Goal: Information Seeking & Learning: Learn about a topic

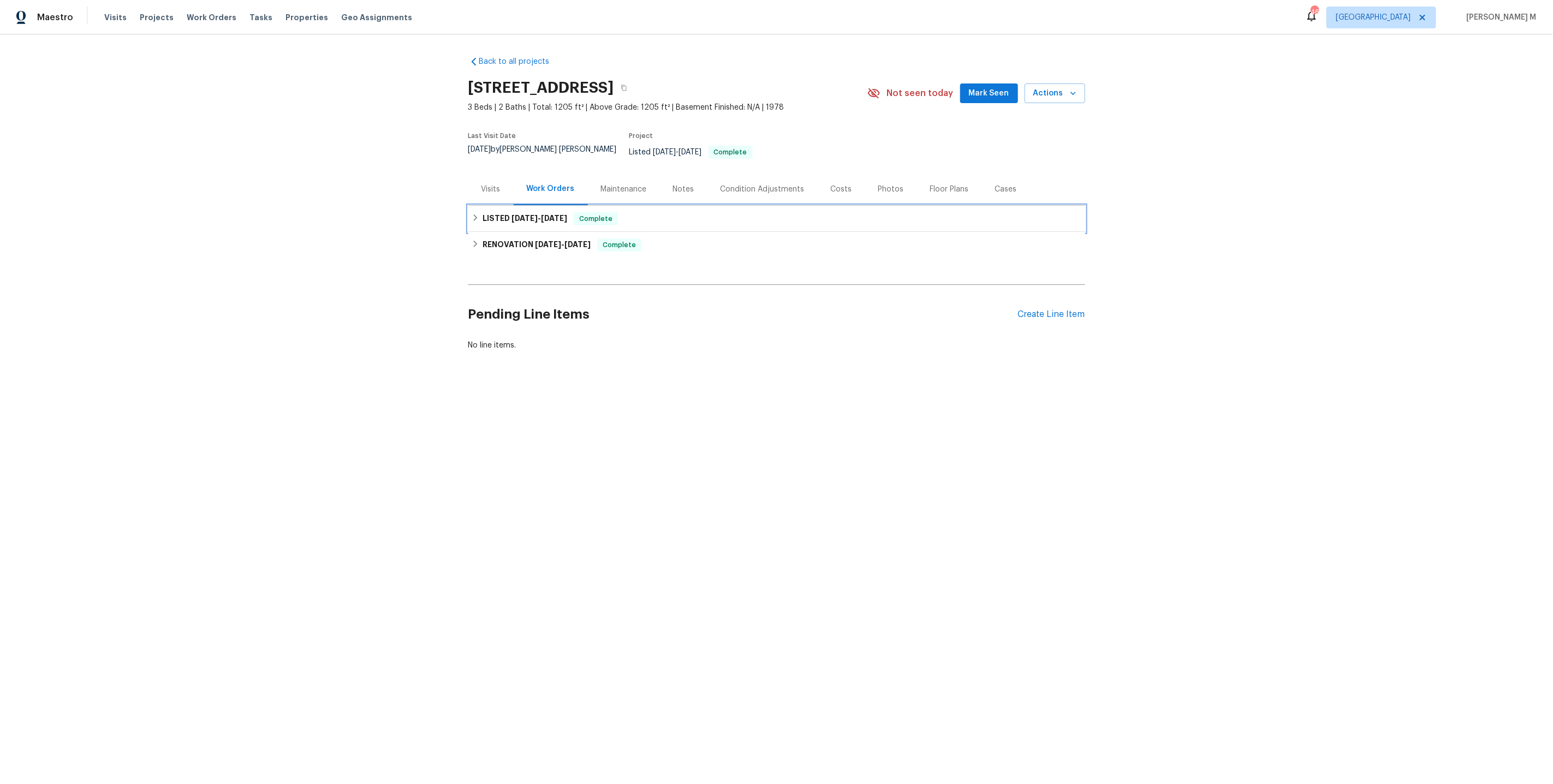
click at [505, 213] on h6 "LISTED 5/28/25 - 6/3/25" at bounding box center [525, 219] width 85 height 14
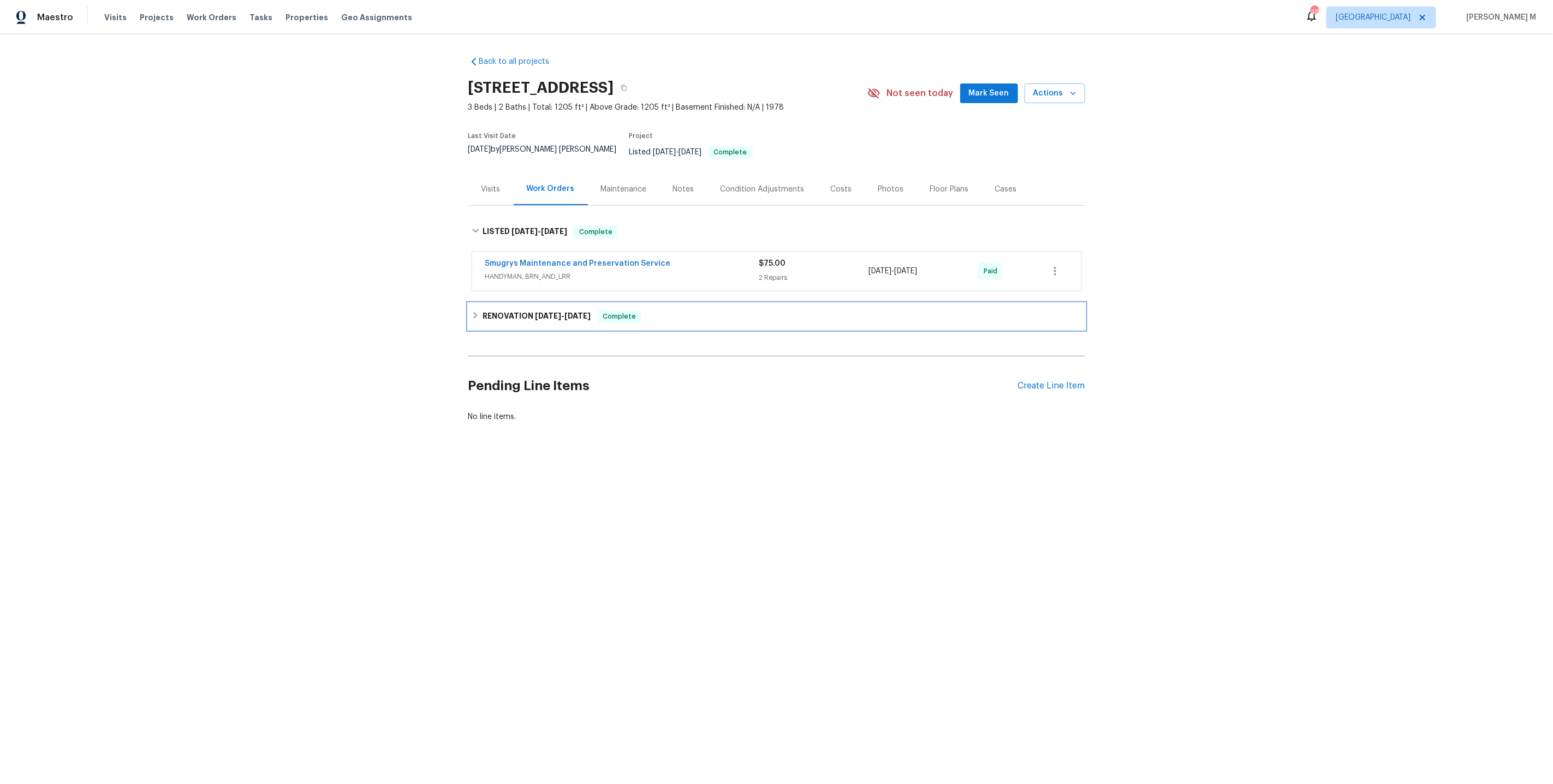
click at [511, 310] on div "RENOVATION 3/3/25 - 3/7/25 Complete" at bounding box center [777, 316] width 617 height 26
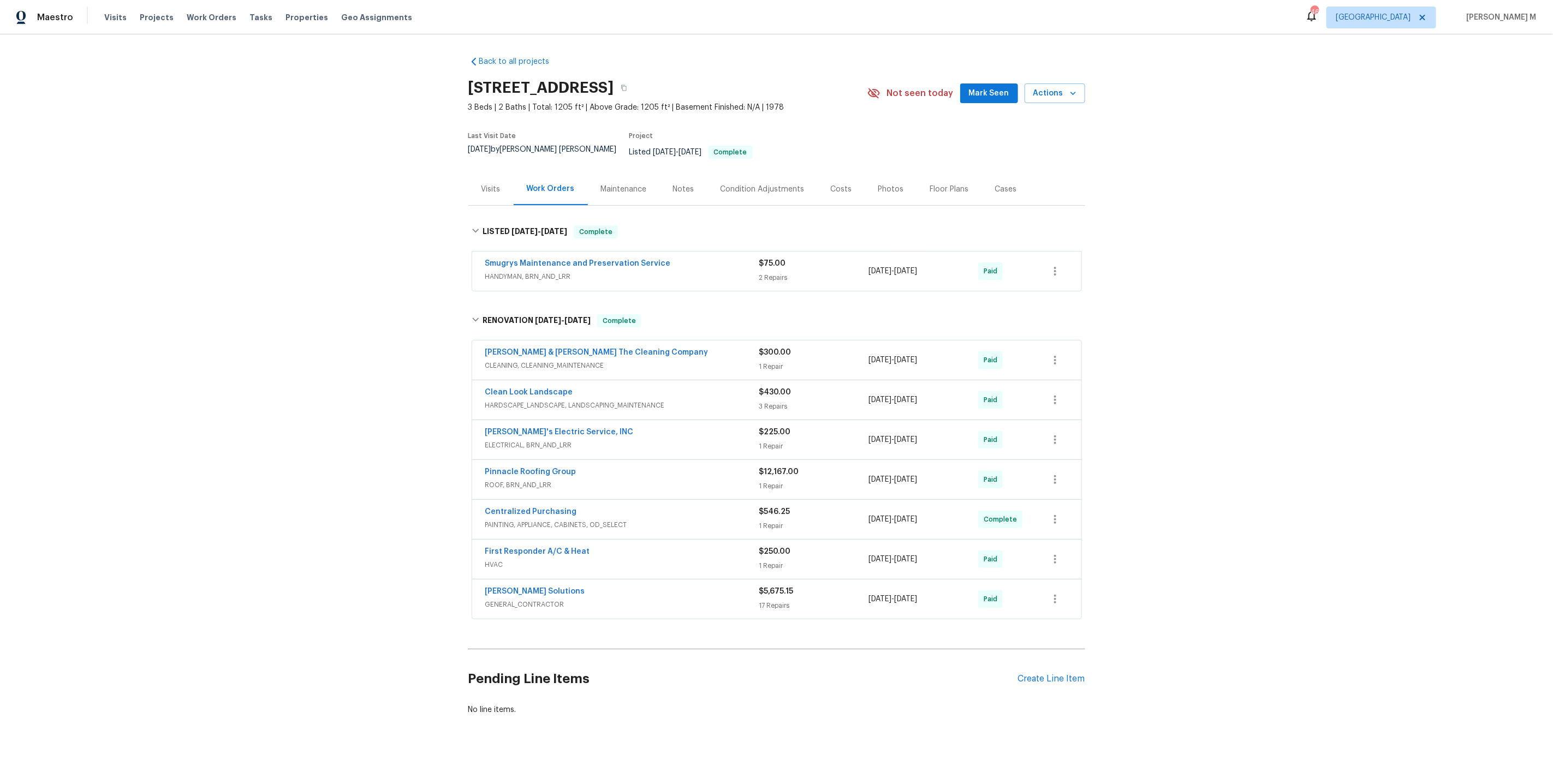
click at [507, 560] on span "HVAC" at bounding box center [622, 565] width 274 height 11
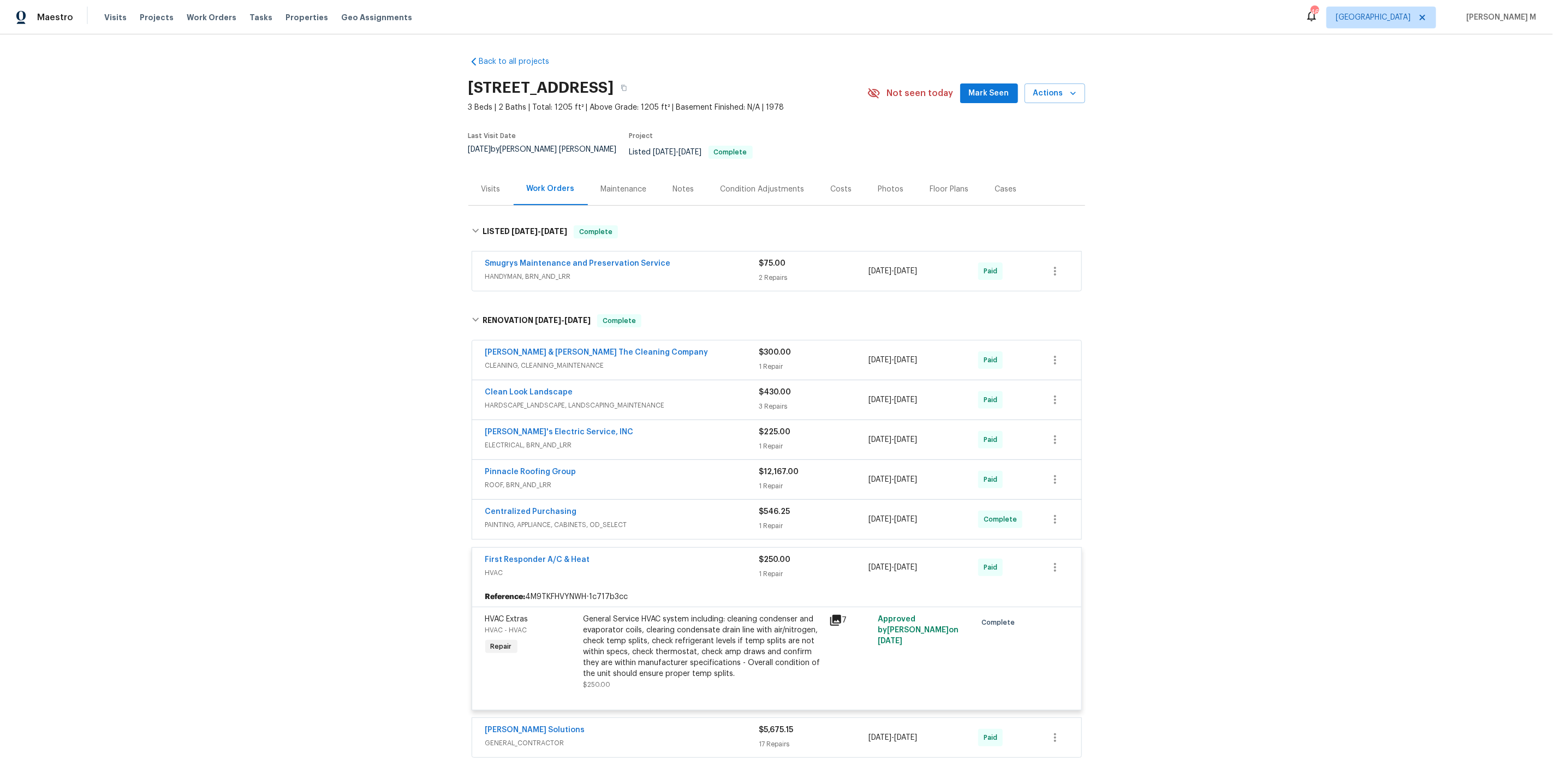
click at [542, 271] on span "HANDYMAN, BRN_AND_LRR" at bounding box center [622, 277] width 274 height 11
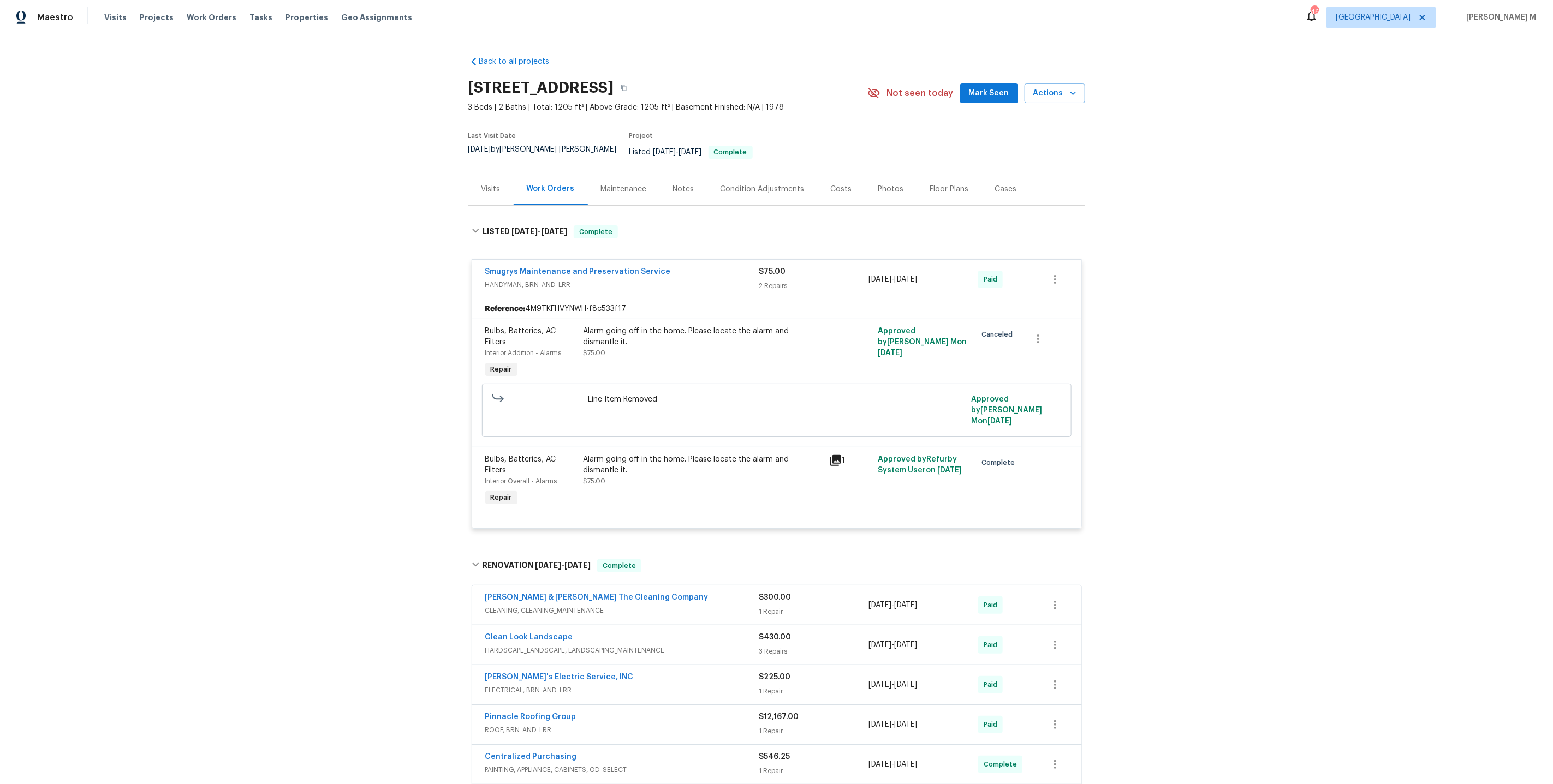
click at [424, 341] on div "Back to all projects 7027 Beechfern Ln S, Jacksonville, FL 32244 3 Beds | 2 Bat…" at bounding box center [776, 409] width 1553 height 750
click at [589, 173] on div "Maintenance" at bounding box center [624, 189] width 72 height 32
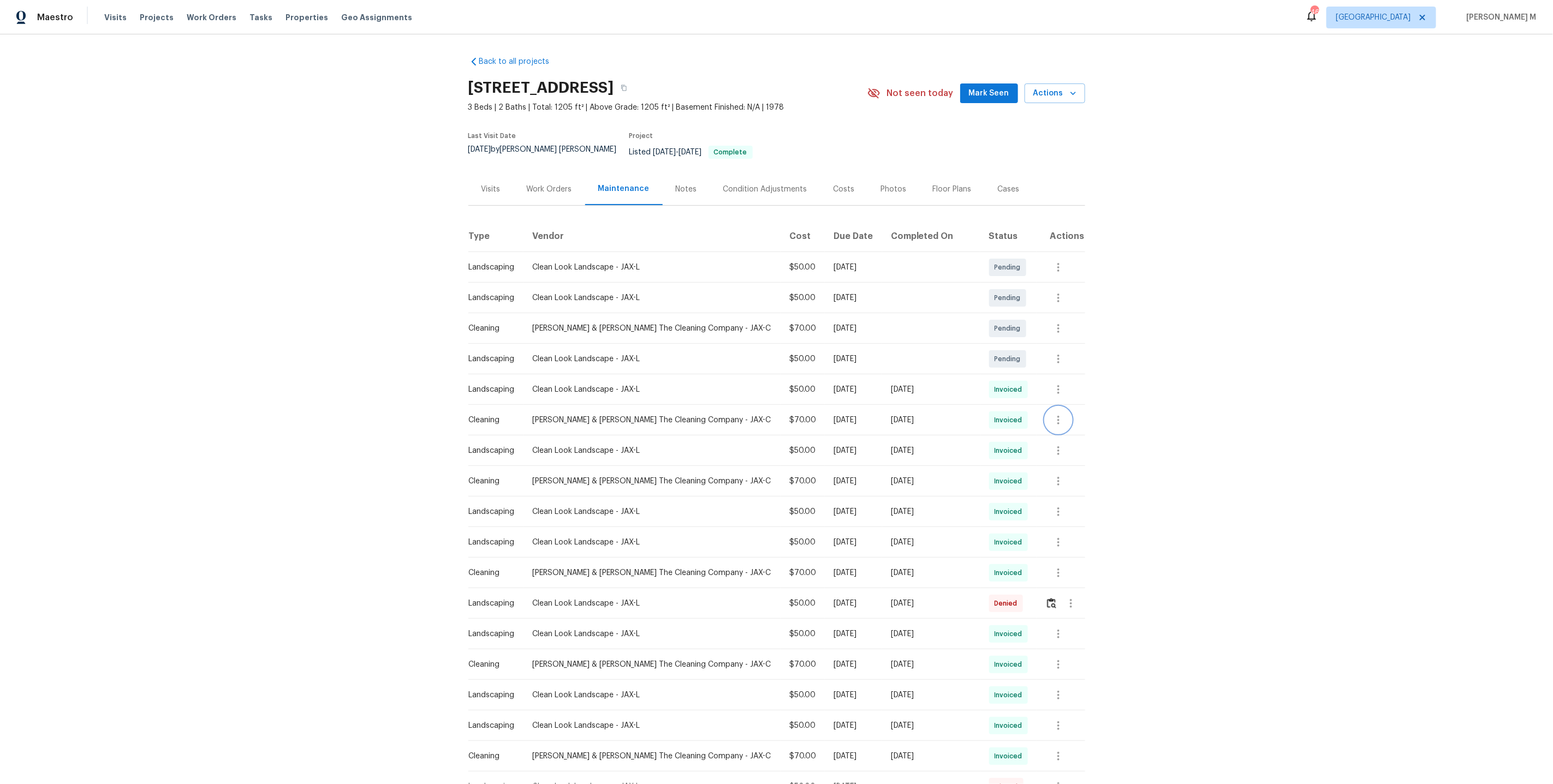
click at [1046, 407] on button "button" at bounding box center [1058, 420] width 26 height 26
click at [1081, 413] on li "Message vendor" at bounding box center [1081, 407] width 77 height 18
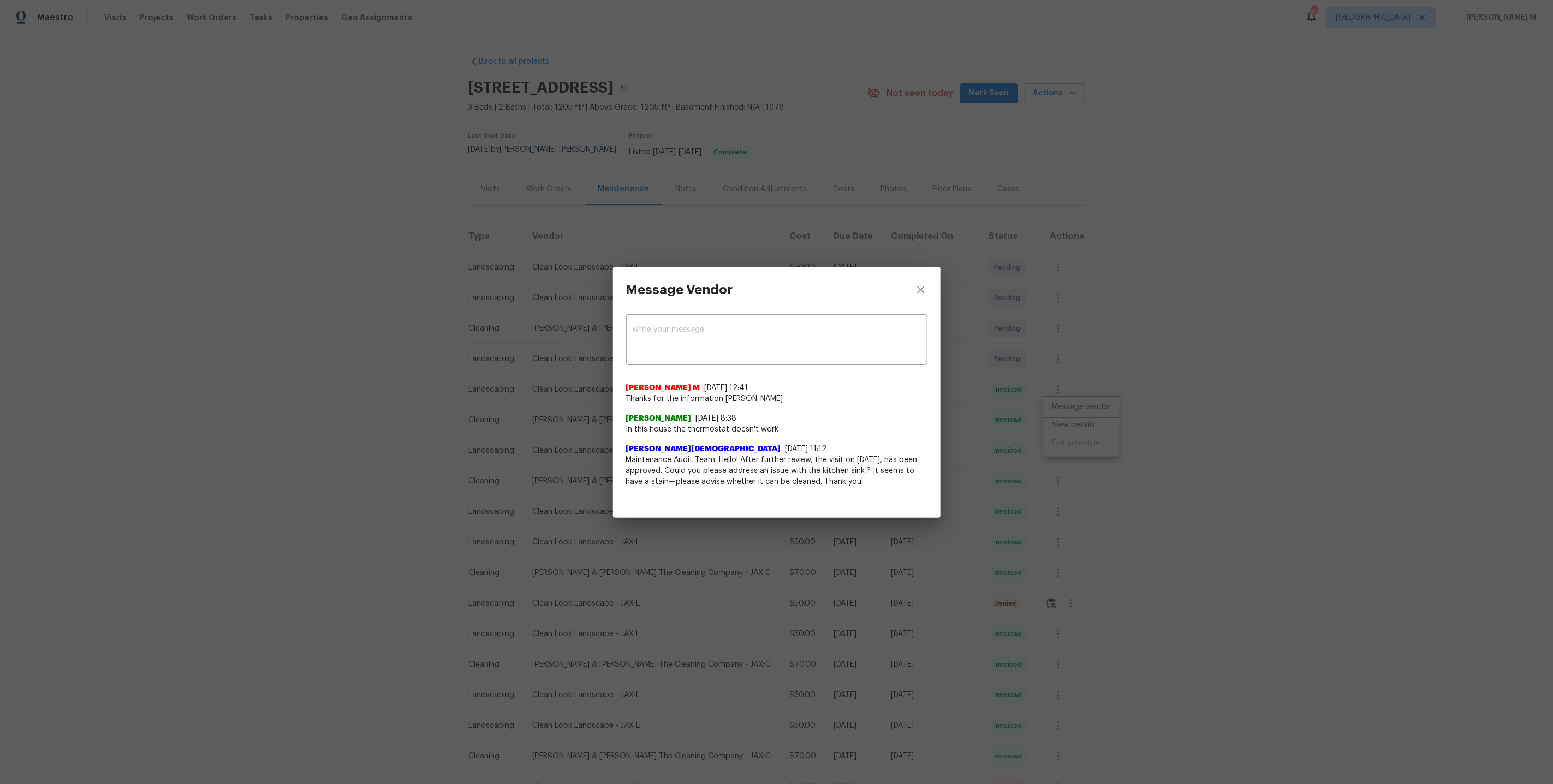
click at [1108, 471] on div "Message Vendor x ​ Manikandan M 8/30/25, 12:41 Thanks for the information Liz L…" at bounding box center [776, 392] width 1553 height 784
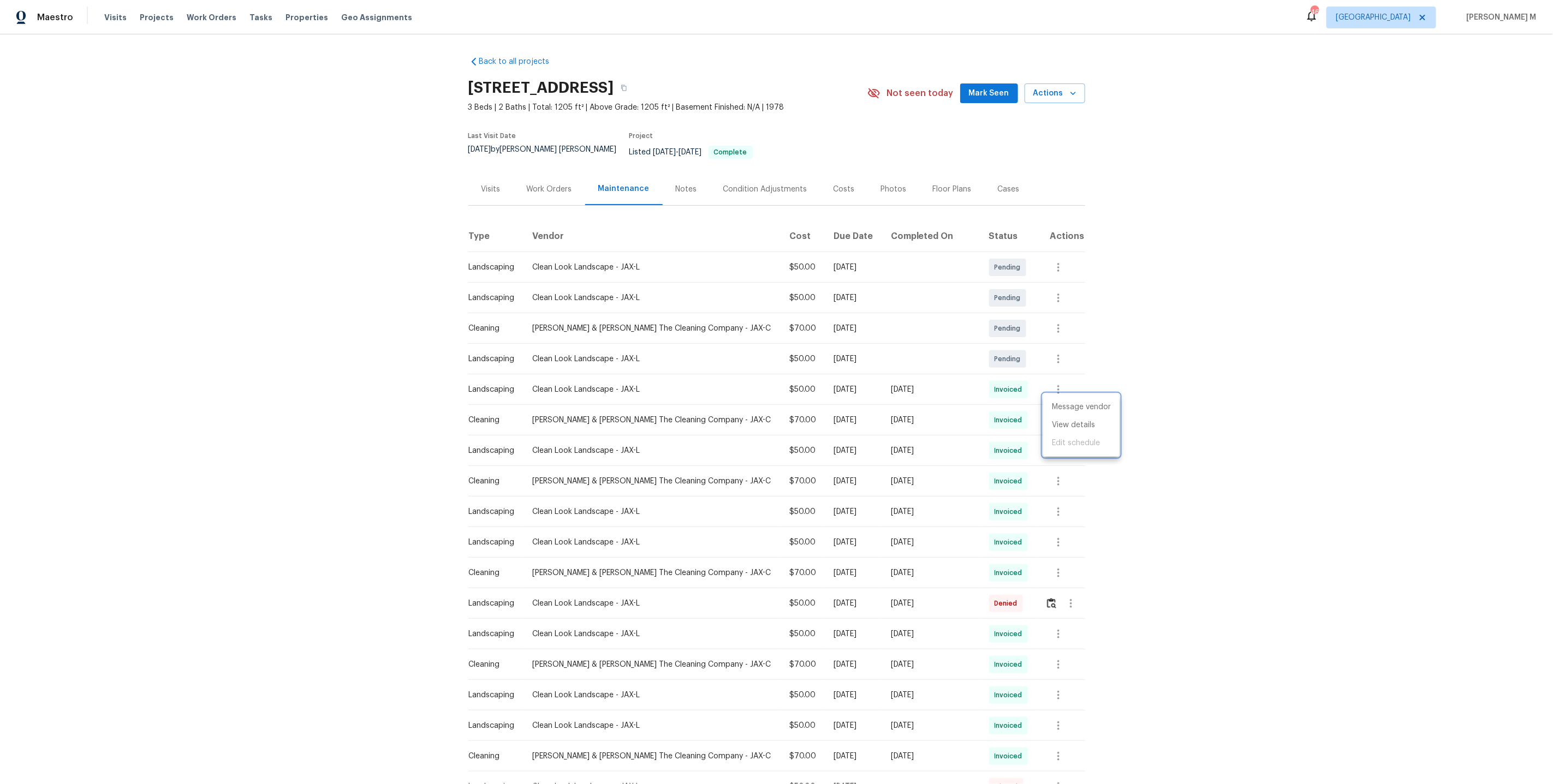
click at [930, 423] on div at bounding box center [776, 392] width 1553 height 784
click at [568, 160] on div "Last Visit Date 7/24/2025 by David Puente Yanes Project Listed 5/28/2025 - 6/3/…" at bounding box center [653, 150] width 370 height 47
click at [558, 187] on div "Work Orders" at bounding box center [549, 189] width 71 height 32
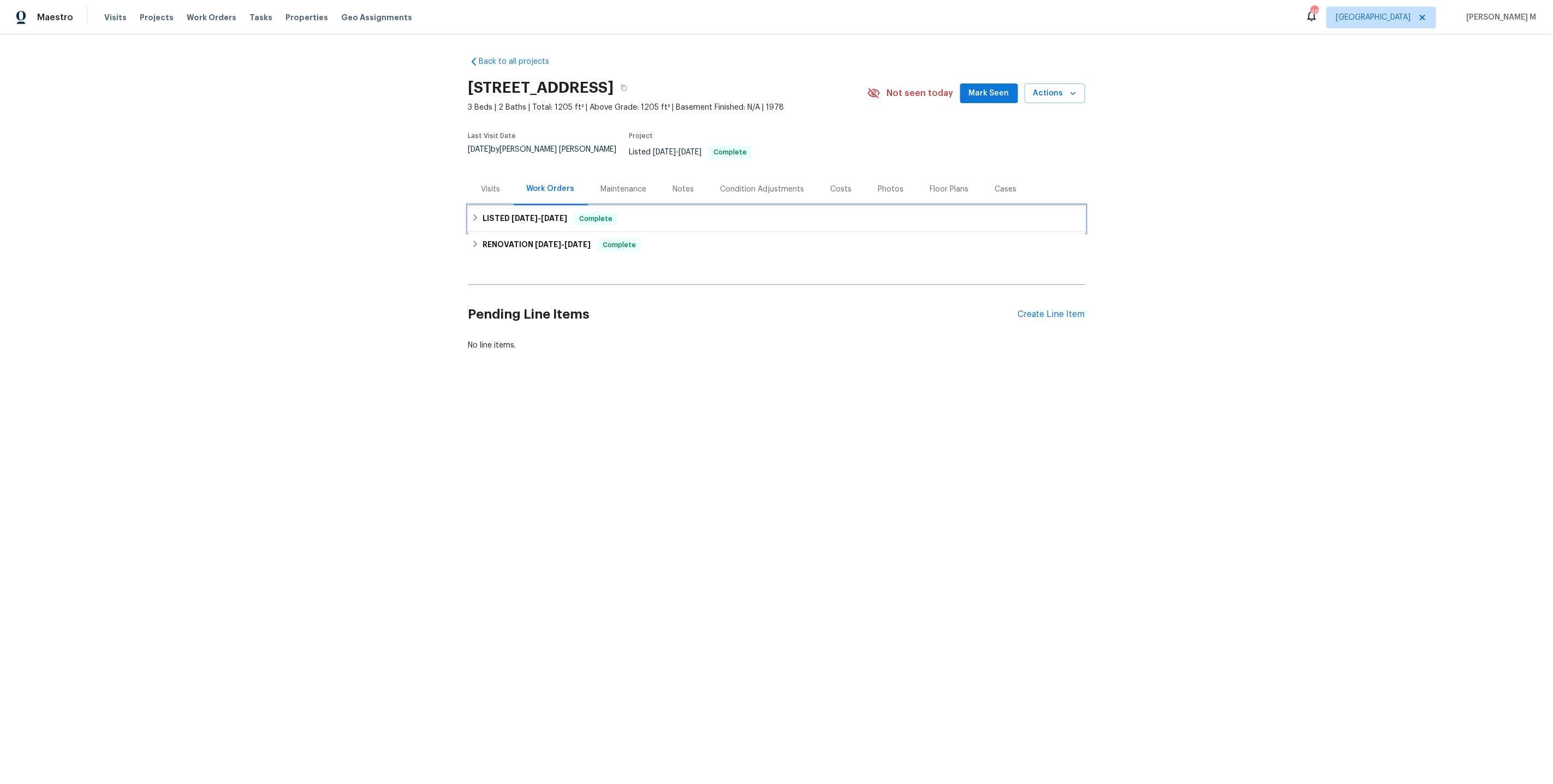
click at [539, 213] on h6 "LISTED 5/28/25 - 6/3/25" at bounding box center [525, 219] width 85 height 14
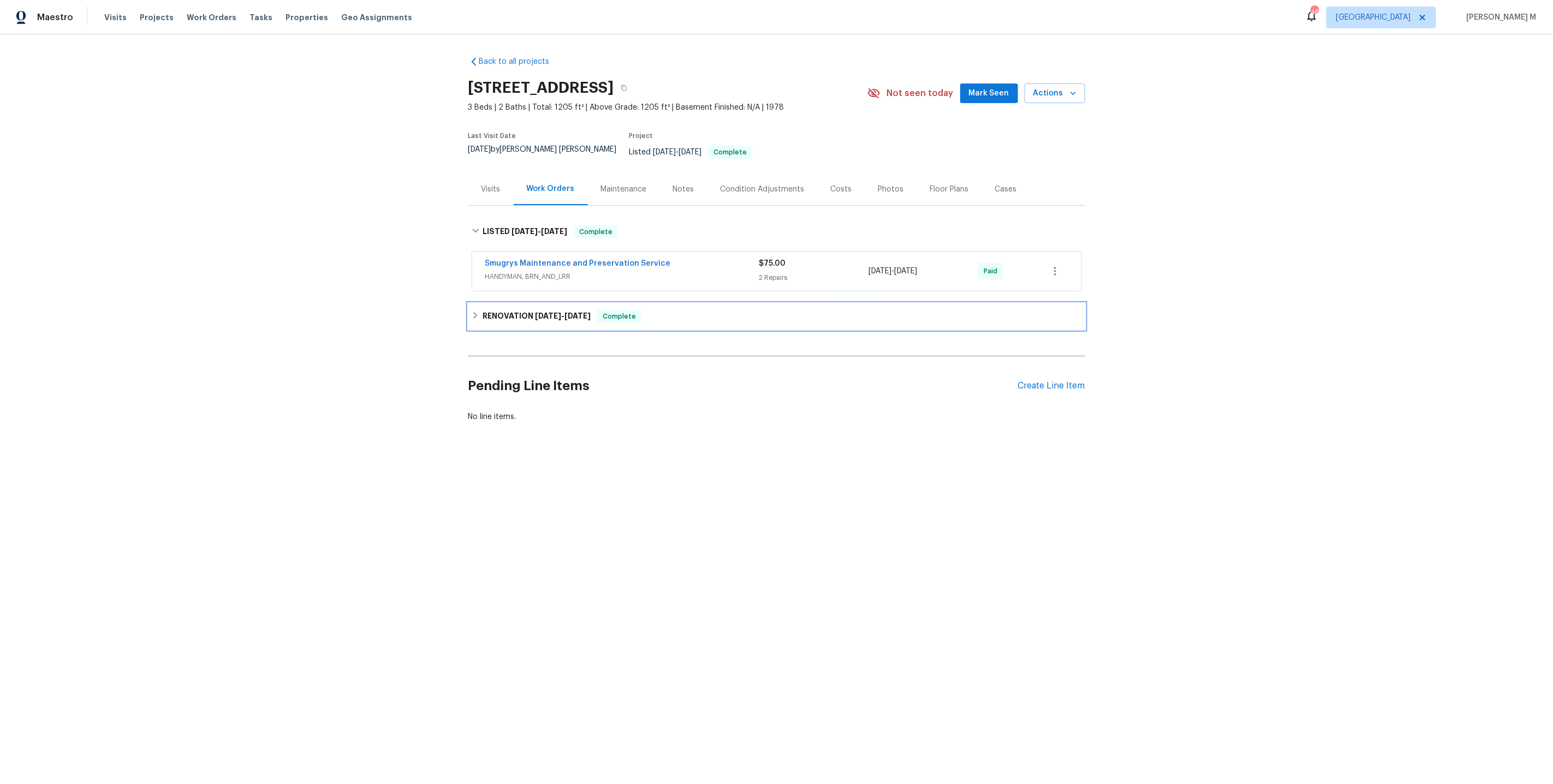
click at [524, 310] on h6 "RENOVATION 3/3/25 - 3/7/25" at bounding box center [536, 316] width 108 height 14
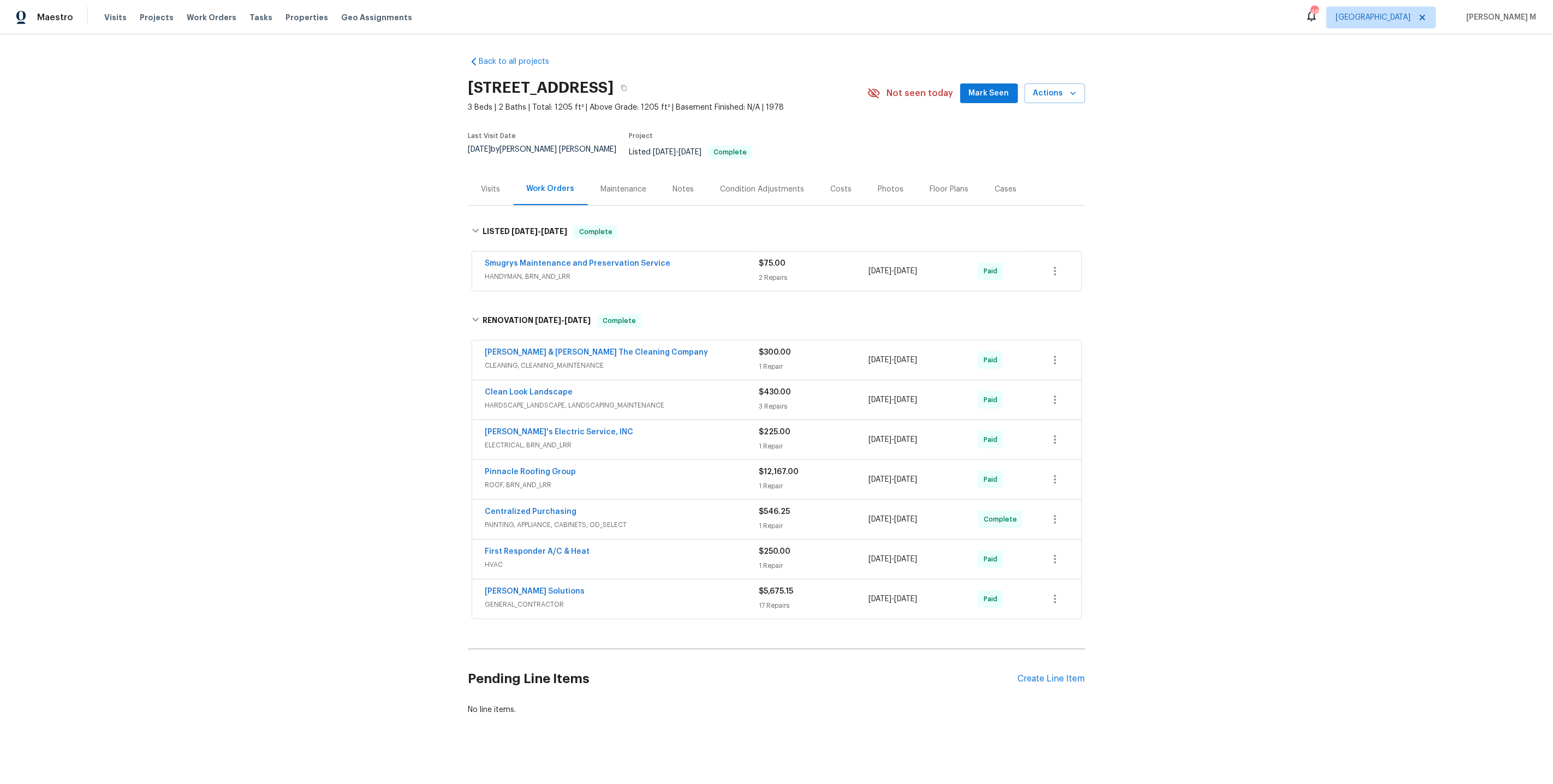
click at [516, 560] on span "HVAC" at bounding box center [622, 565] width 274 height 11
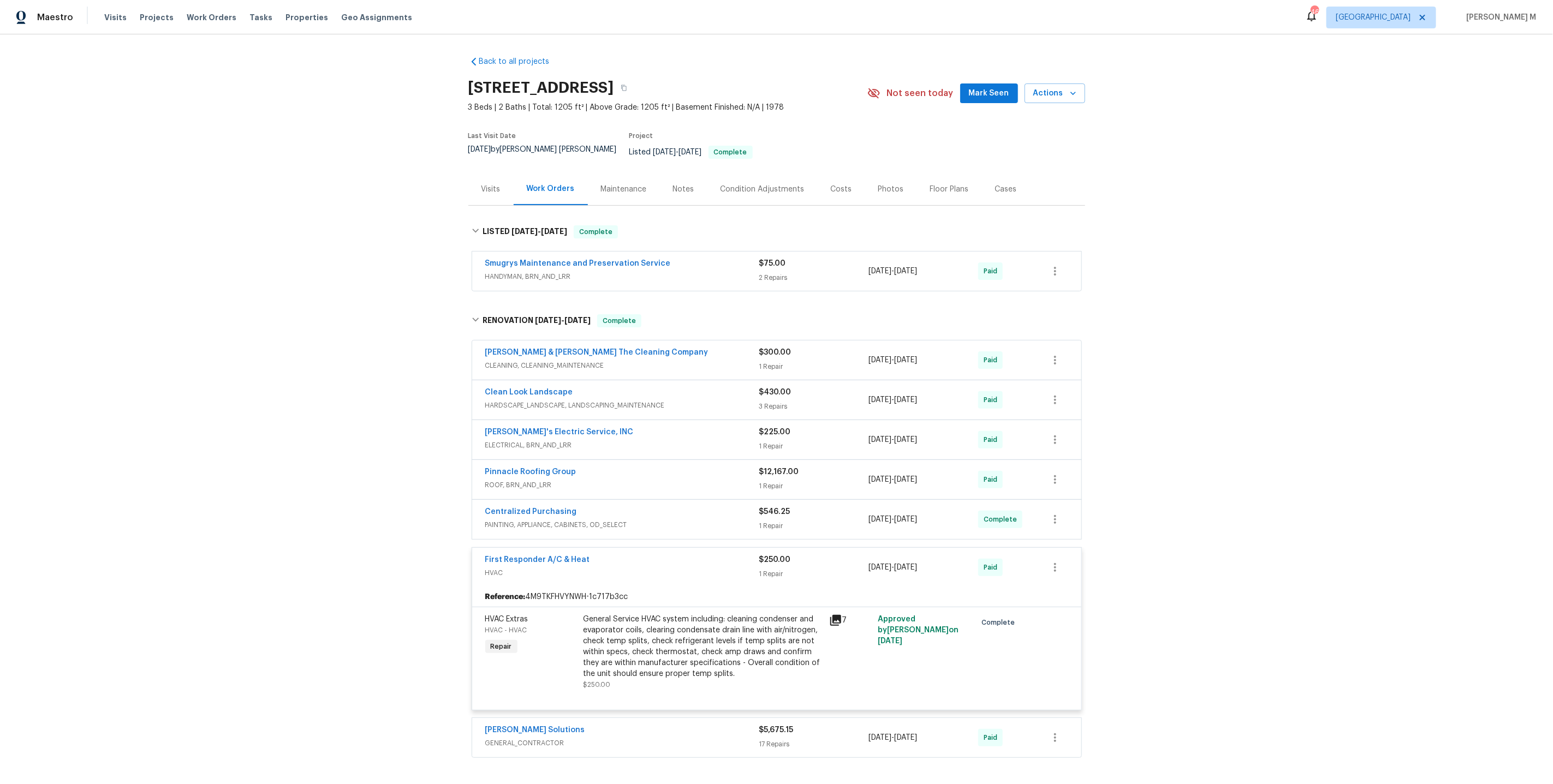
click at [713, 620] on div "General Service HVAC system including: cleaning condenser and evaporator coils,…" at bounding box center [702, 646] width 239 height 66
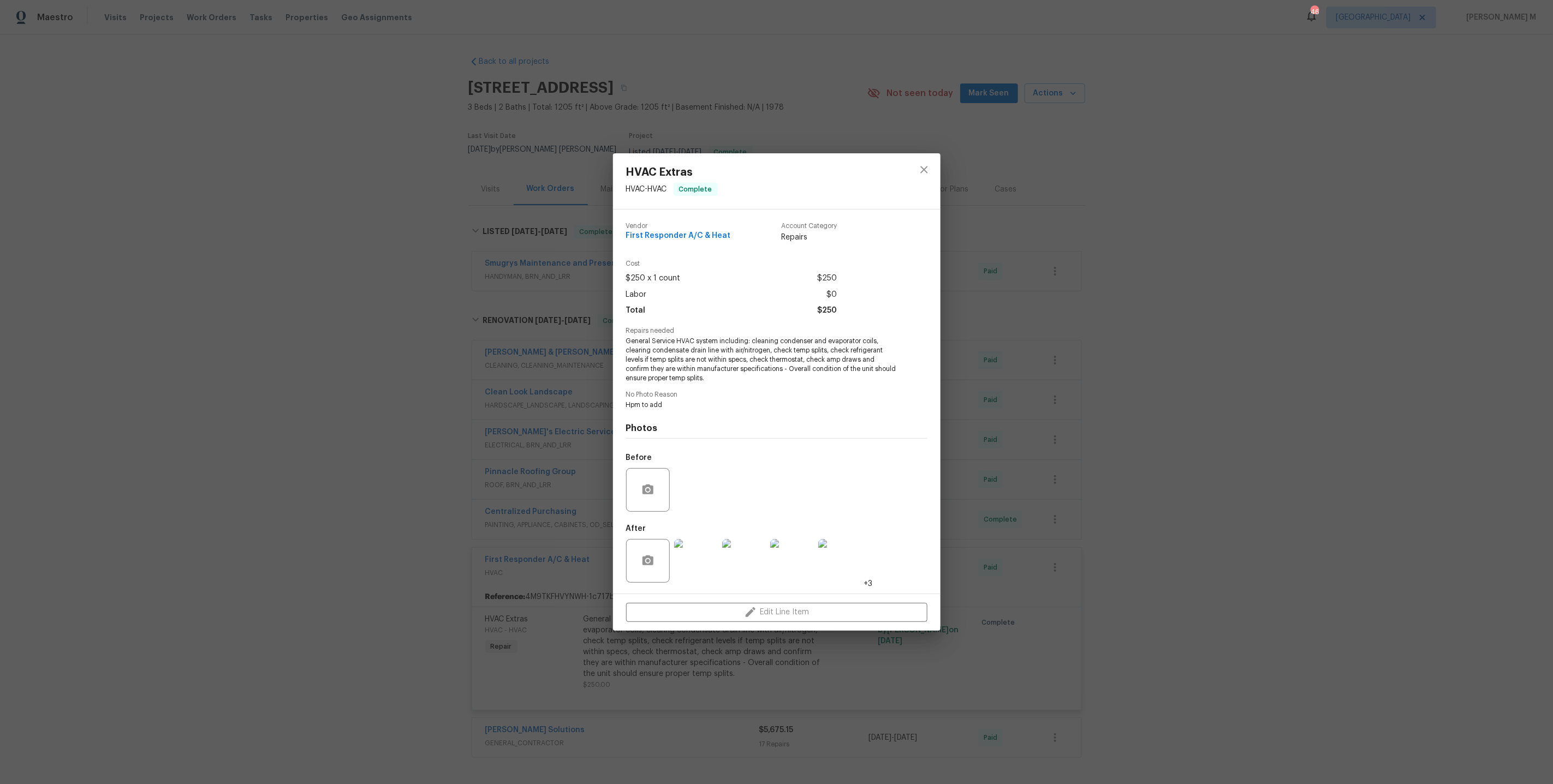
click at [1167, 518] on div "HVAC Extras HVAC - HVAC Complete Vendor First Responder A/C & Heat Account Cate…" at bounding box center [776, 392] width 1553 height 784
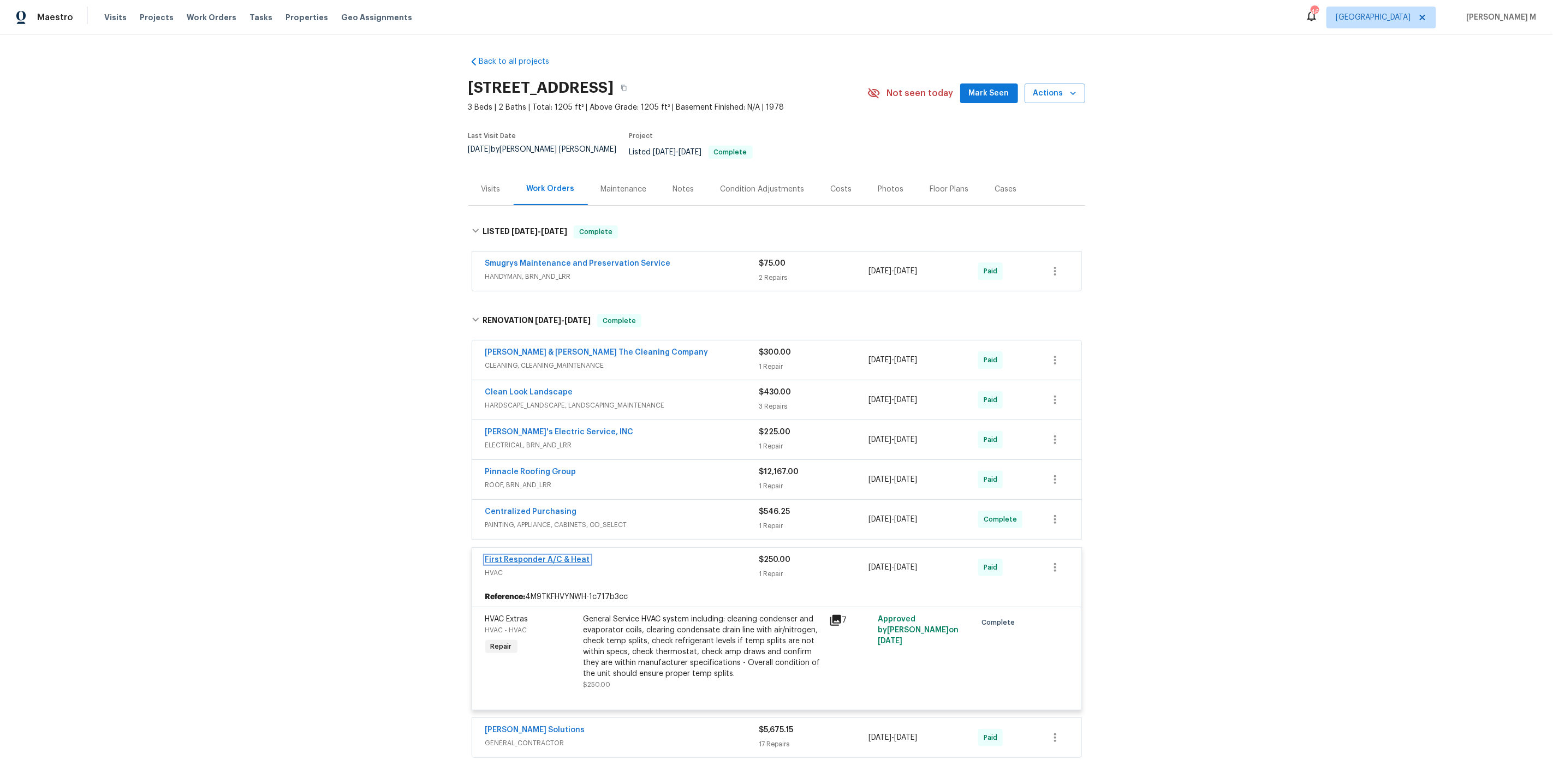
click at [539, 556] on link "First Responder A/C & Heat" at bounding box center [537, 560] width 105 height 7
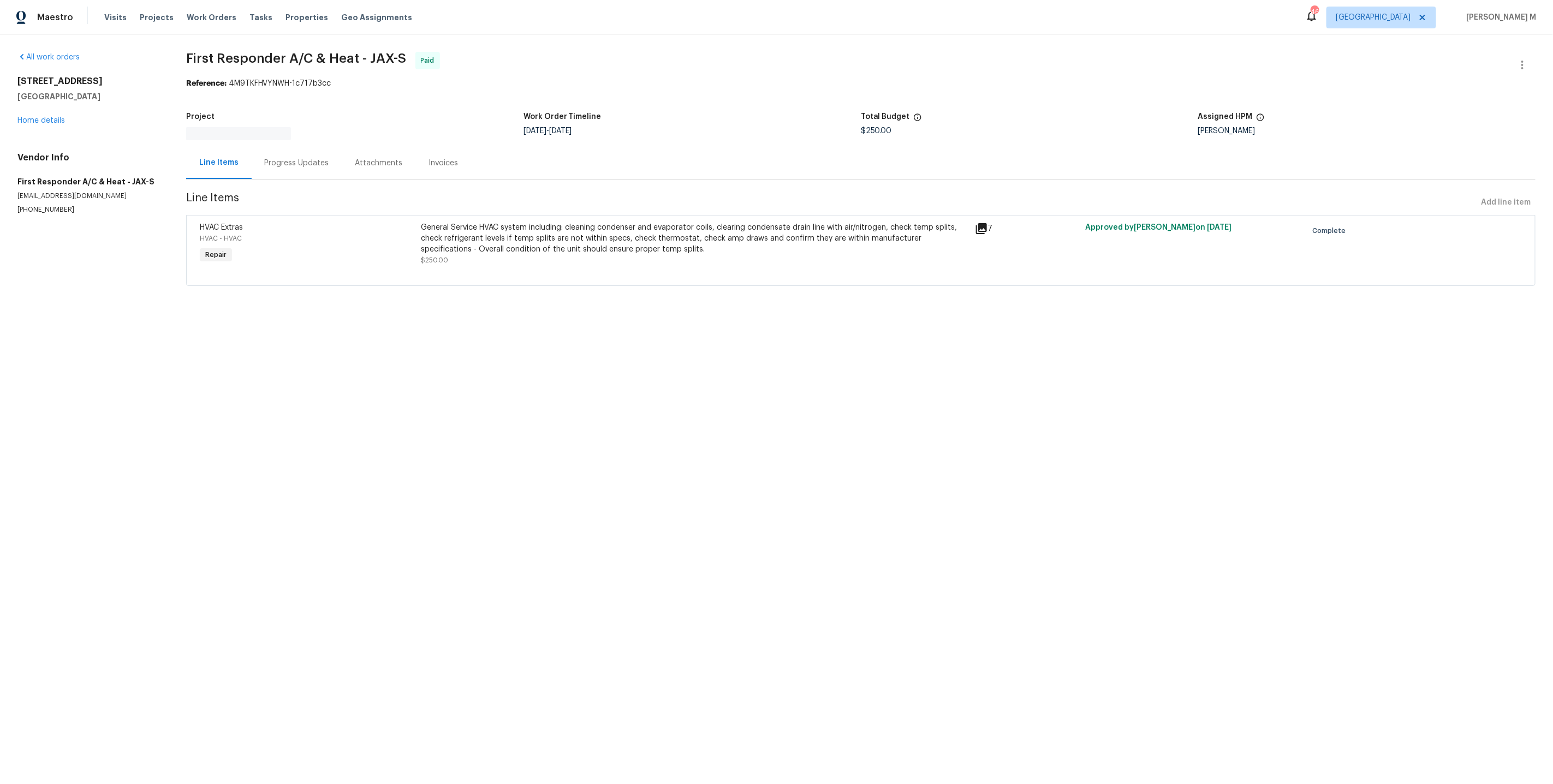
click at [279, 162] on div "Progress Updates" at bounding box center [297, 163] width 64 height 11
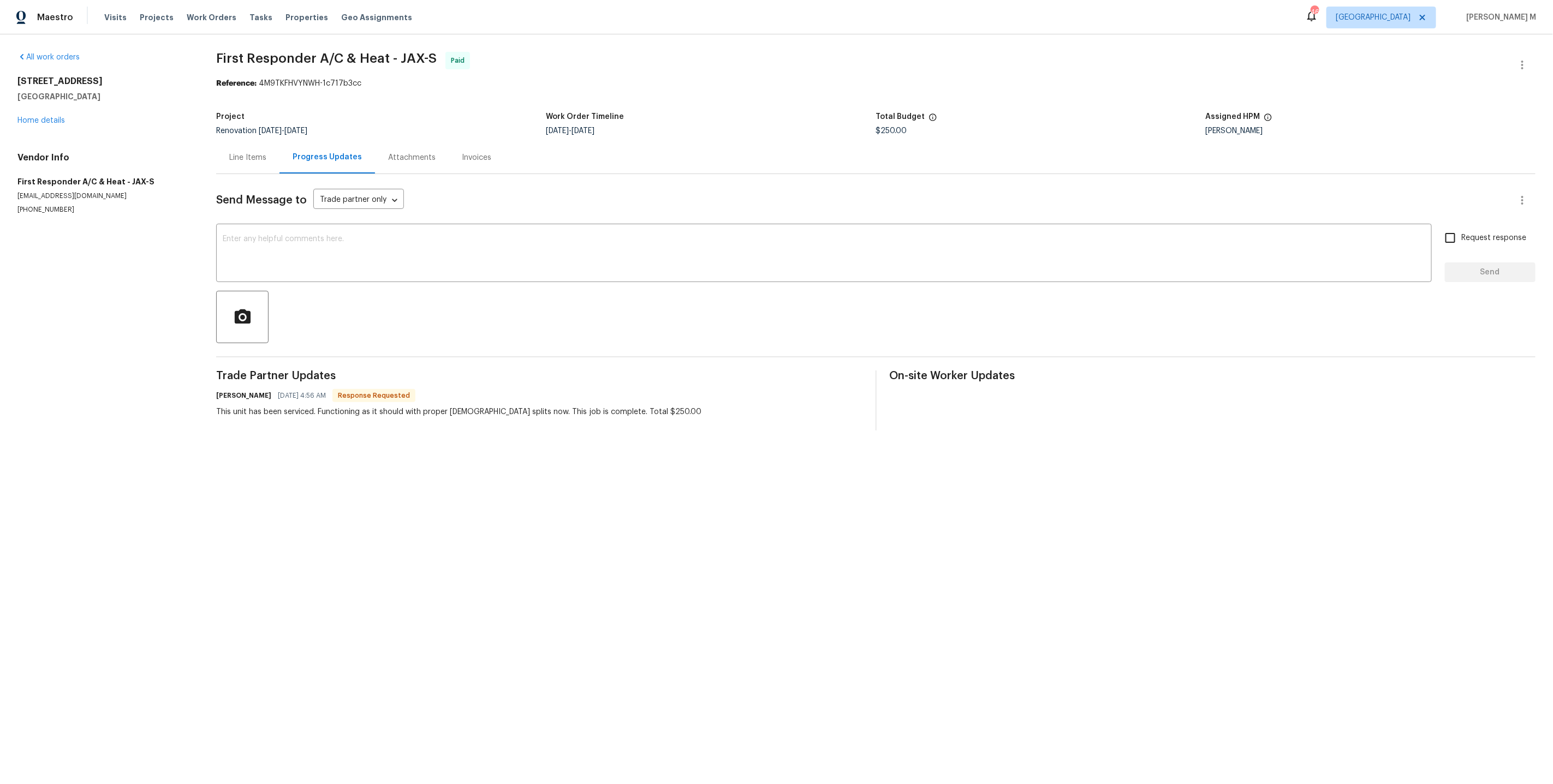
click at [239, 156] on div "Line Items" at bounding box center [247, 158] width 37 height 11
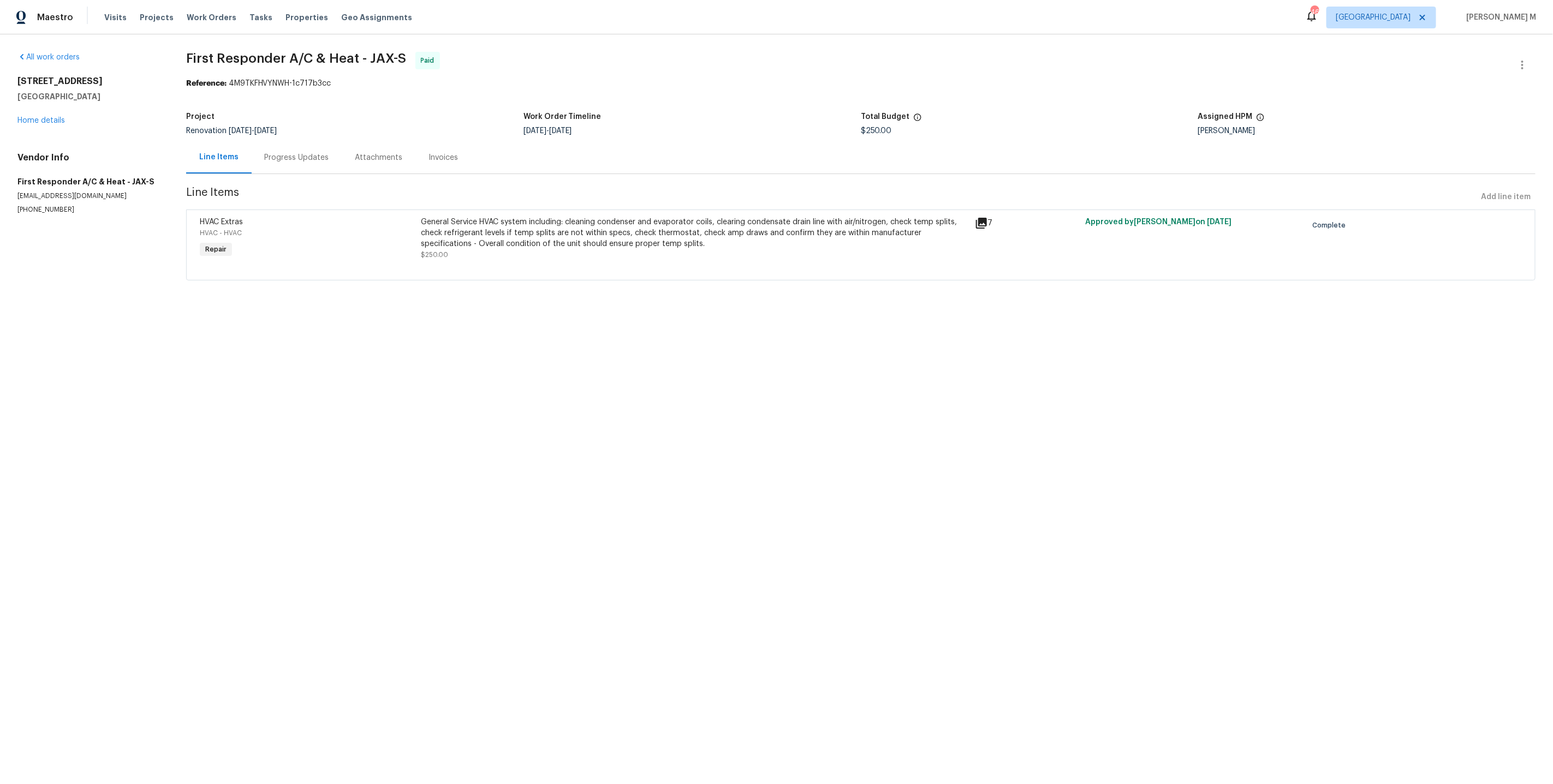
click at [624, 267] on div "HVAC Extras HVAC - HVAC Repair General Service HVAC system including: cleaning …" at bounding box center [860, 245] width 1349 height 71
click at [623, 240] on div "General Service HVAC system including: cleaning condenser and evaporator coils,…" at bounding box center [694, 232] width 547 height 32
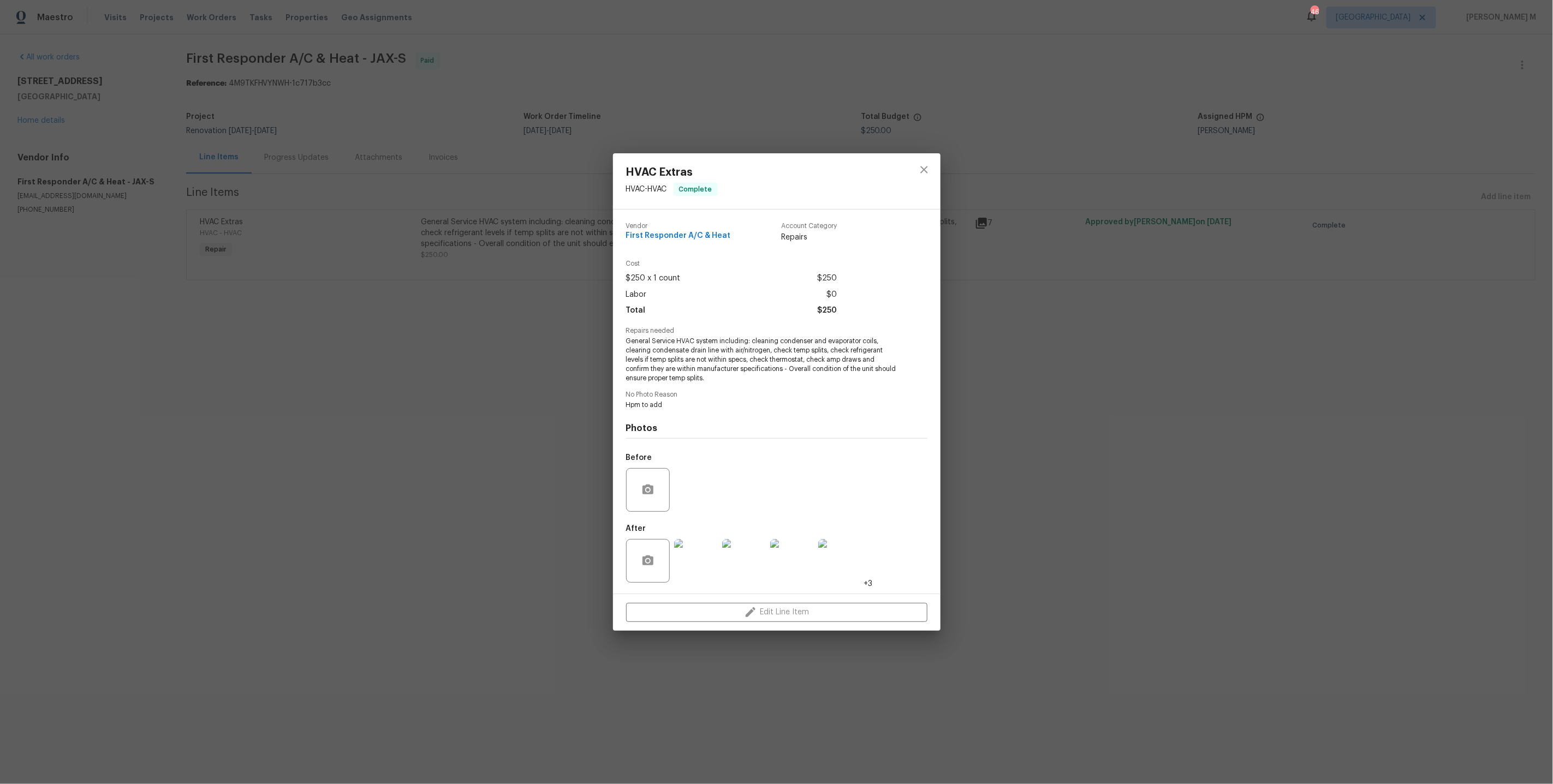
click at [699, 554] on img at bounding box center [696, 561] width 43 height 43
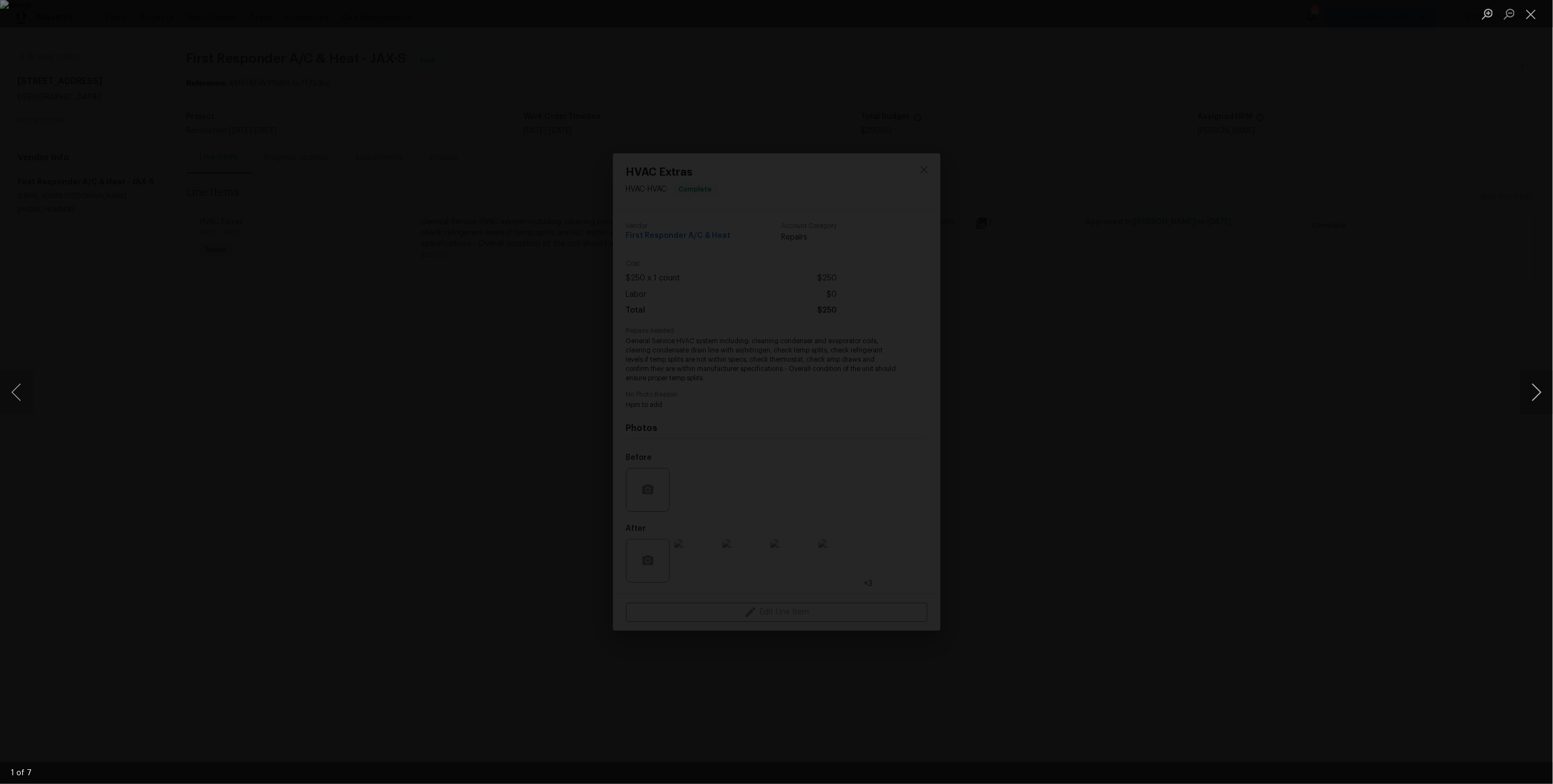
click at [1535, 399] on button "Next image" at bounding box center [1536, 392] width 32 height 43
click at [1329, 223] on div "Lightbox" at bounding box center [776, 392] width 1553 height 784
click at [1231, 262] on div "Lightbox" at bounding box center [776, 392] width 1553 height 784
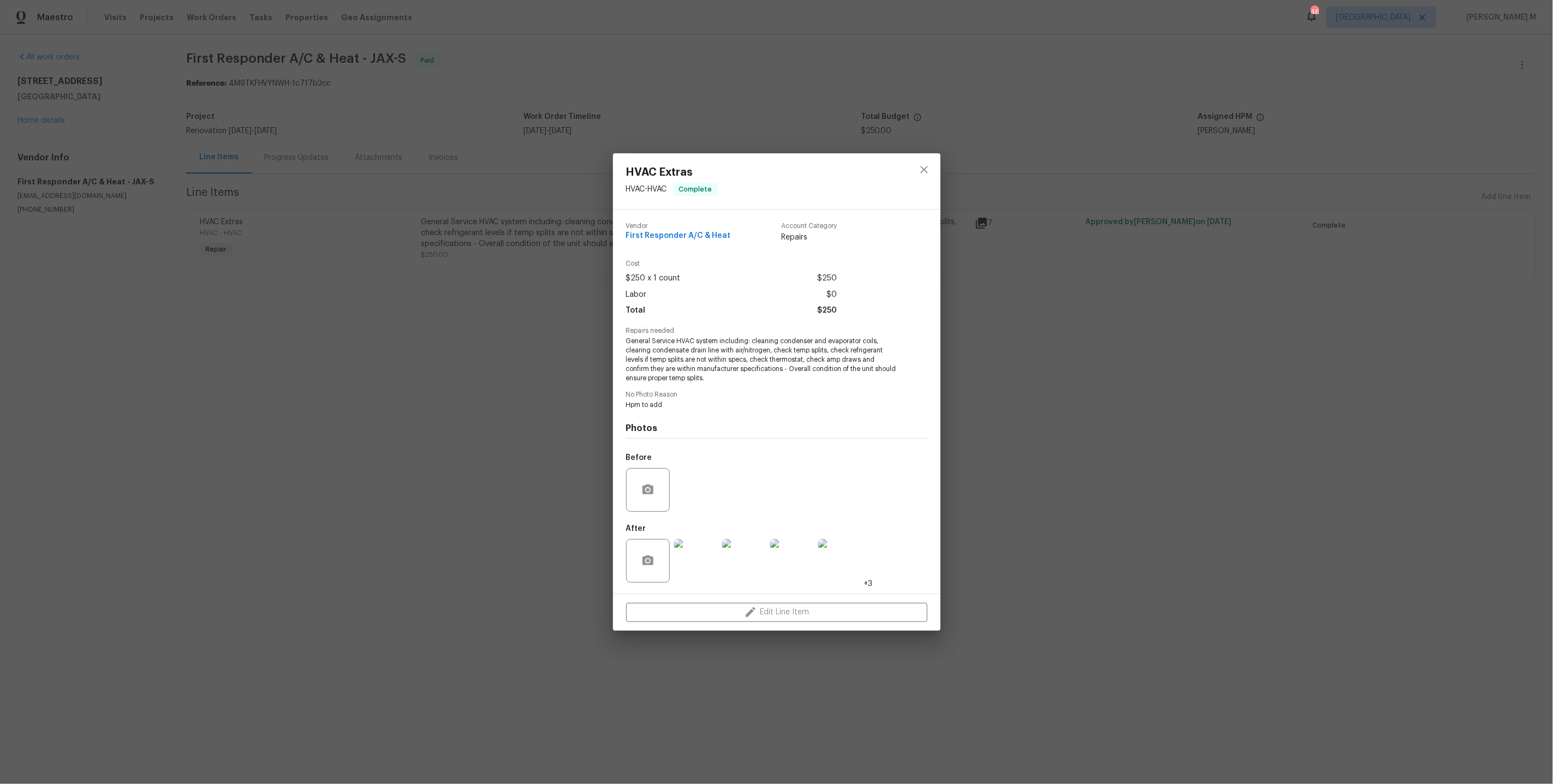
click at [1165, 287] on div "HVAC Extras HVAC - HVAC Complete Vendor First Responder A/C & Heat Account Cate…" at bounding box center [776, 392] width 1553 height 784
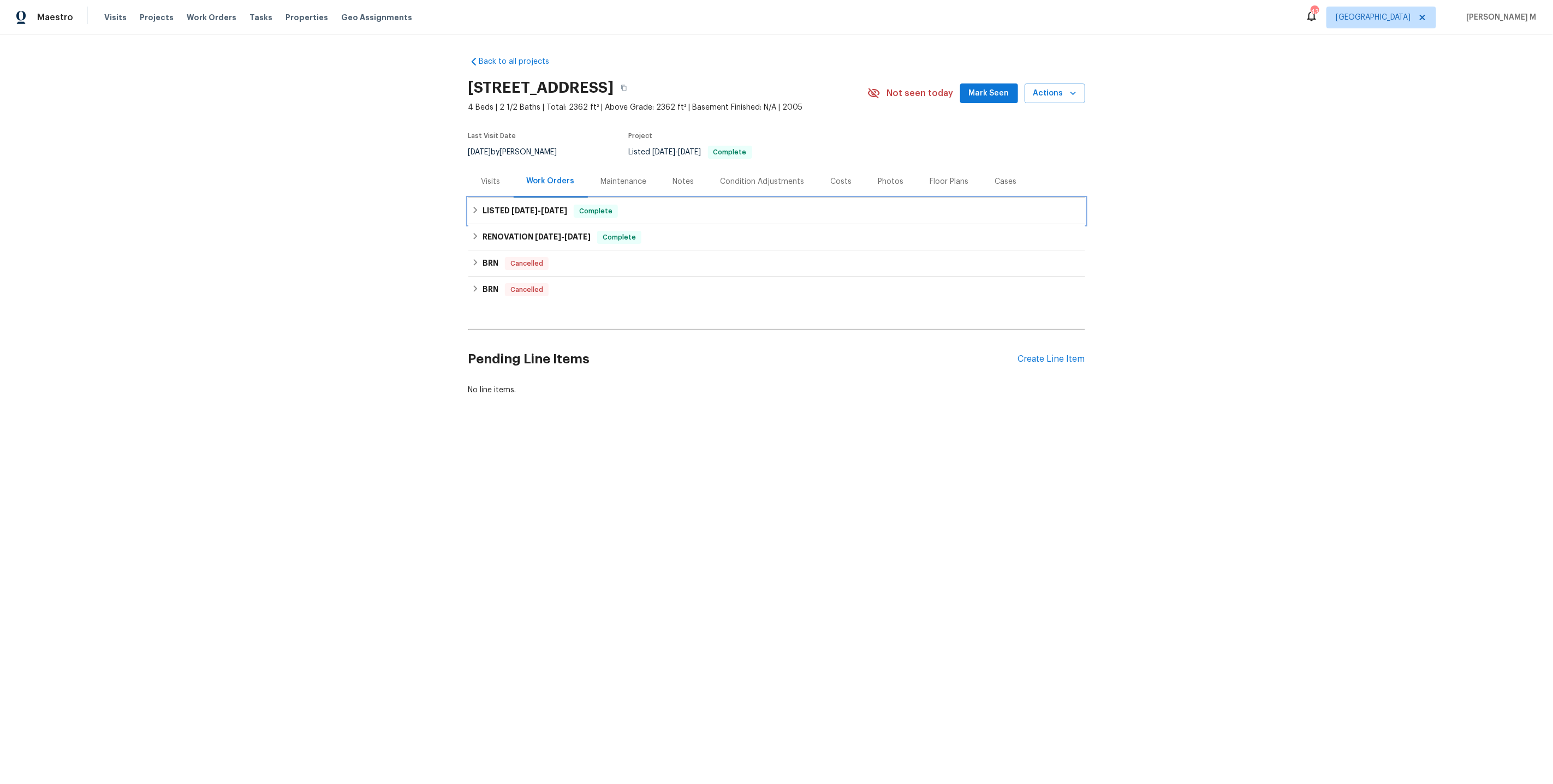
click at [505, 205] on h6 "LISTED 4/8/25 - 4/14/25" at bounding box center [525, 211] width 85 height 14
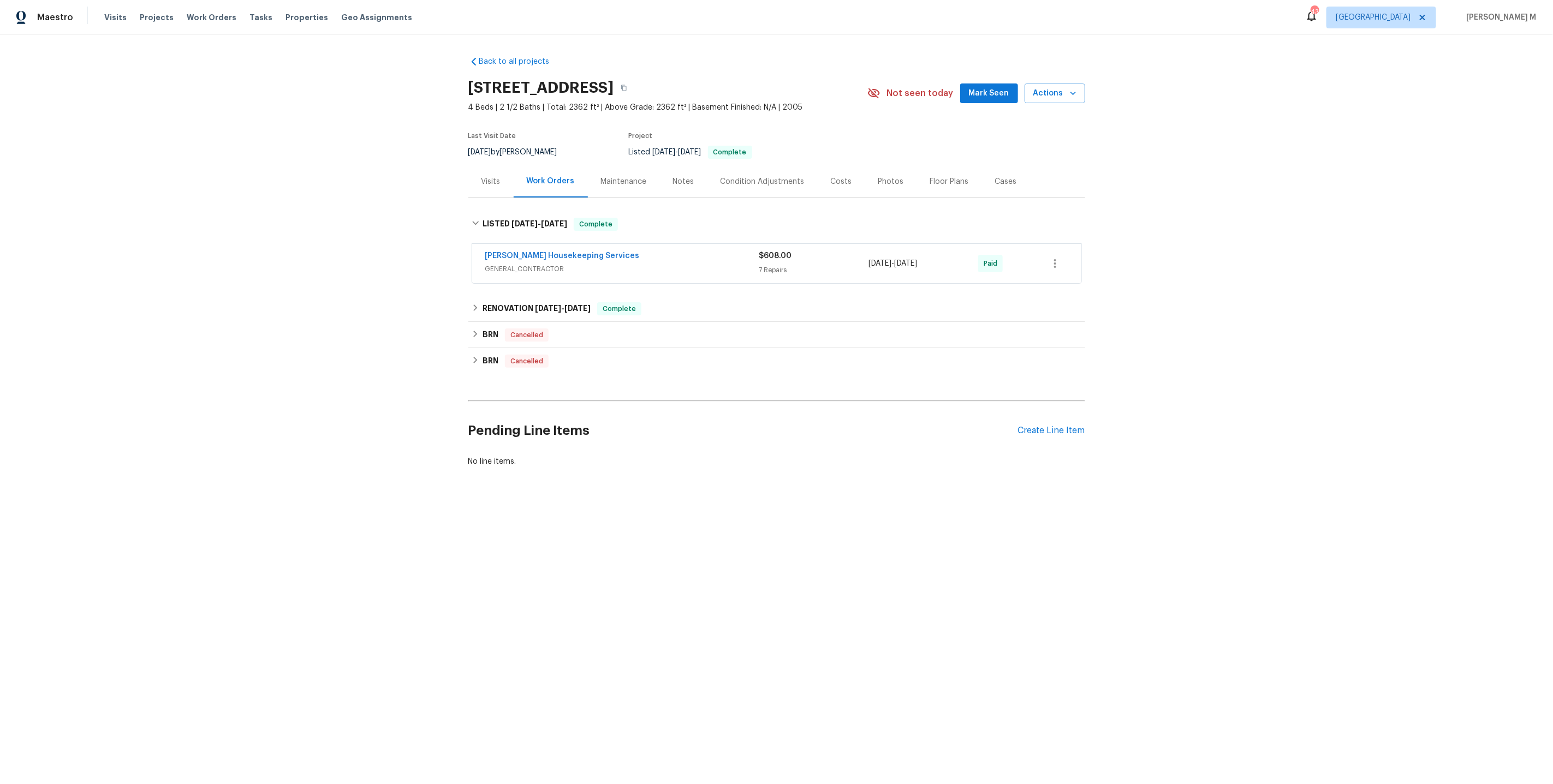
click at [512, 263] on span "GENERAL_CONTRACTOR" at bounding box center [622, 269] width 274 height 11
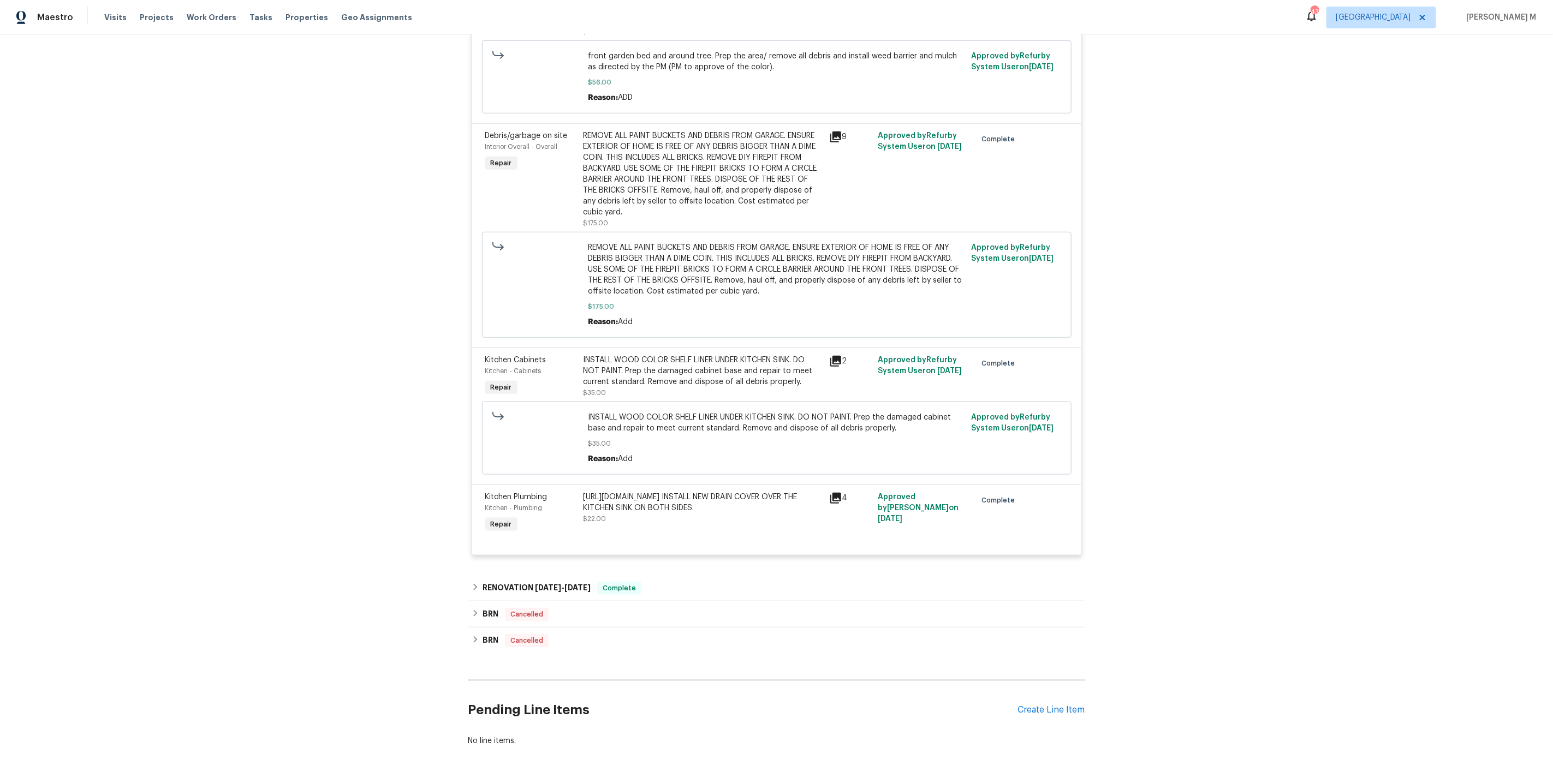
scroll to position [580, 0]
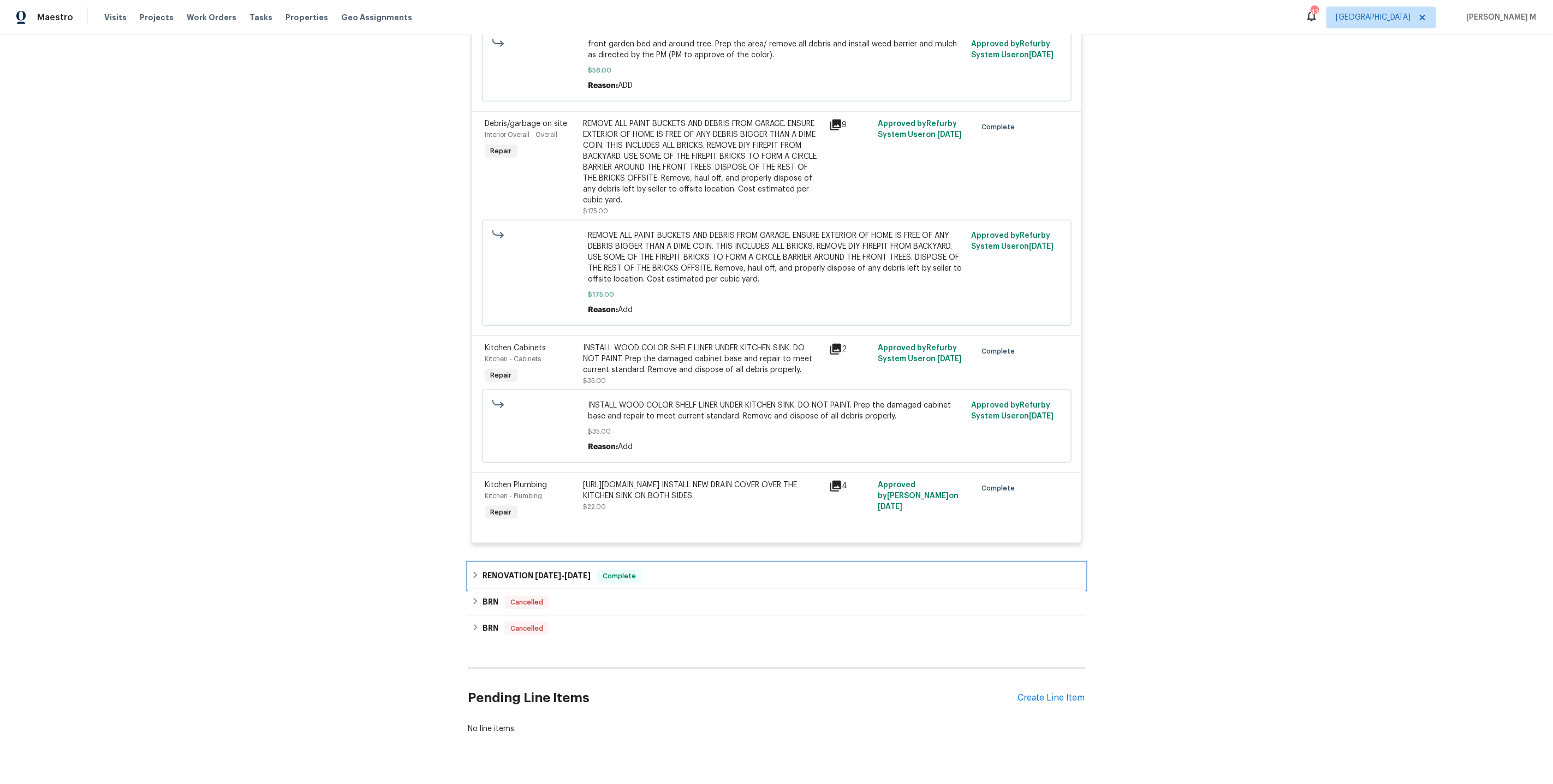
click at [529, 570] on h6 "RENOVATION 1/15/25 - 2/5/25" at bounding box center [536, 576] width 108 height 14
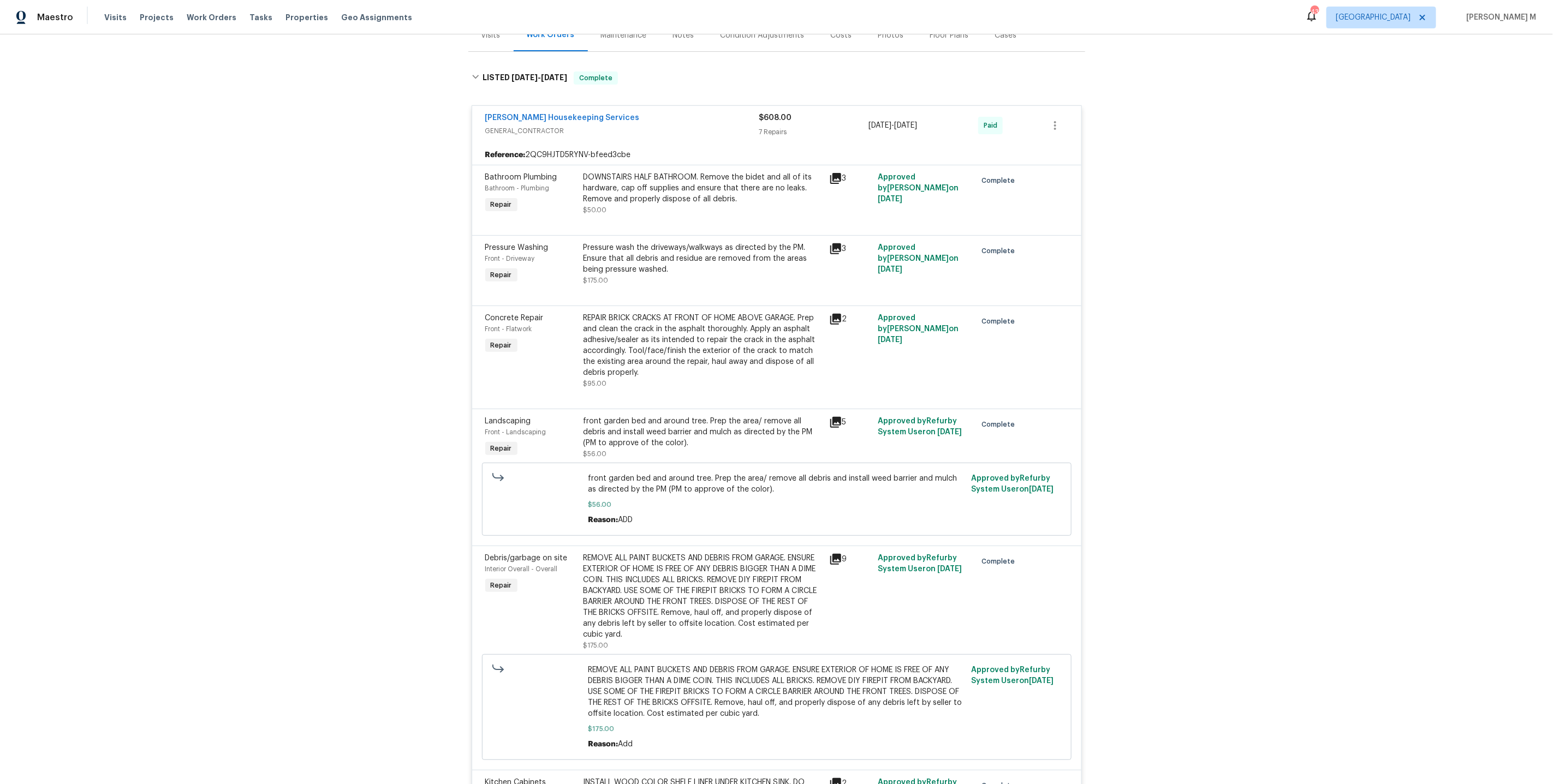
scroll to position [0, 0]
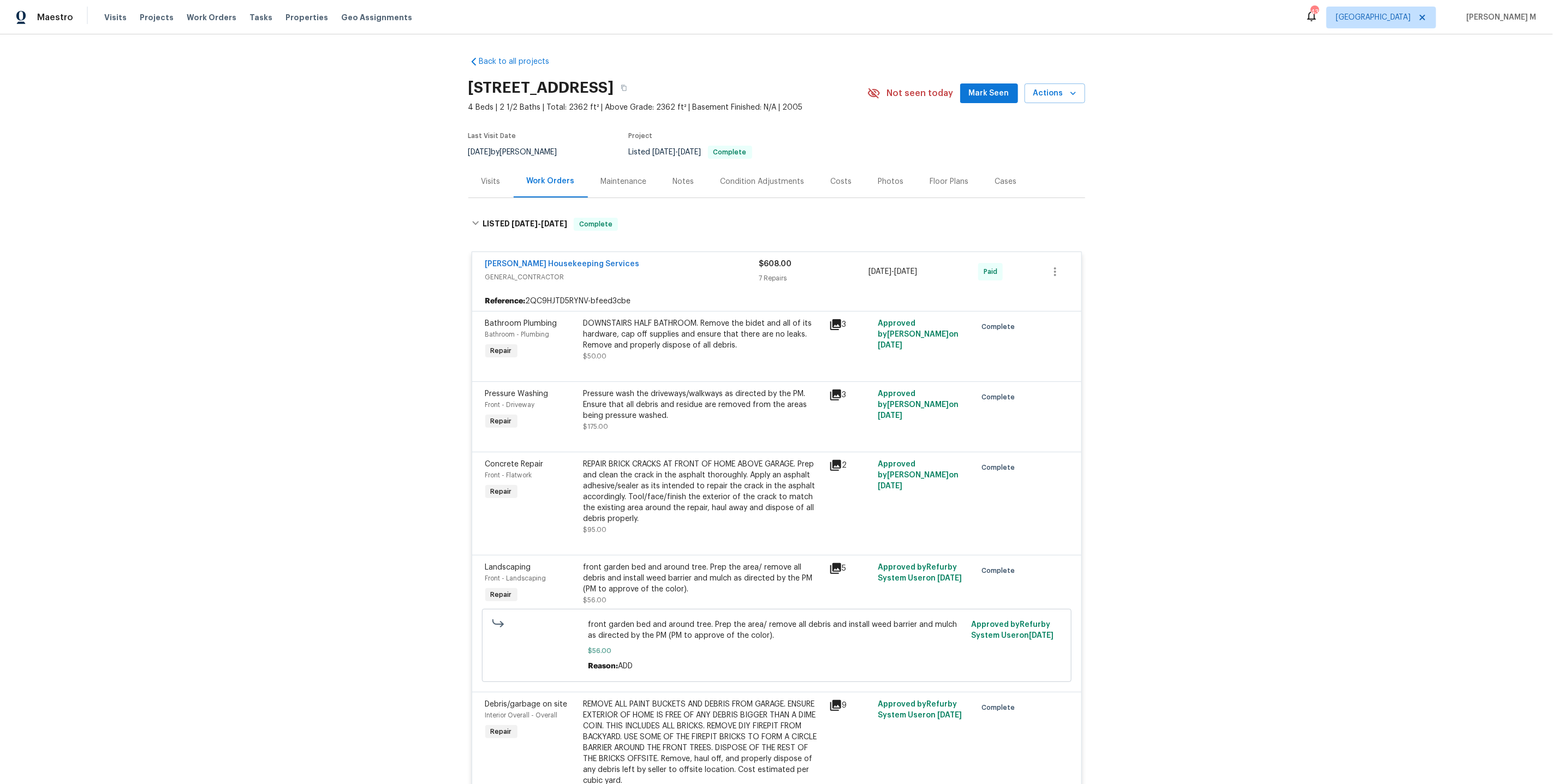
click at [441, 319] on div "Back to all projects 275 Peppergrass Cv, Kyle, TX 78640 4 Beds | 2 1/2 Baths | …" at bounding box center [776, 409] width 1553 height 750
click at [592, 166] on div "Maintenance" at bounding box center [624, 181] width 72 height 32
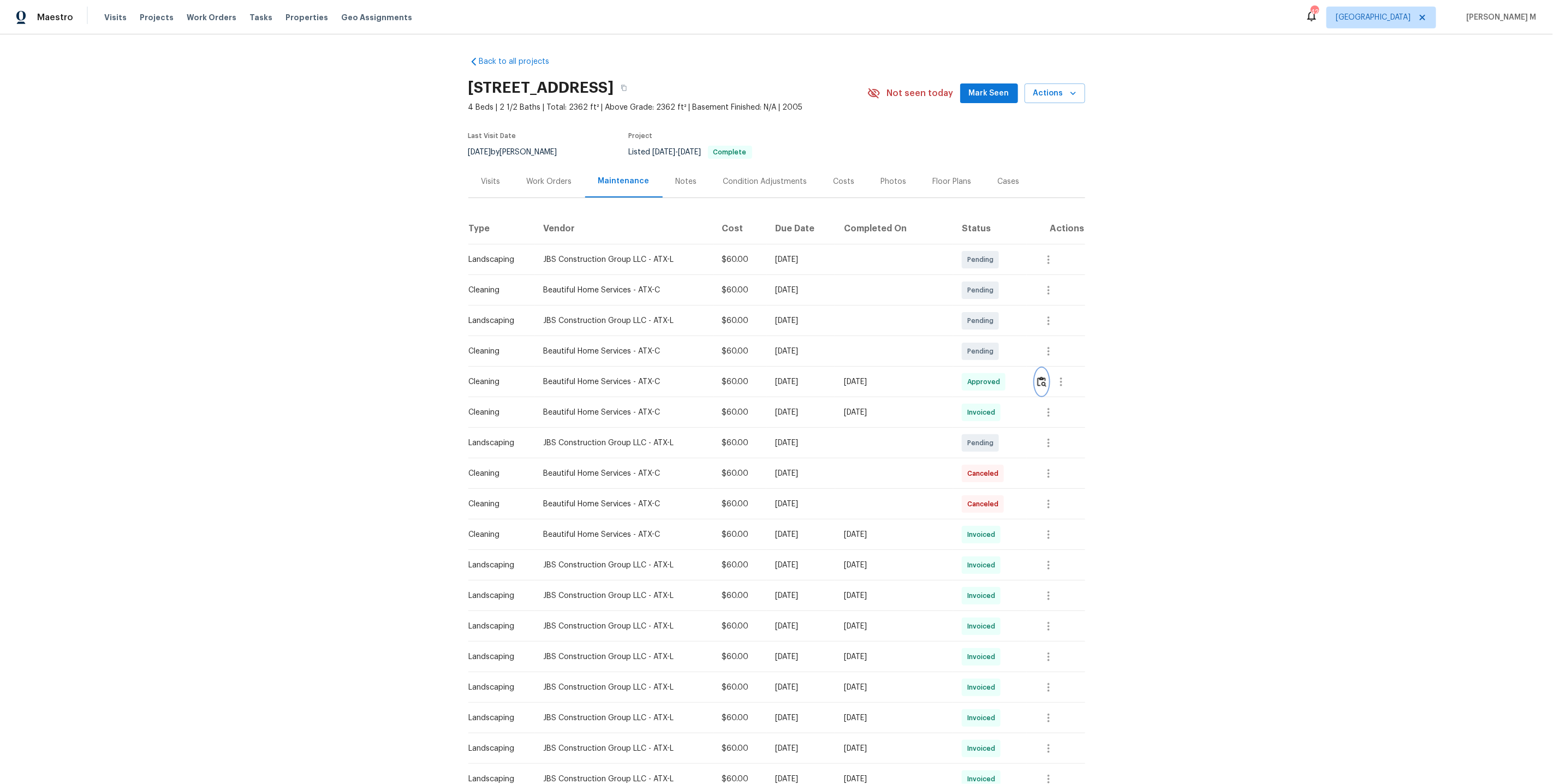
click at [1037, 382] on button "button" at bounding box center [1042, 381] width 13 height 26
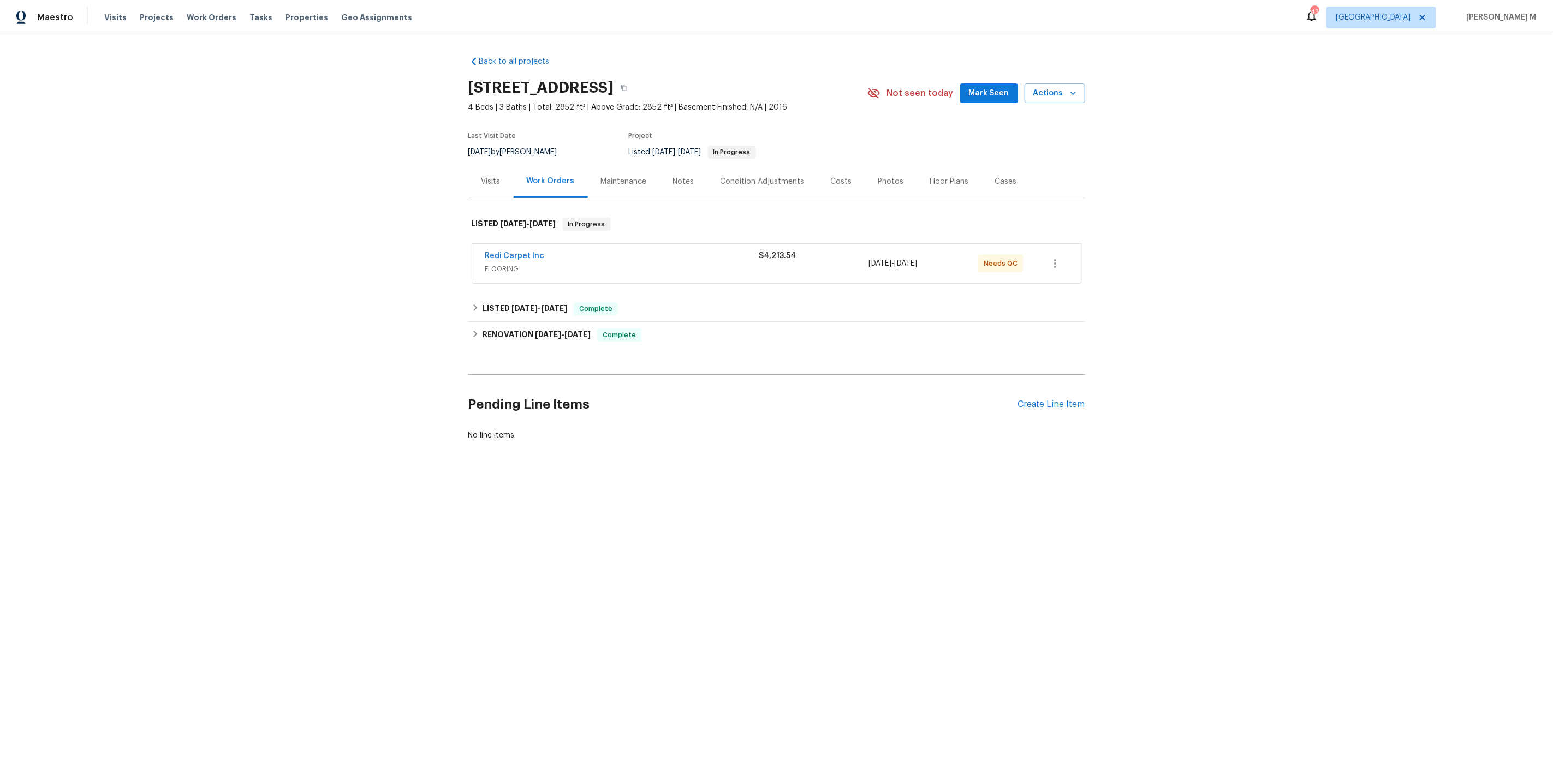
click at [497, 266] on span "FLOORING" at bounding box center [622, 269] width 274 height 11
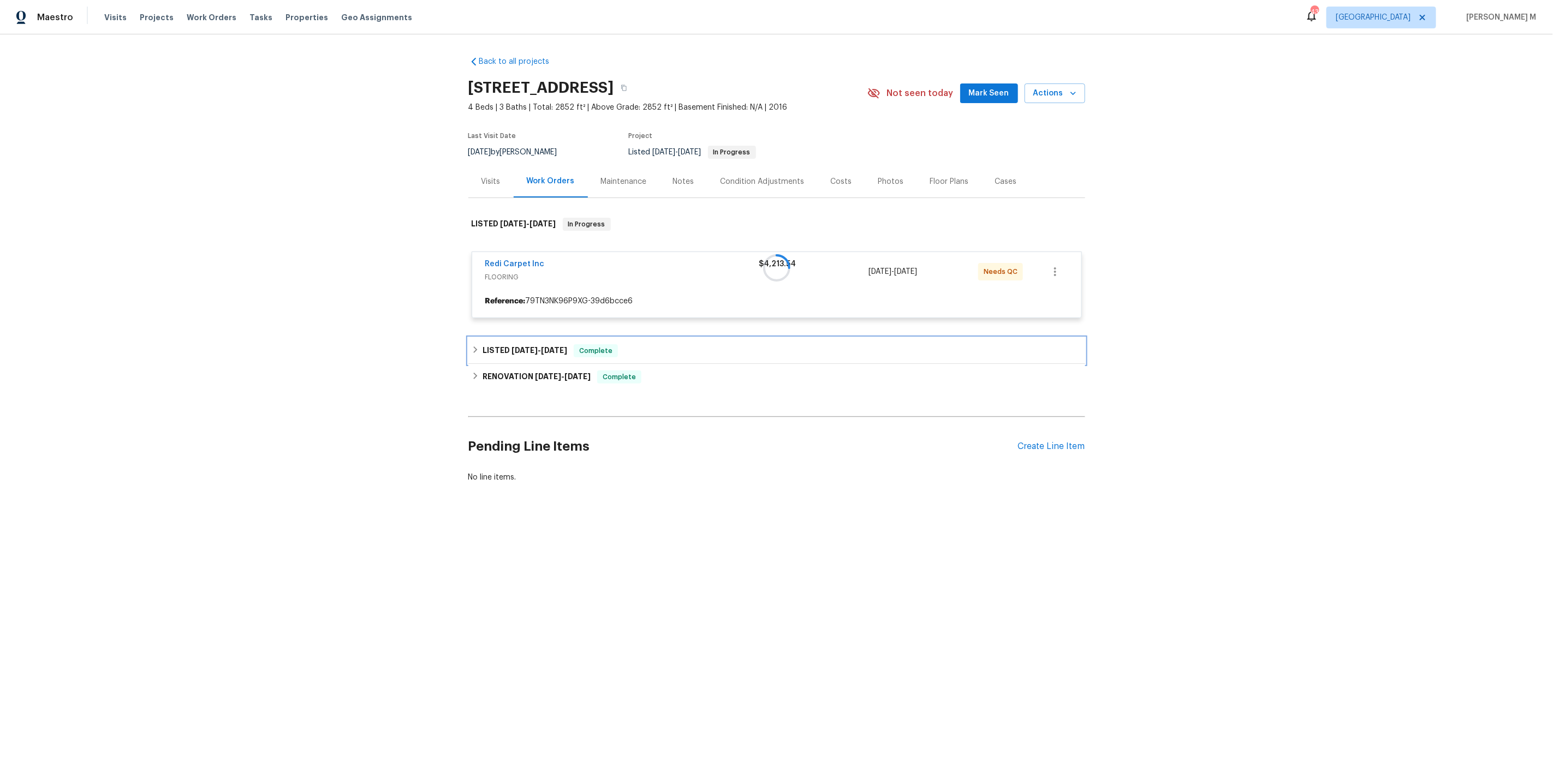
click at [506, 344] on h6 "LISTED 3/22/25 - 3/24/25" at bounding box center [525, 351] width 85 height 14
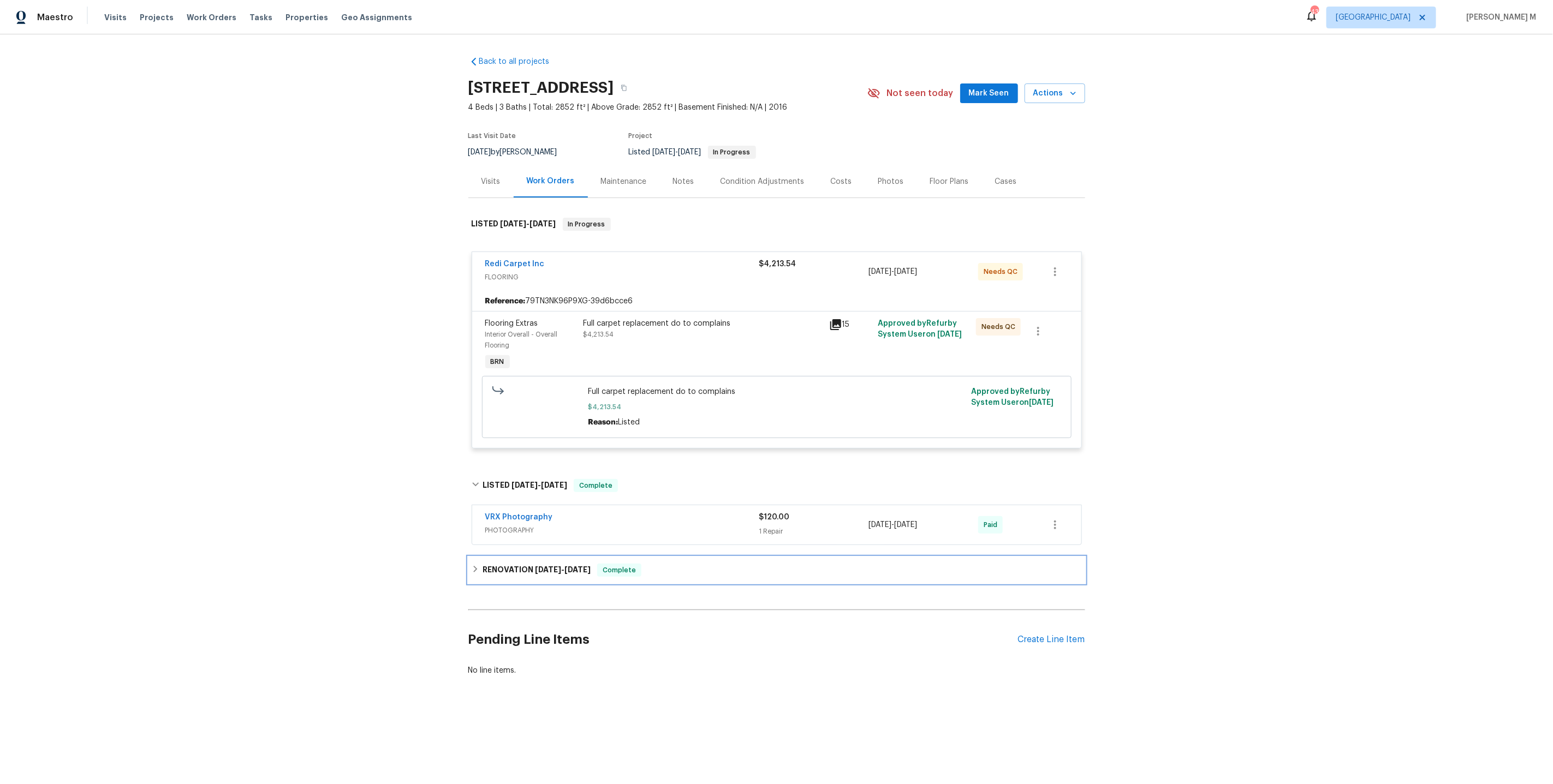
click at [507, 565] on h6 "RENOVATION 3/10/25 - 3/20/25" at bounding box center [536, 570] width 108 height 14
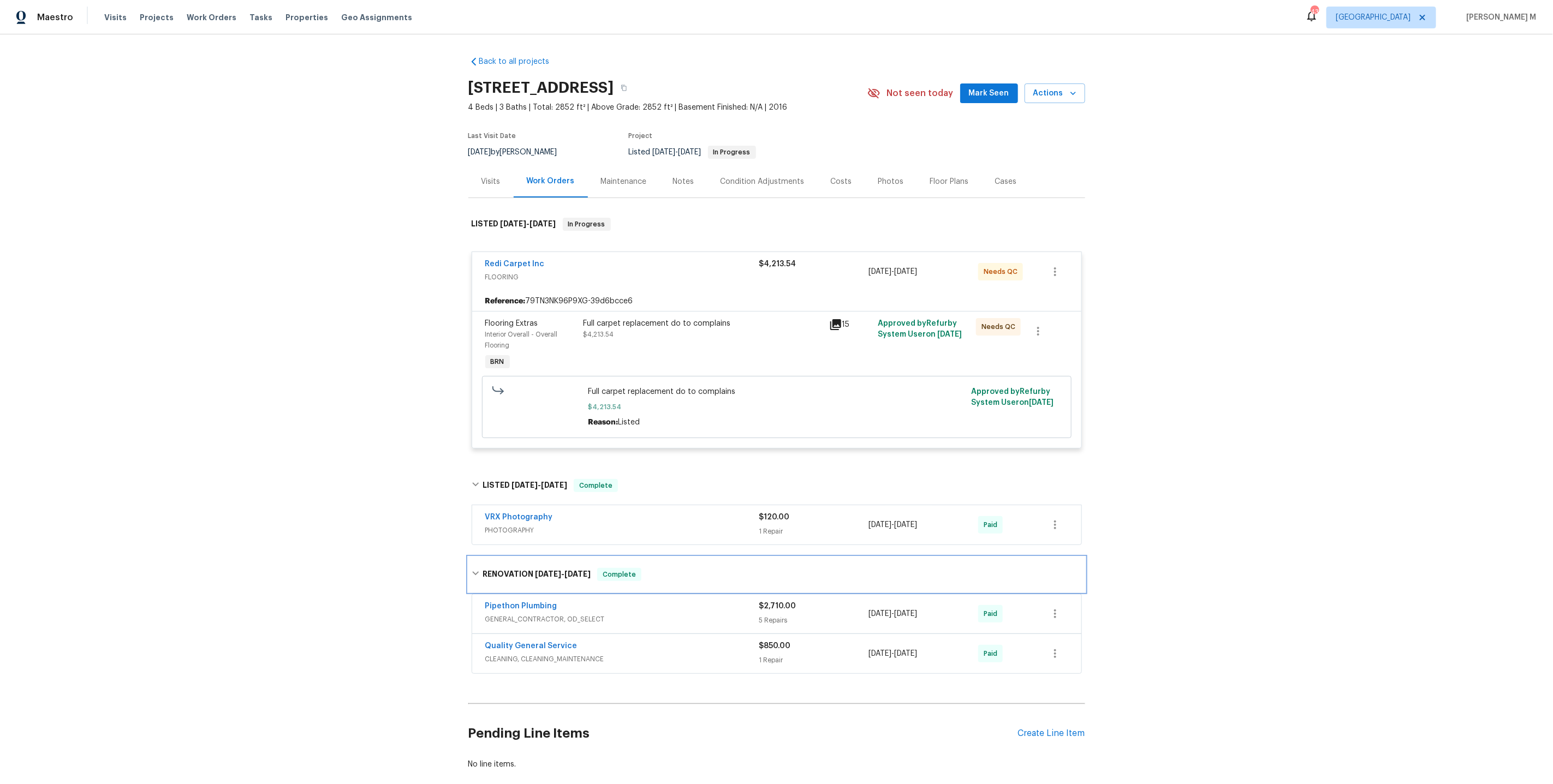
scroll to position [40, 0]
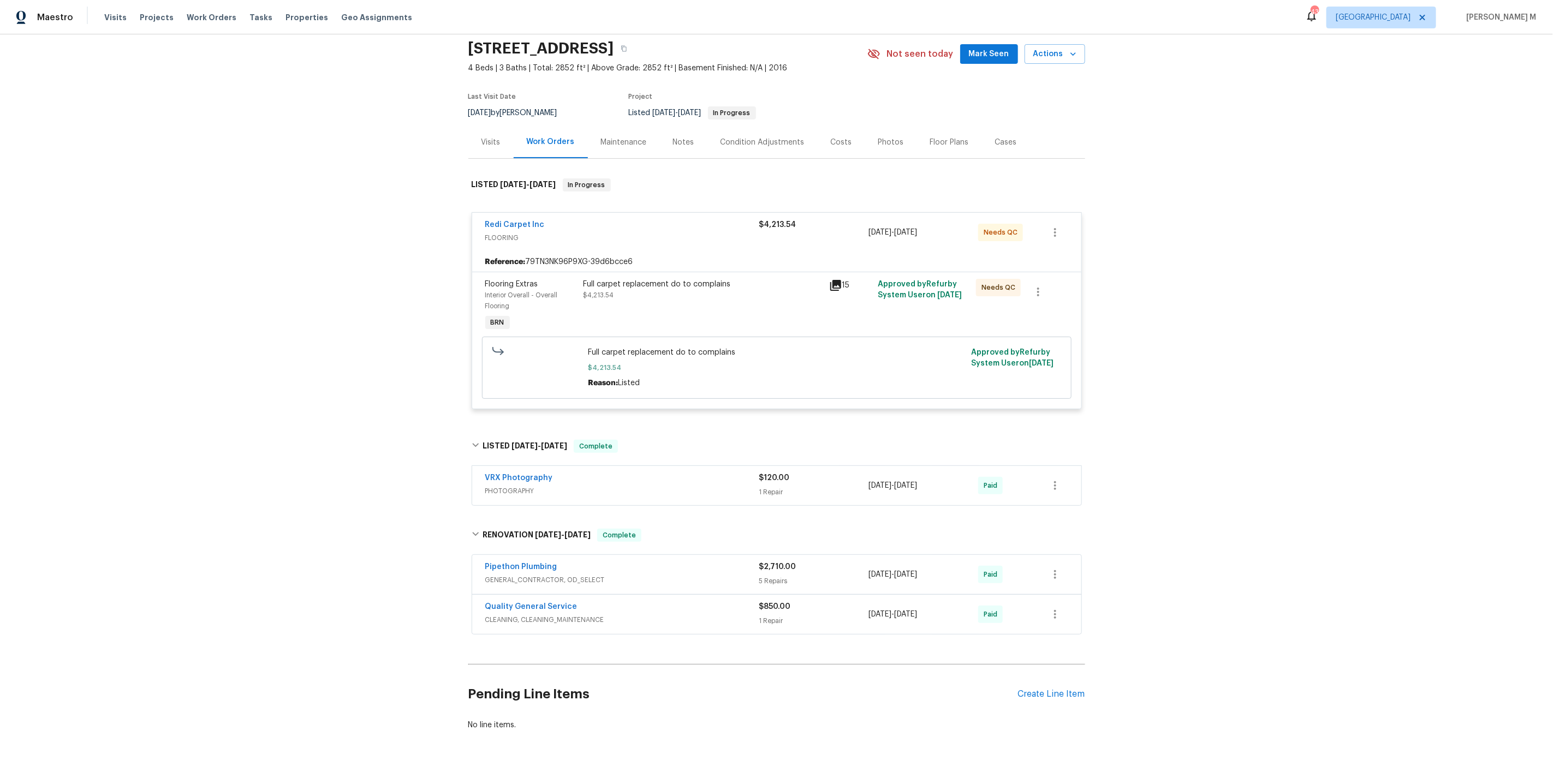
click at [525, 575] on div "Pipethon Plumbing GENERAL_CONTRACTOR, OD_SELECT $2,710.00 5 Repairs 3/10/2025 -…" at bounding box center [777, 575] width 609 height 40
click at [534, 575] on span "GENERAL_CONTRACTOR, OD_SELECT" at bounding box center [622, 580] width 274 height 11
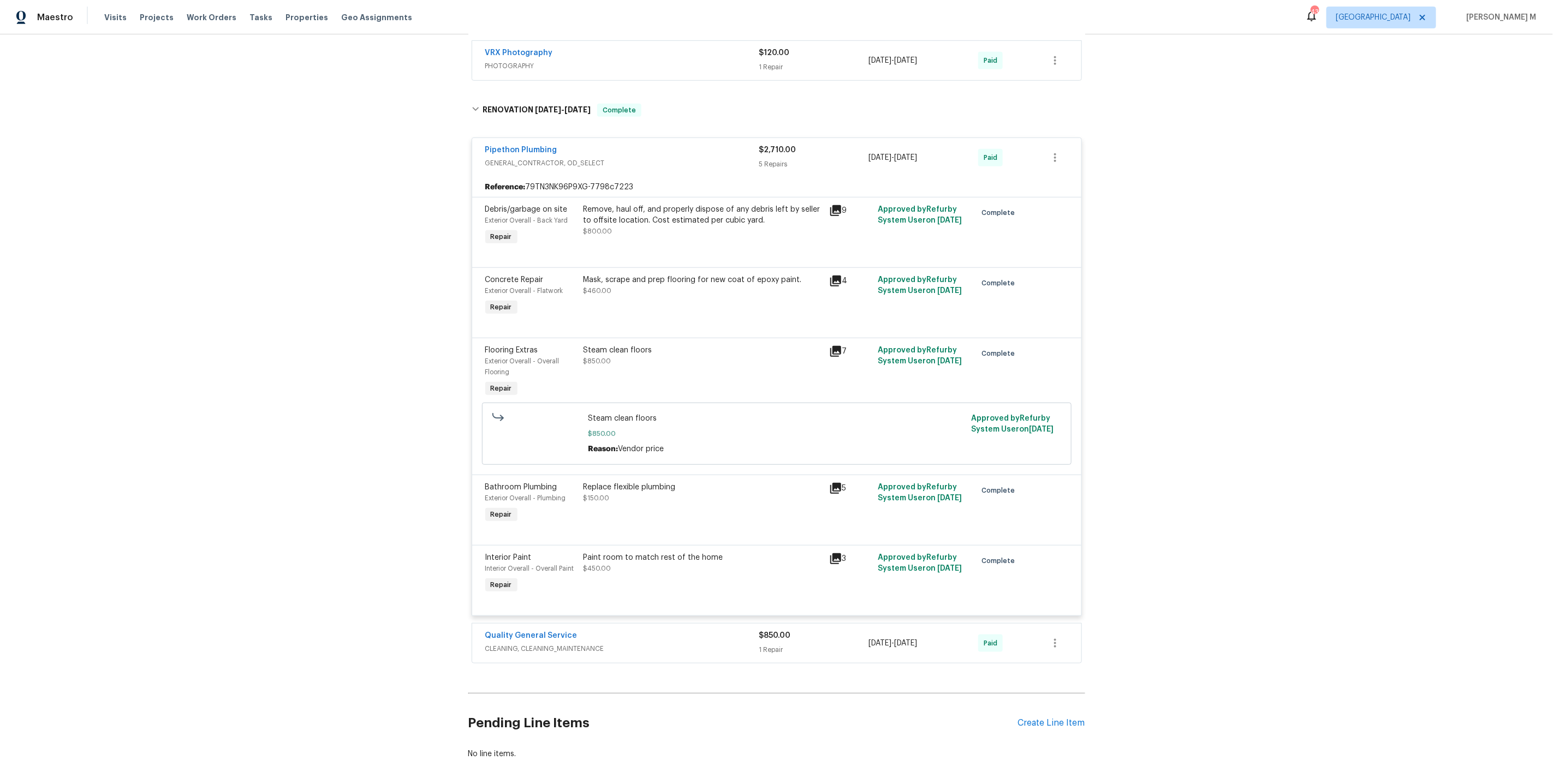
scroll to position [470, 0]
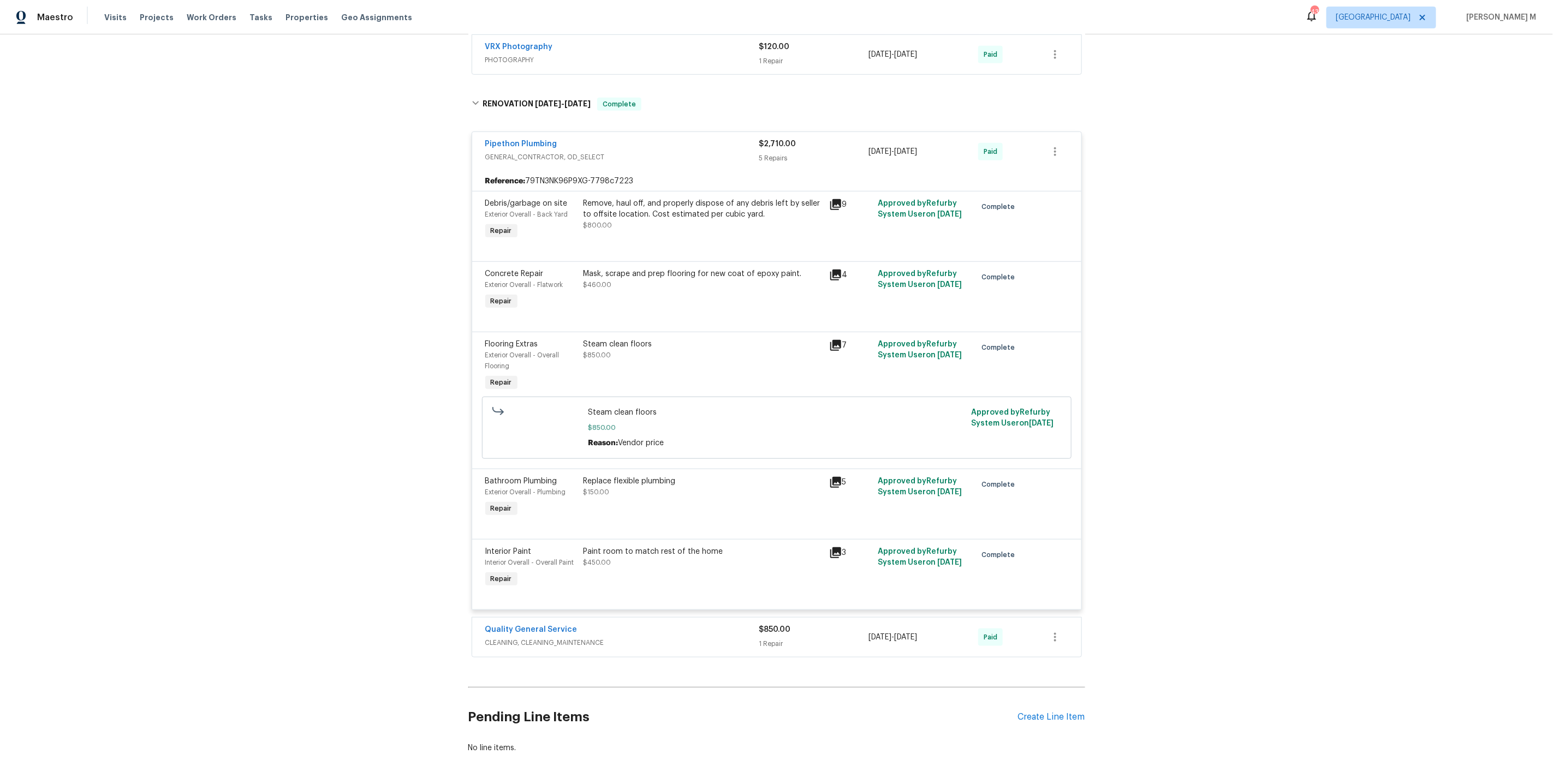
click at [559, 637] on span "CLEANING, CLEANING_MAINTENANCE" at bounding box center [622, 643] width 274 height 11
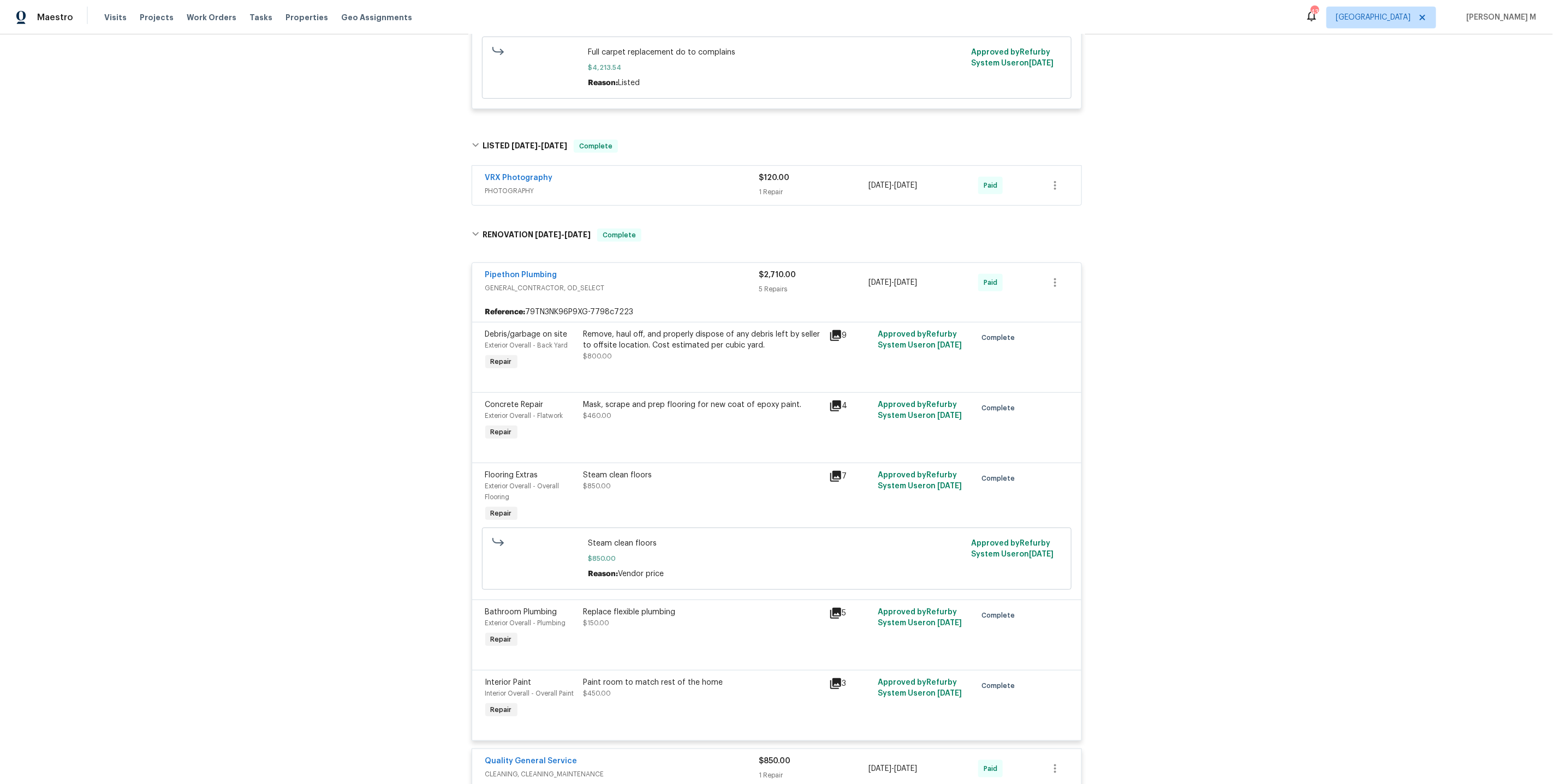
scroll to position [0, 0]
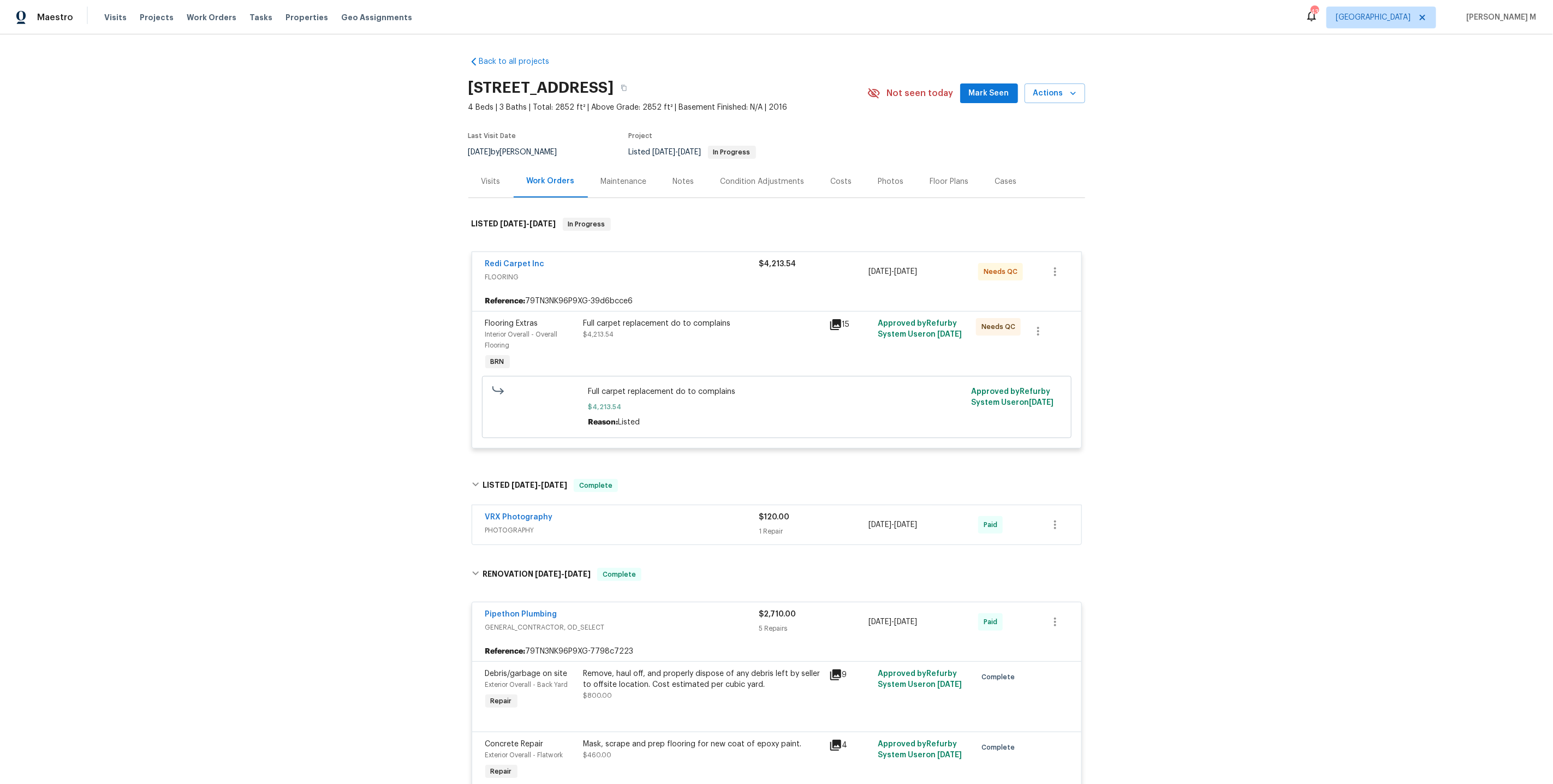
click at [365, 463] on div "Back to all projects 369 White Bark Ln, Simi Valley, CA 93065 4 Beds | 3 Baths …" at bounding box center [776, 409] width 1553 height 750
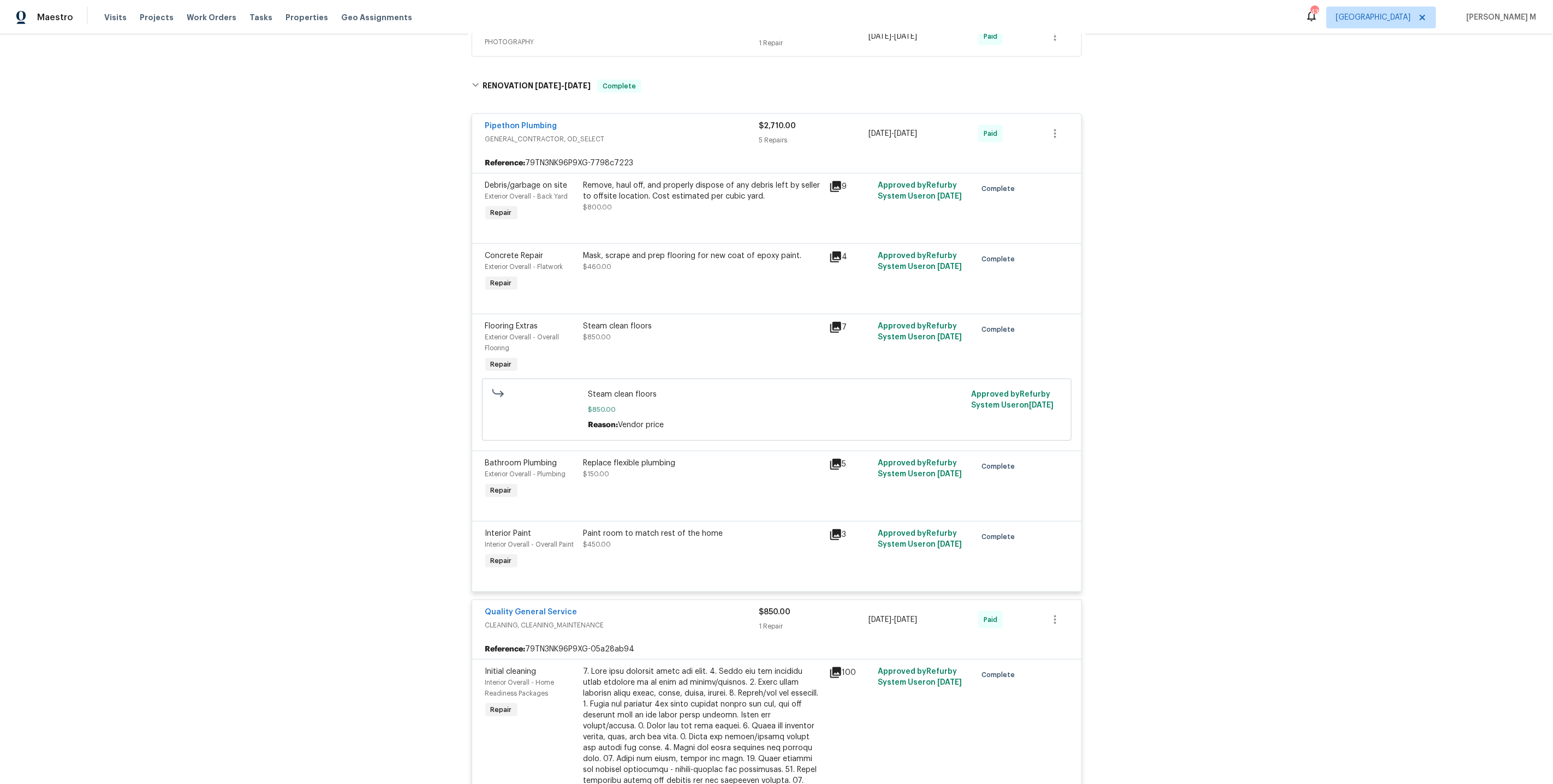
scroll to position [766, 0]
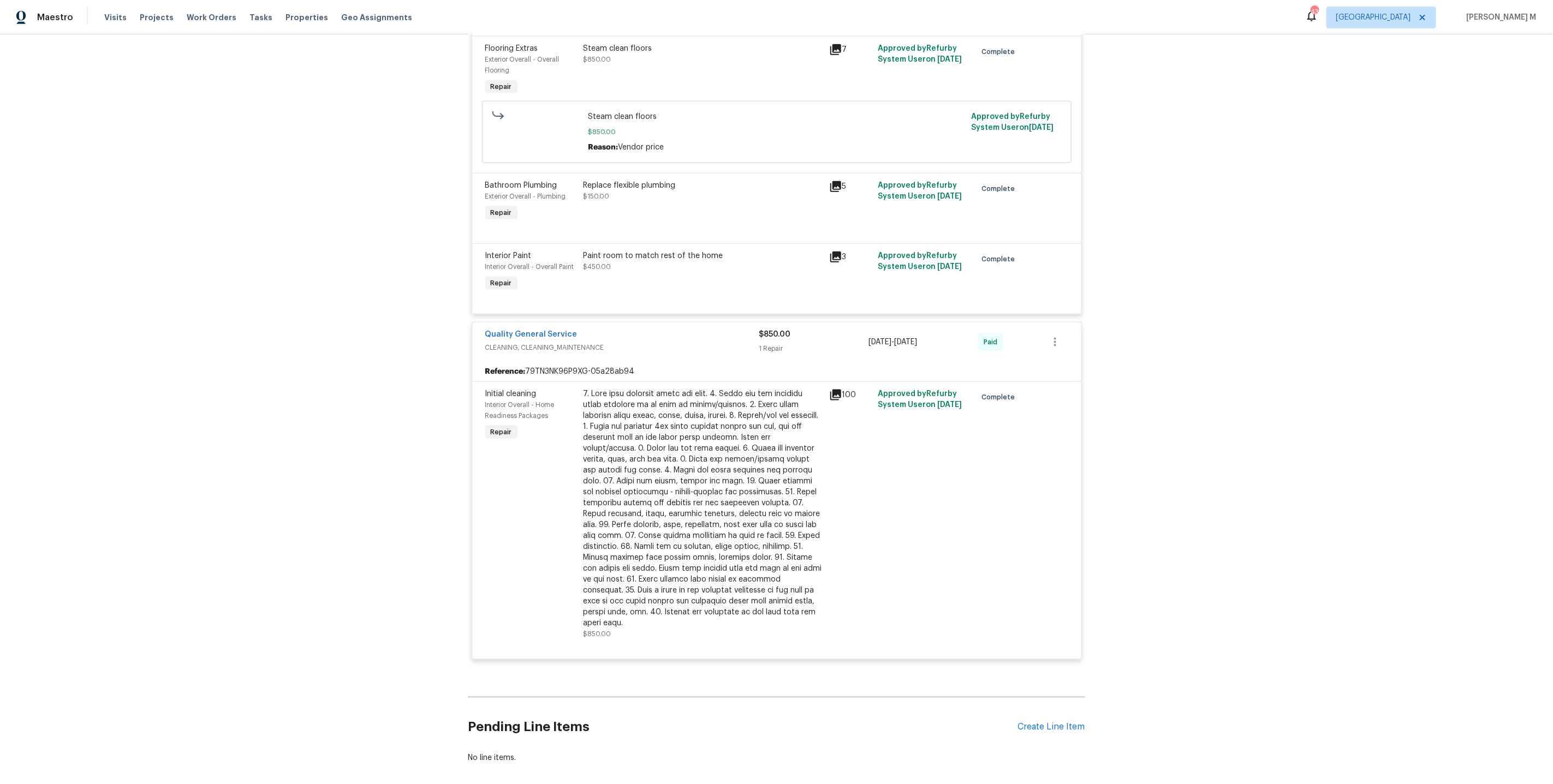
click at [668, 433] on div at bounding box center [702, 508] width 239 height 240
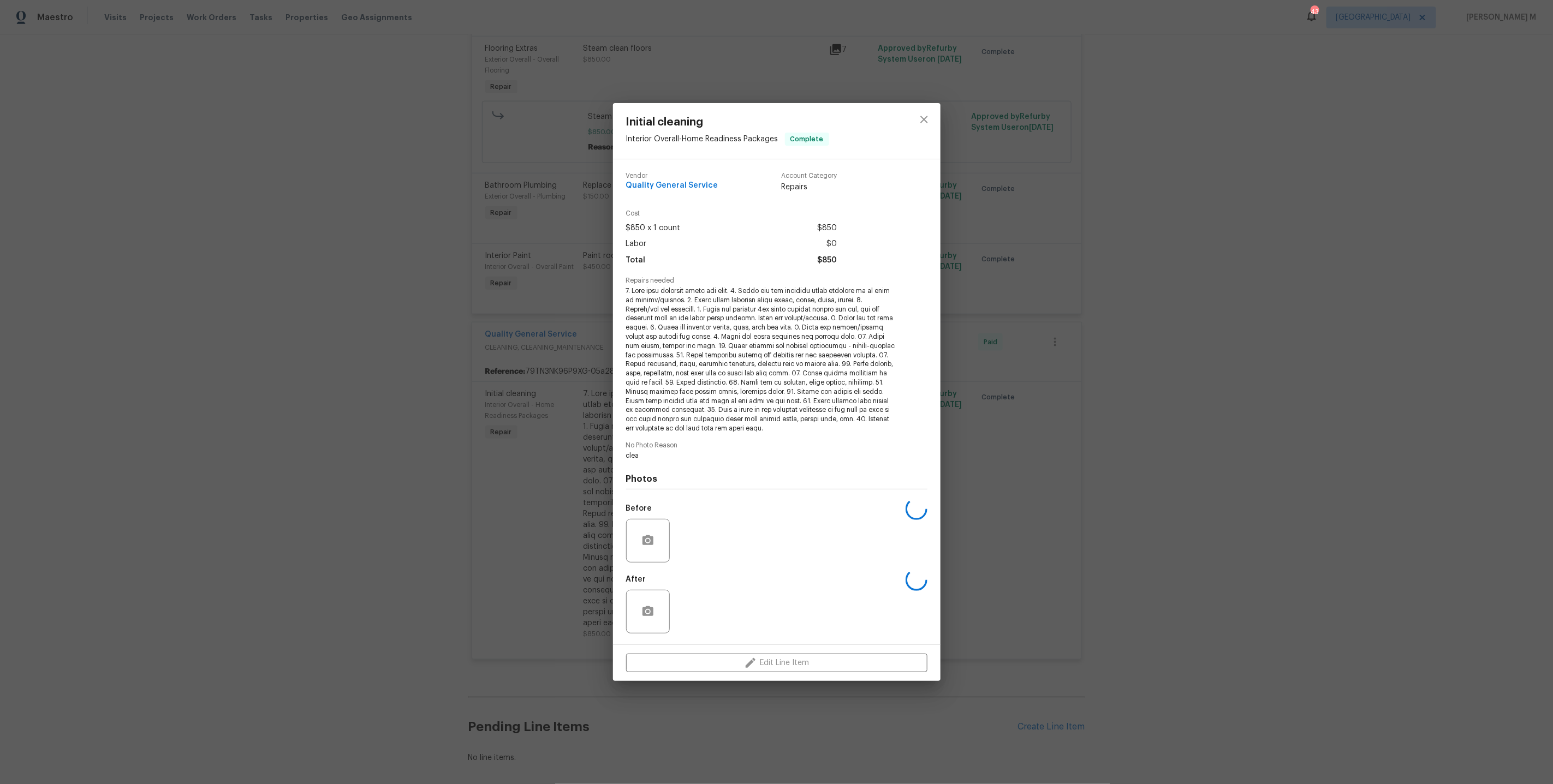
click at [1069, 438] on div "Initial cleaning Interior Overall - Home Readiness Packages Complete Vendor Qua…" at bounding box center [776, 392] width 1553 height 784
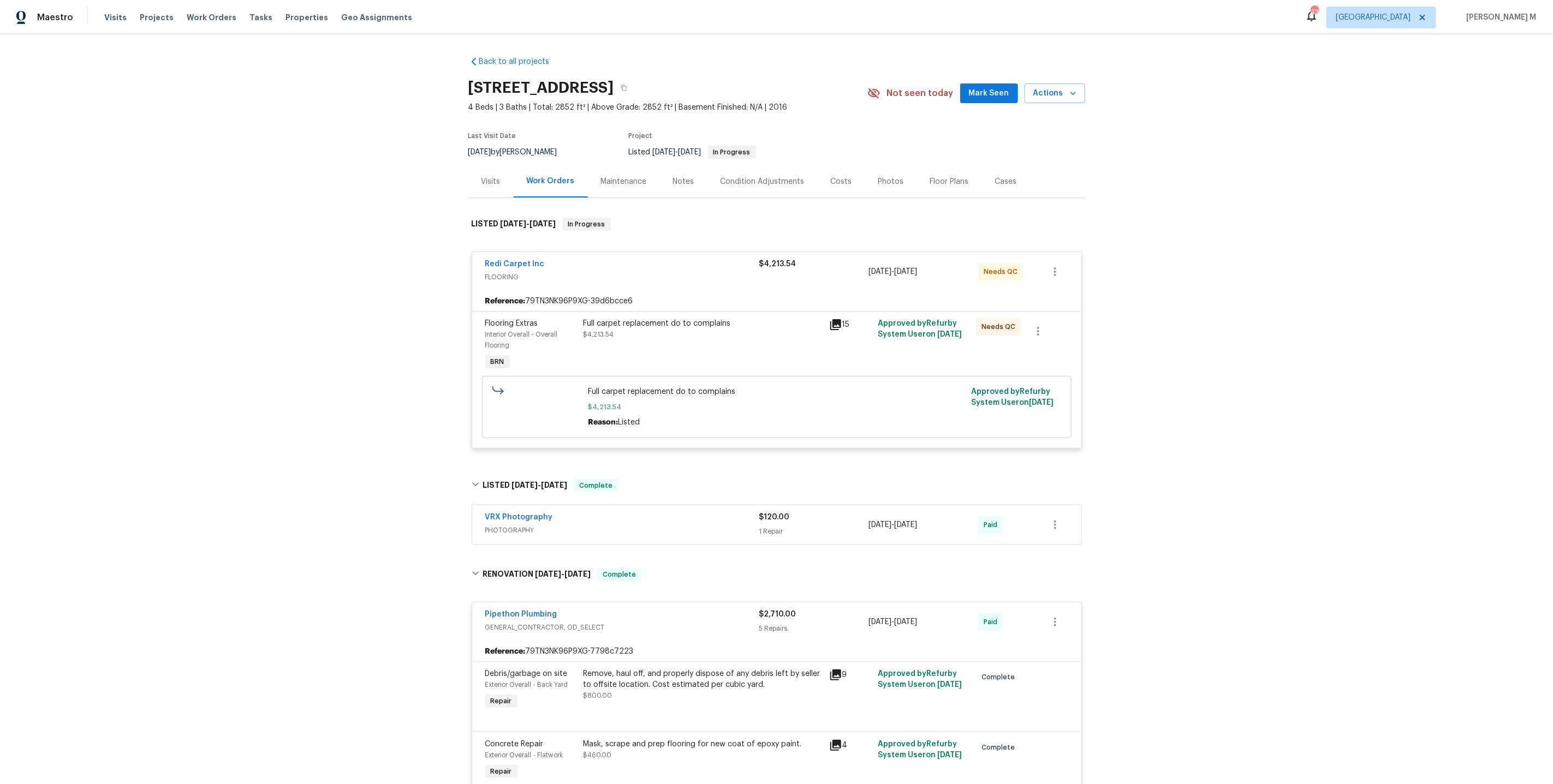
scroll to position [1, 0]
click at [593, 177] on div "Maintenance" at bounding box center [624, 181] width 72 height 32
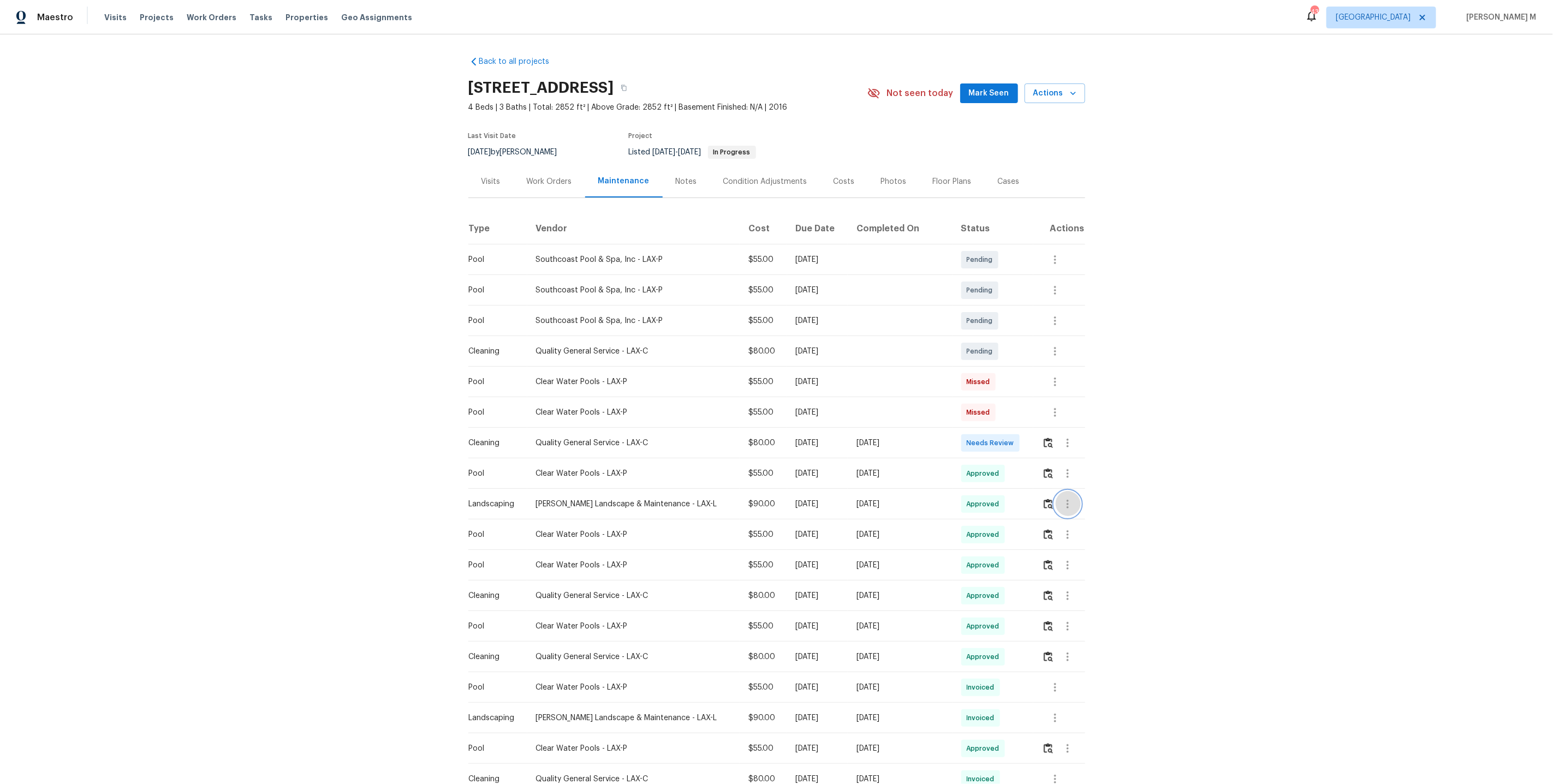
click at [1056, 496] on button "button" at bounding box center [1067, 504] width 26 height 26
click at [1062, 500] on li "Message vendor" at bounding box center [1091, 499] width 77 height 18
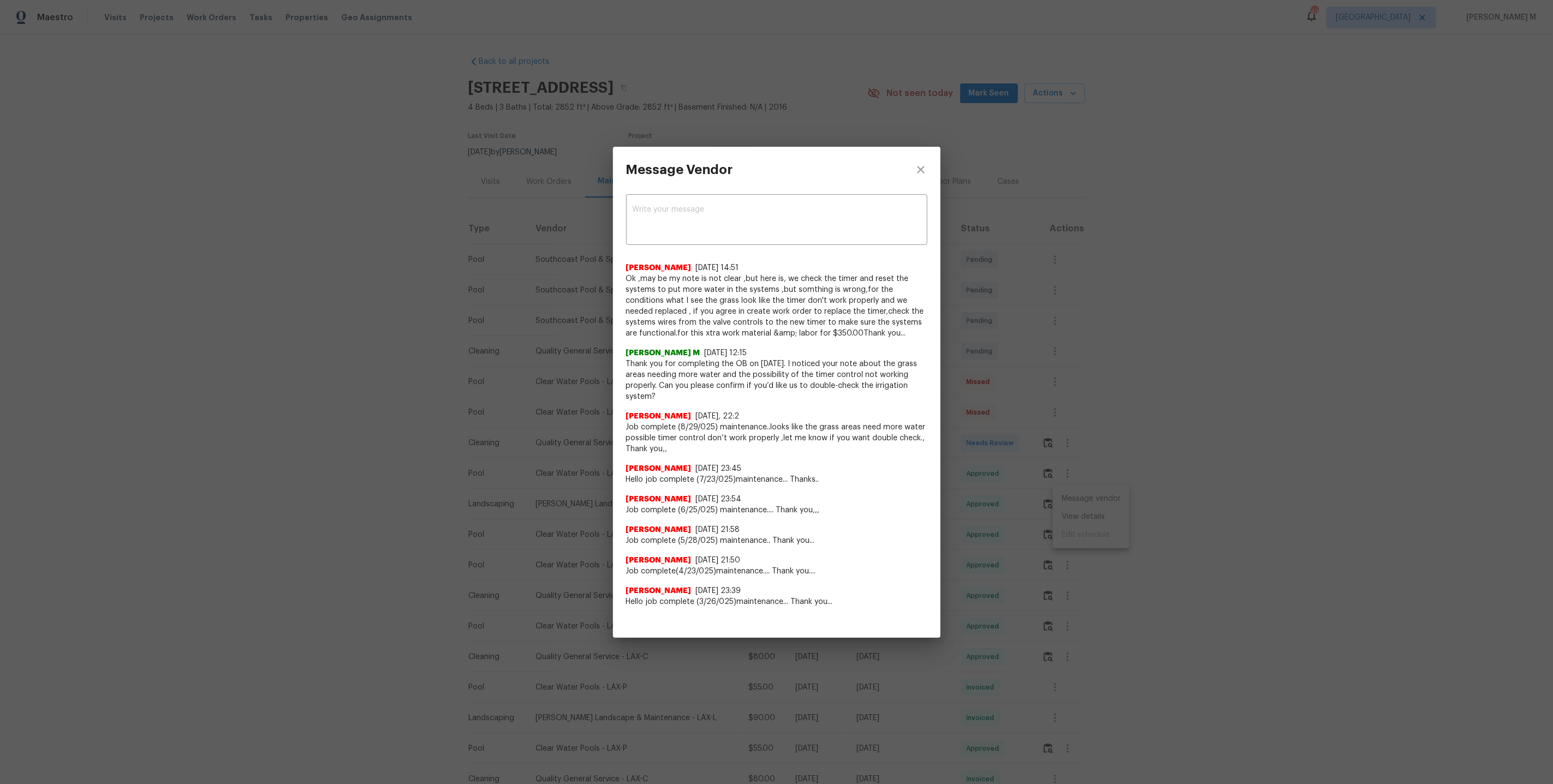
drag, startPoint x: 626, startPoint y: 278, endPoint x: 894, endPoint y: 394, distance: 292.0
click at [894, 394] on div "Jose Zesati 8/30/25, 14:51 Ok ,may be my note is not clear ,but here is, we che…" at bounding box center [777, 431] width 301 height 353
click at [1179, 406] on div "Message Vendor x ​ Jose Zesati 8/30/25, 14:51 Ok ,may be my note is not clear ,…" at bounding box center [776, 392] width 1553 height 784
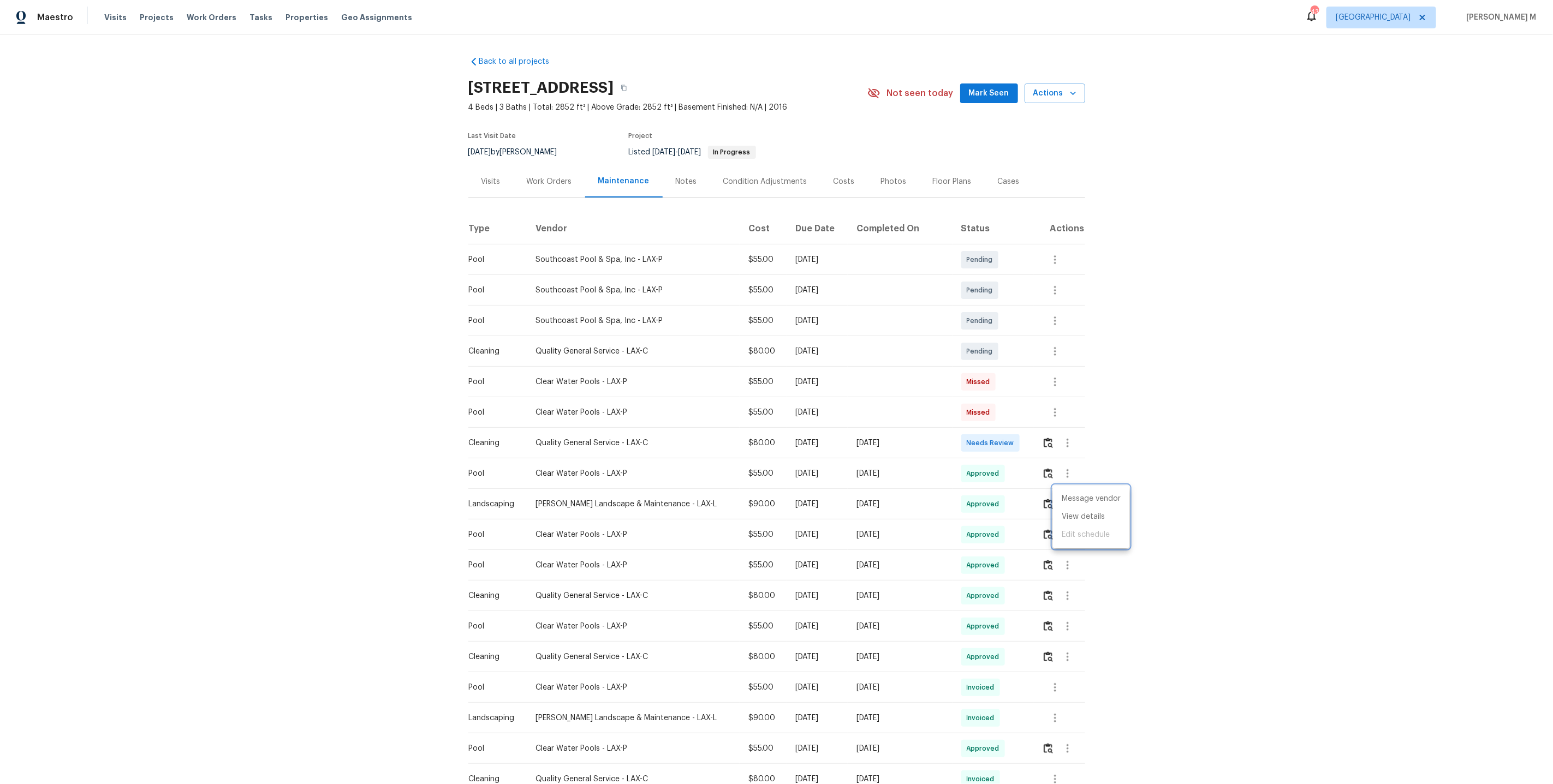
click at [298, 380] on div at bounding box center [776, 392] width 1553 height 784
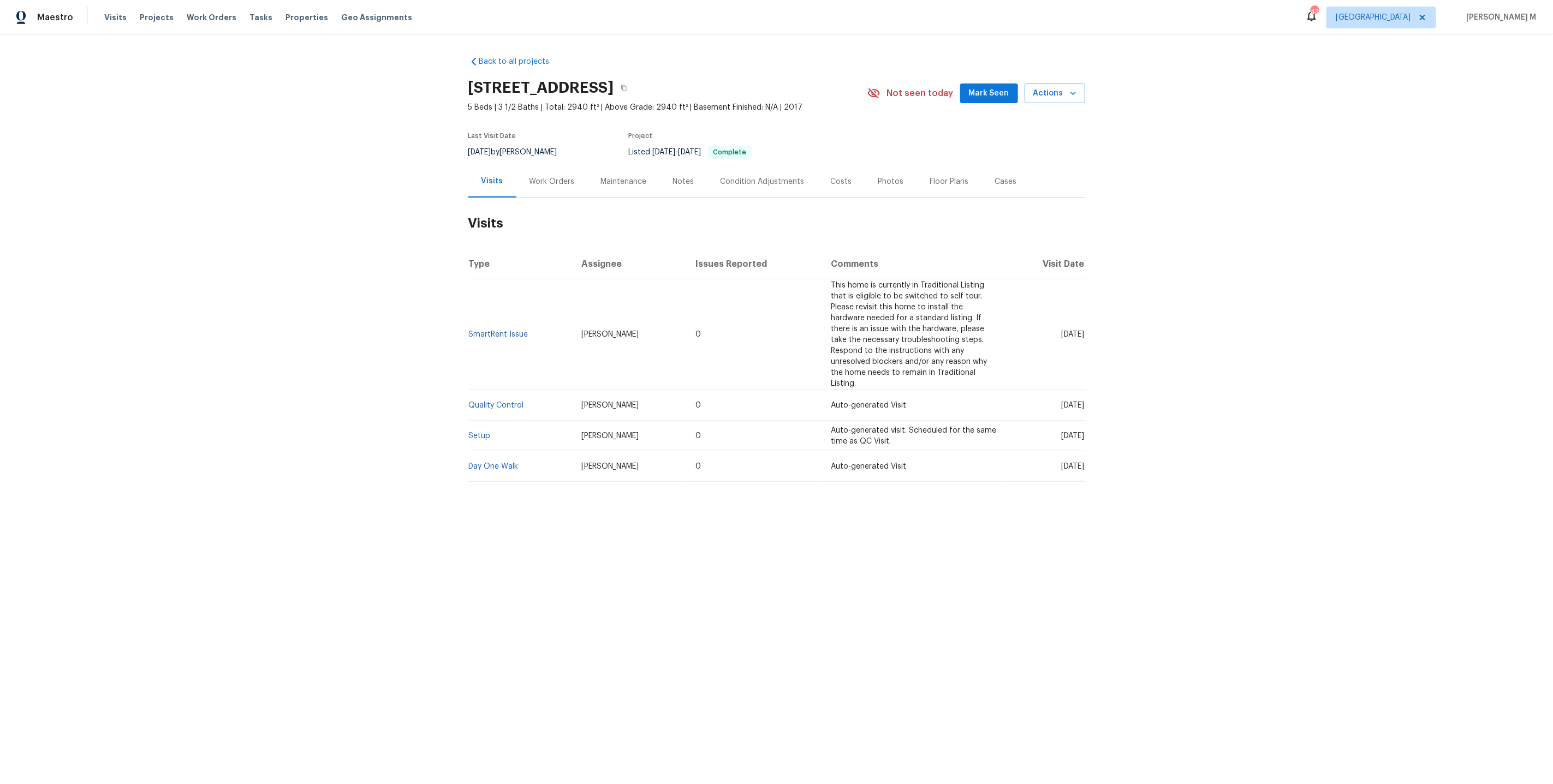
click at [554, 184] on div "Work Orders" at bounding box center [552, 181] width 71 height 32
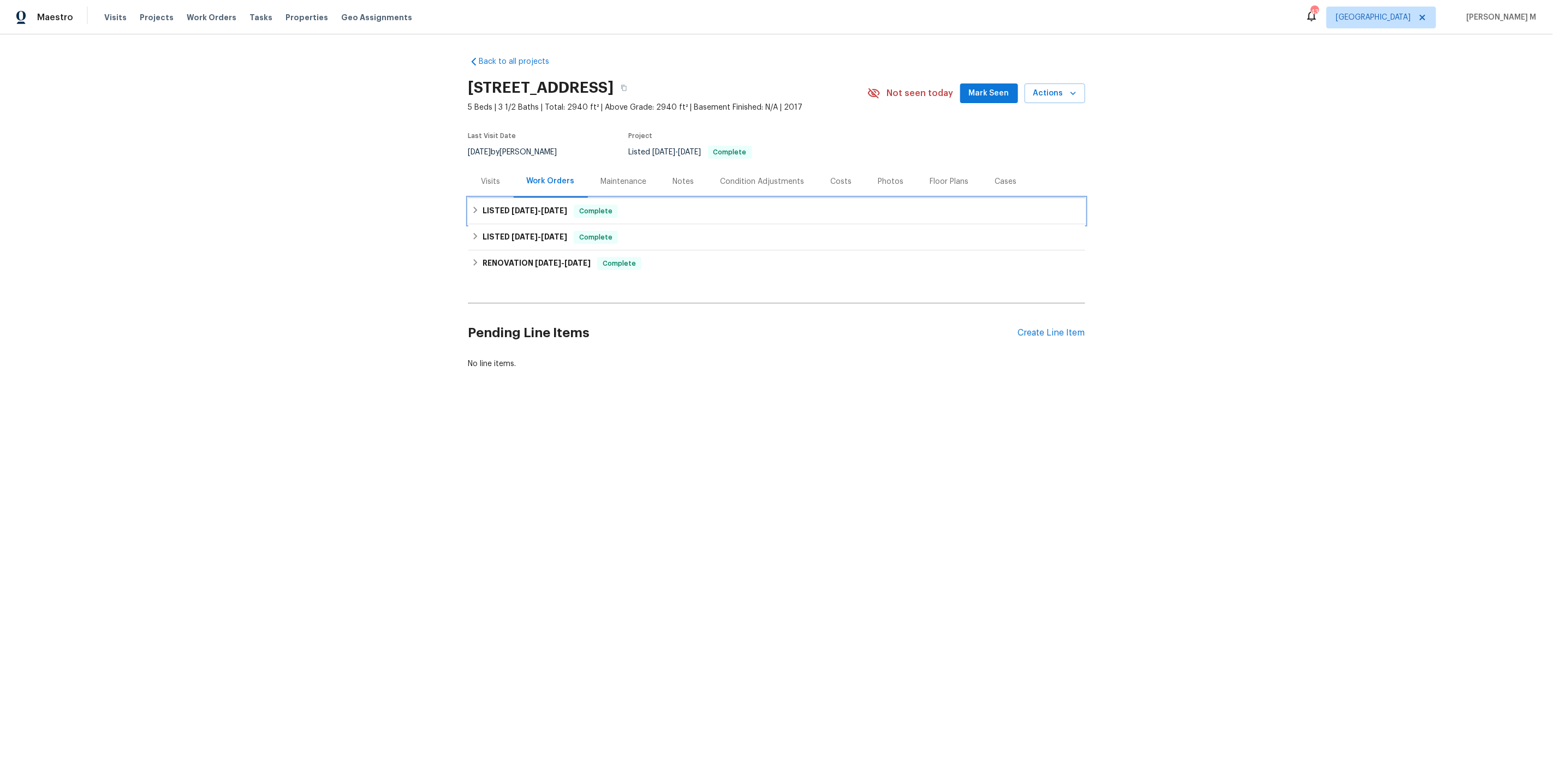
click at [541, 207] on span "[DATE]" at bounding box center [553, 211] width 26 height 7
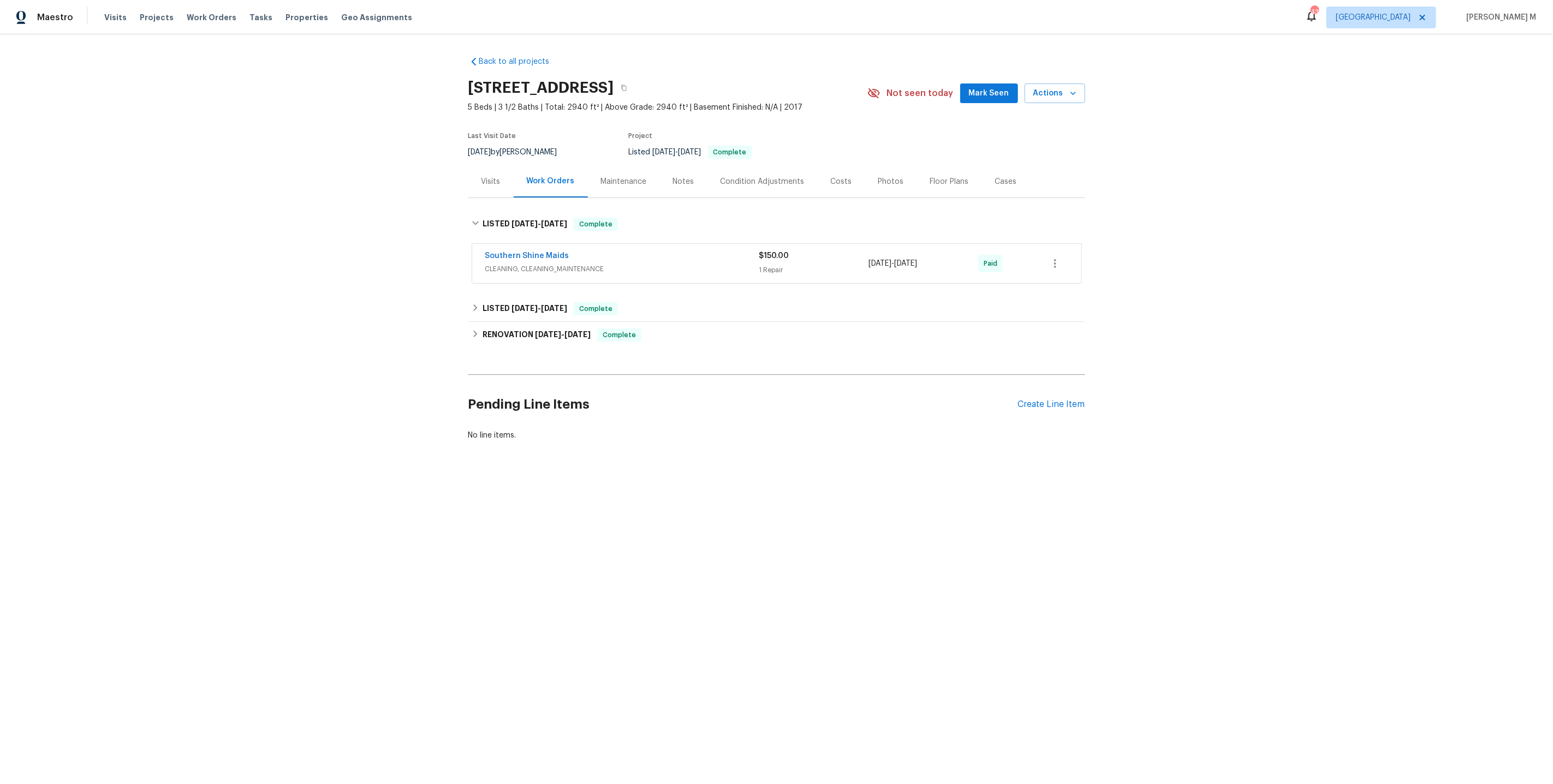
click at [518, 264] on span "CLEANING, CLEANING_MAINTENANCE" at bounding box center [622, 269] width 274 height 11
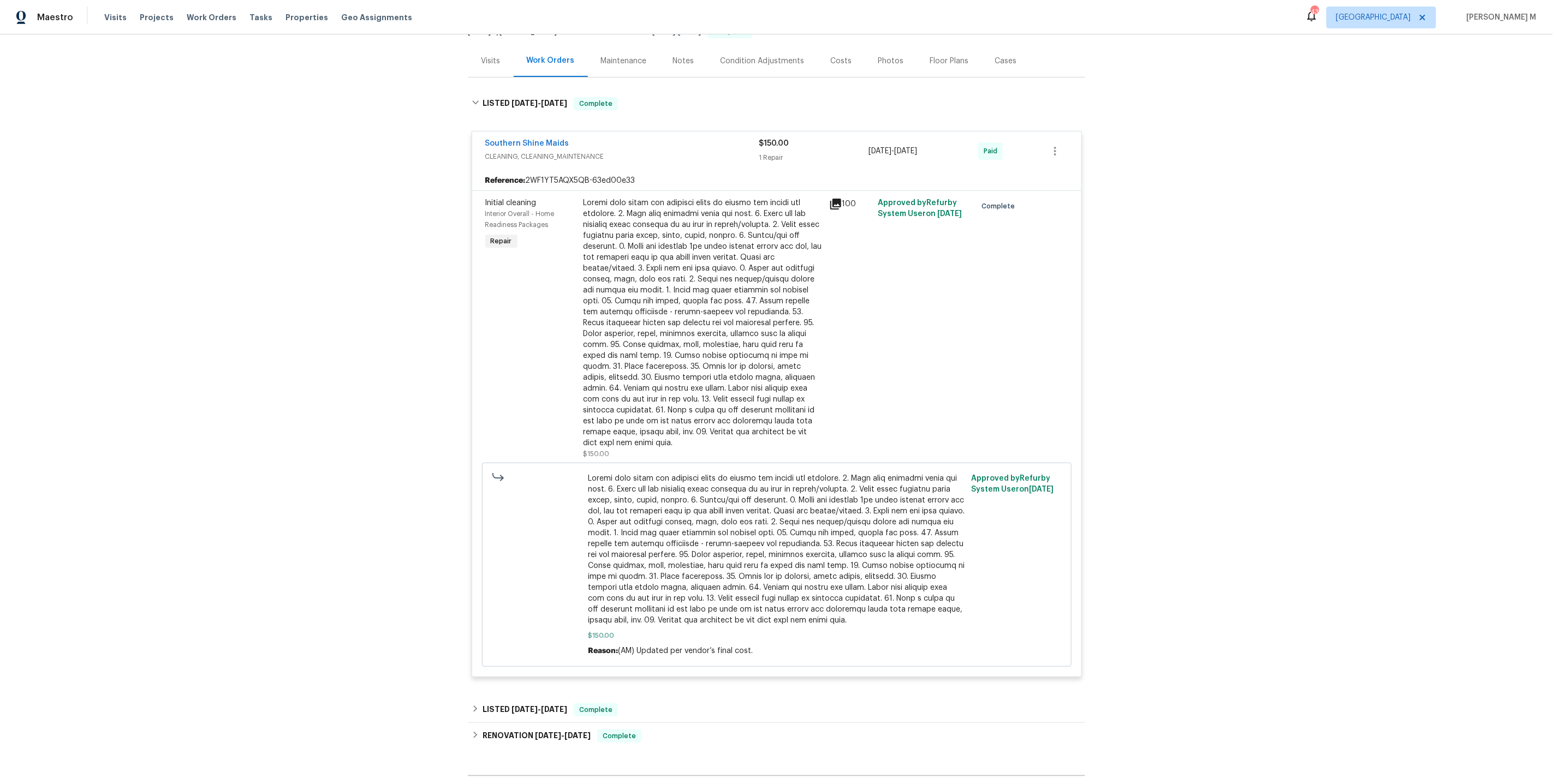
scroll to position [123, 0]
click at [666, 236] on div at bounding box center [702, 321] width 239 height 251
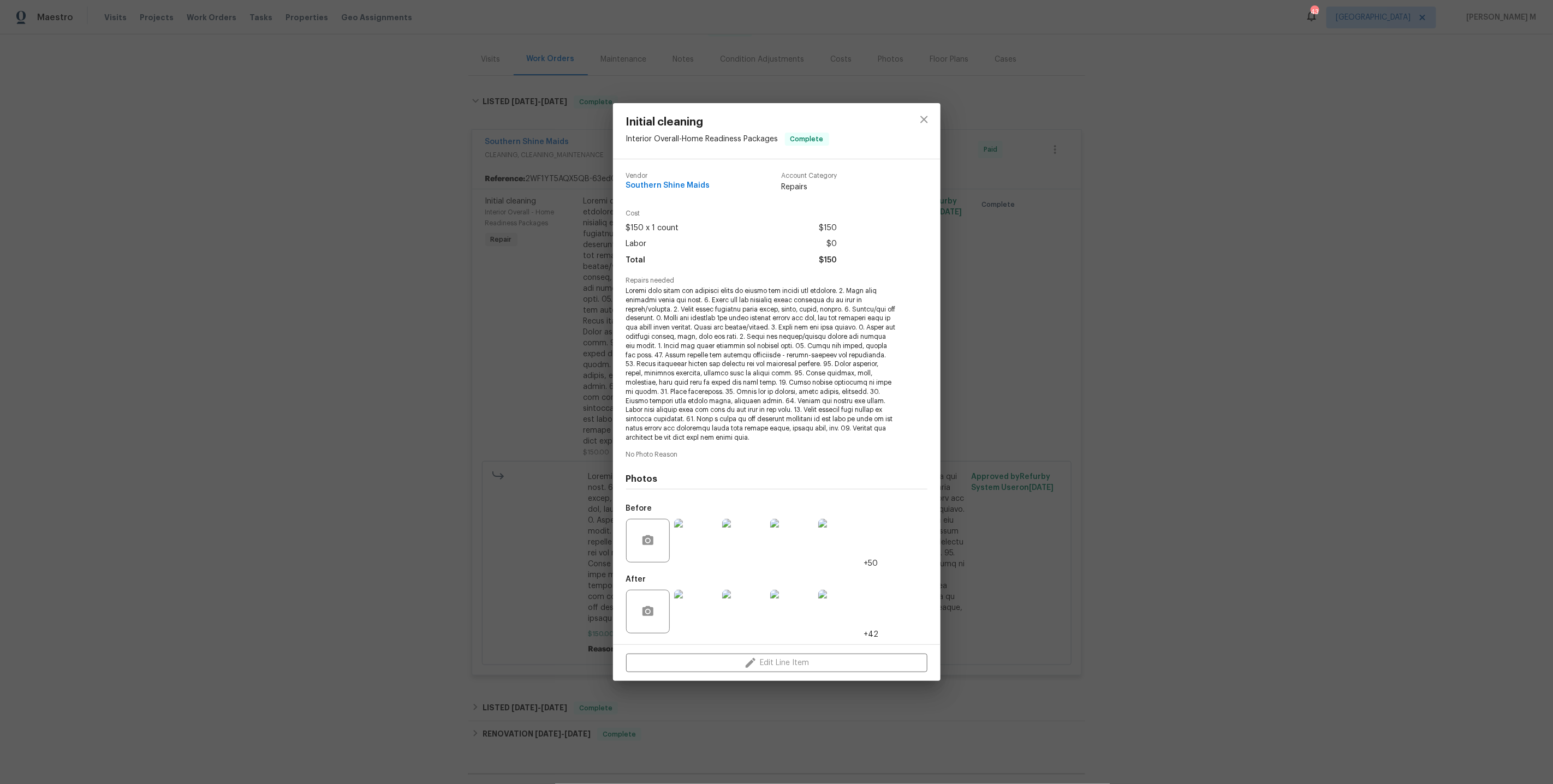
click at [613, 433] on div "Vendor Southern Shine Maids Account Category Repairs Cost $150 x 1 count $150 L…" at bounding box center [776, 402] width 327 height 485
click at [533, 421] on div "Initial cleaning Interior Overall - Home Readiness Packages Complete Vendor Sou…" at bounding box center [776, 392] width 1553 height 784
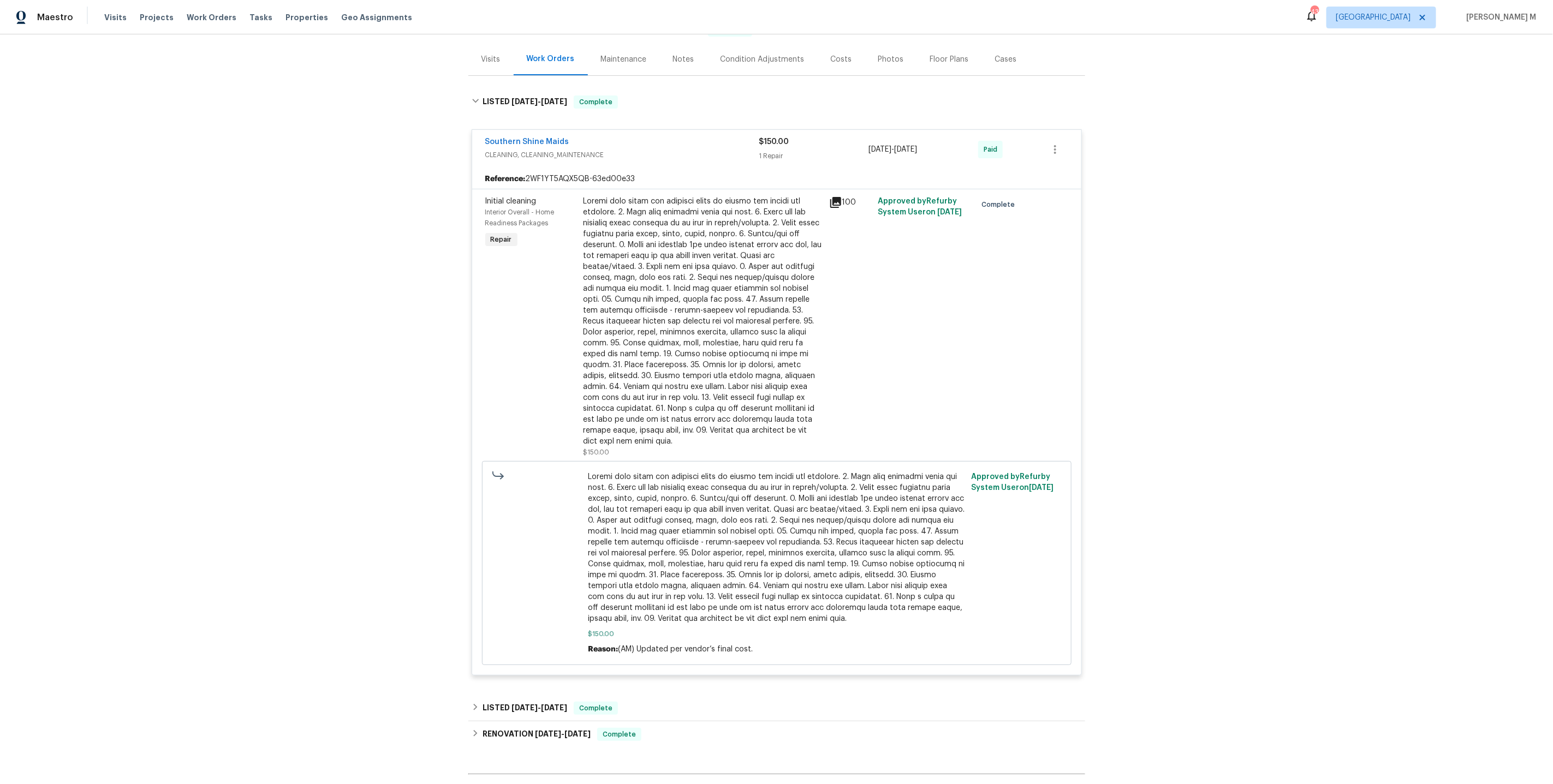
scroll to position [226, 0]
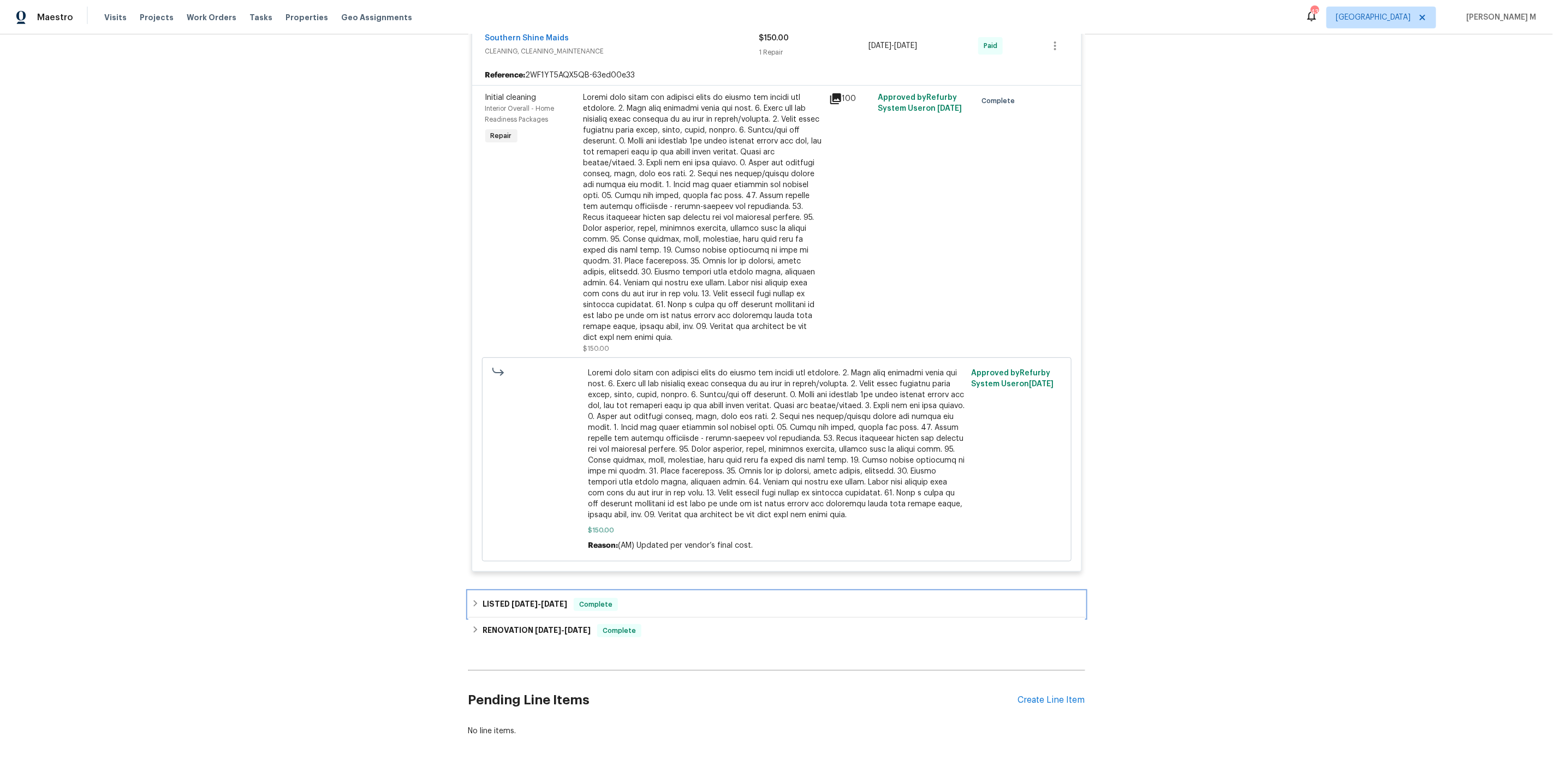
click at [507, 593] on div "LISTED [DATE] - [DATE] Complete" at bounding box center [777, 604] width 617 height 26
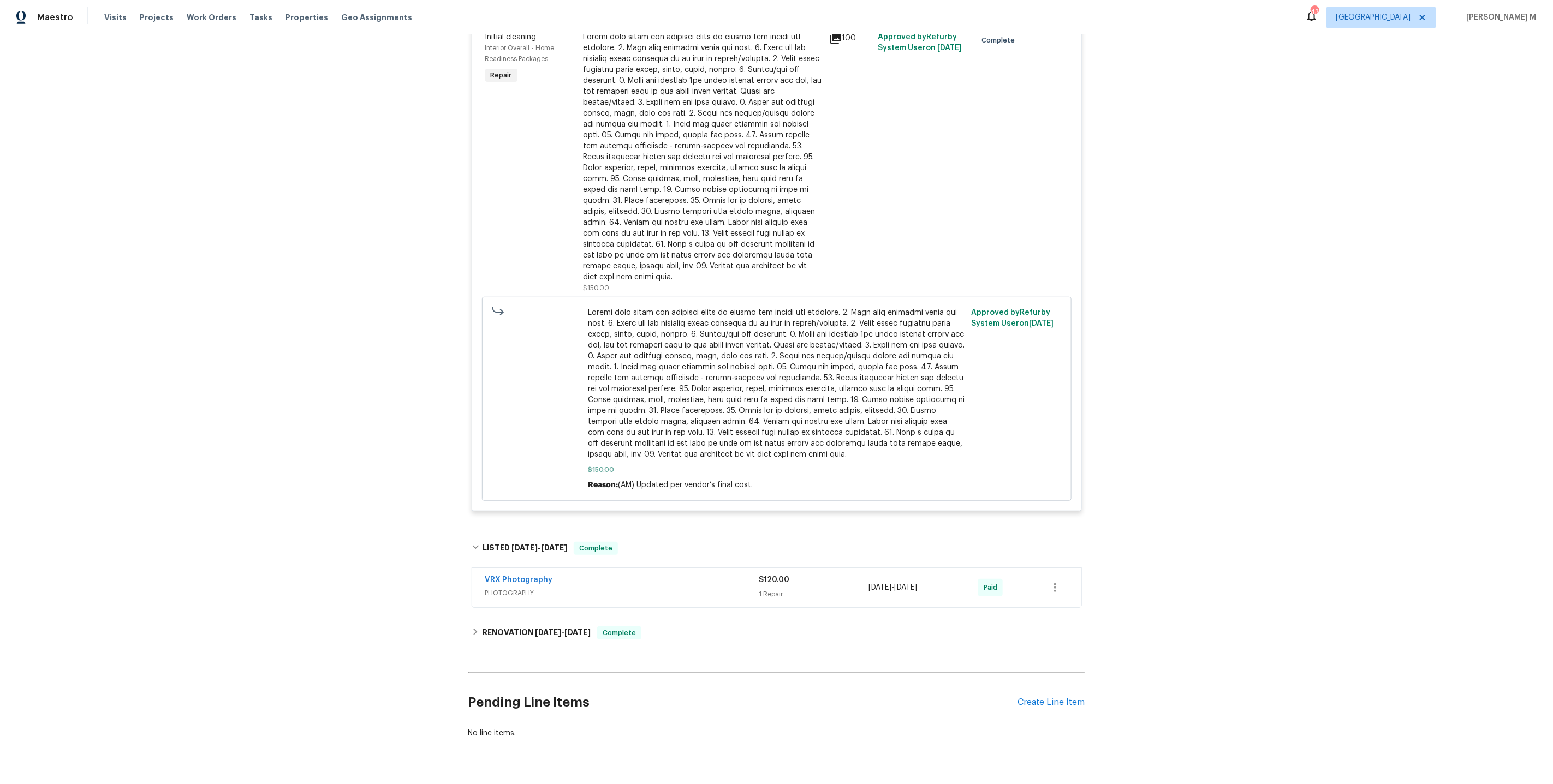
click at [507, 593] on div "Back to all projects [STREET_ADDRESS] 5 Beds | 3 1/2 Baths | Total: 2940 ft² | …" at bounding box center [777, 254] width 617 height 987
click at [507, 626] on h6 "RENOVATION [DATE] - [DATE]" at bounding box center [536, 633] width 108 height 14
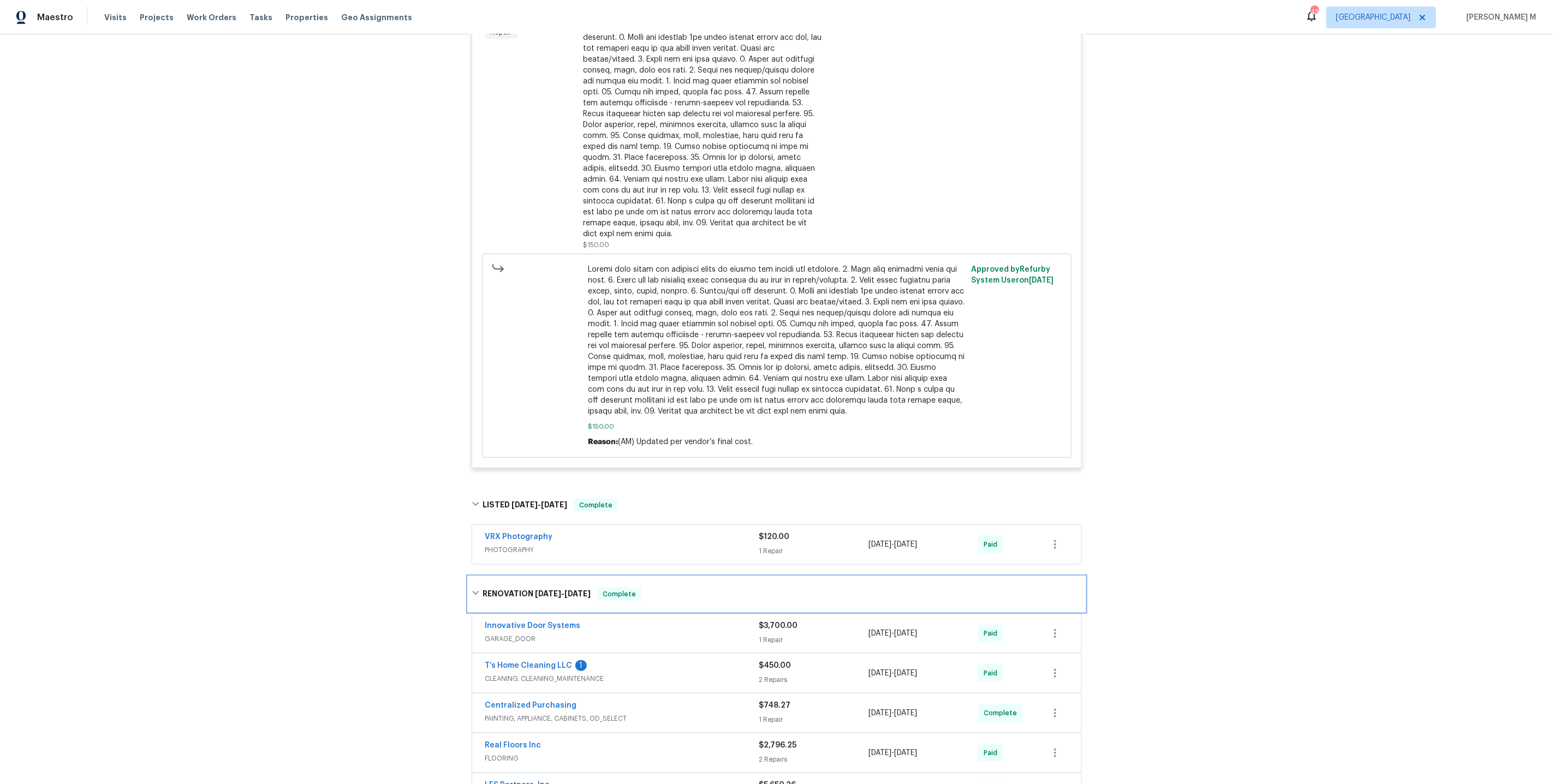
scroll to position [337, 0]
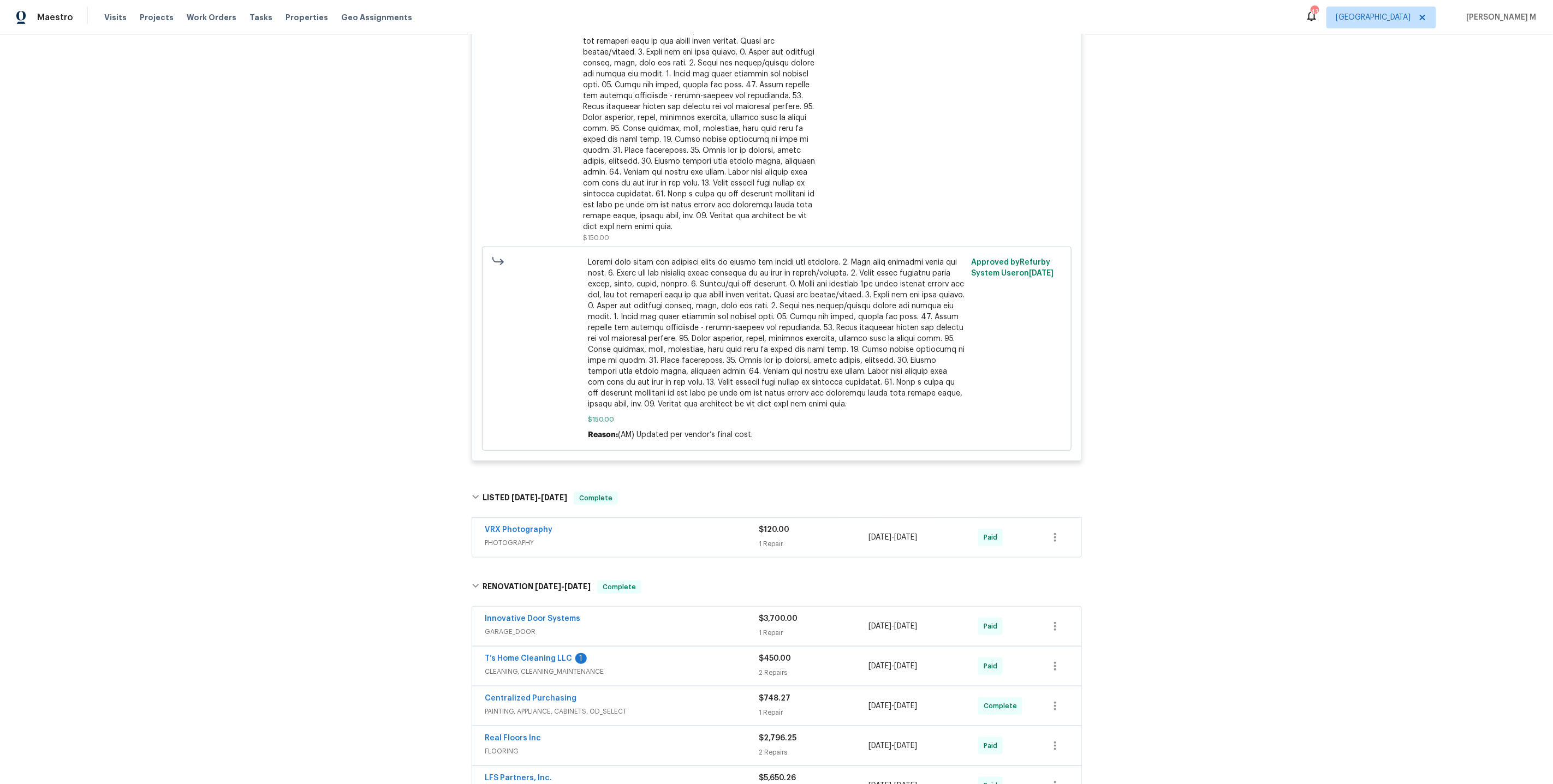
click at [655, 144] on div at bounding box center [702, 106] width 239 height 251
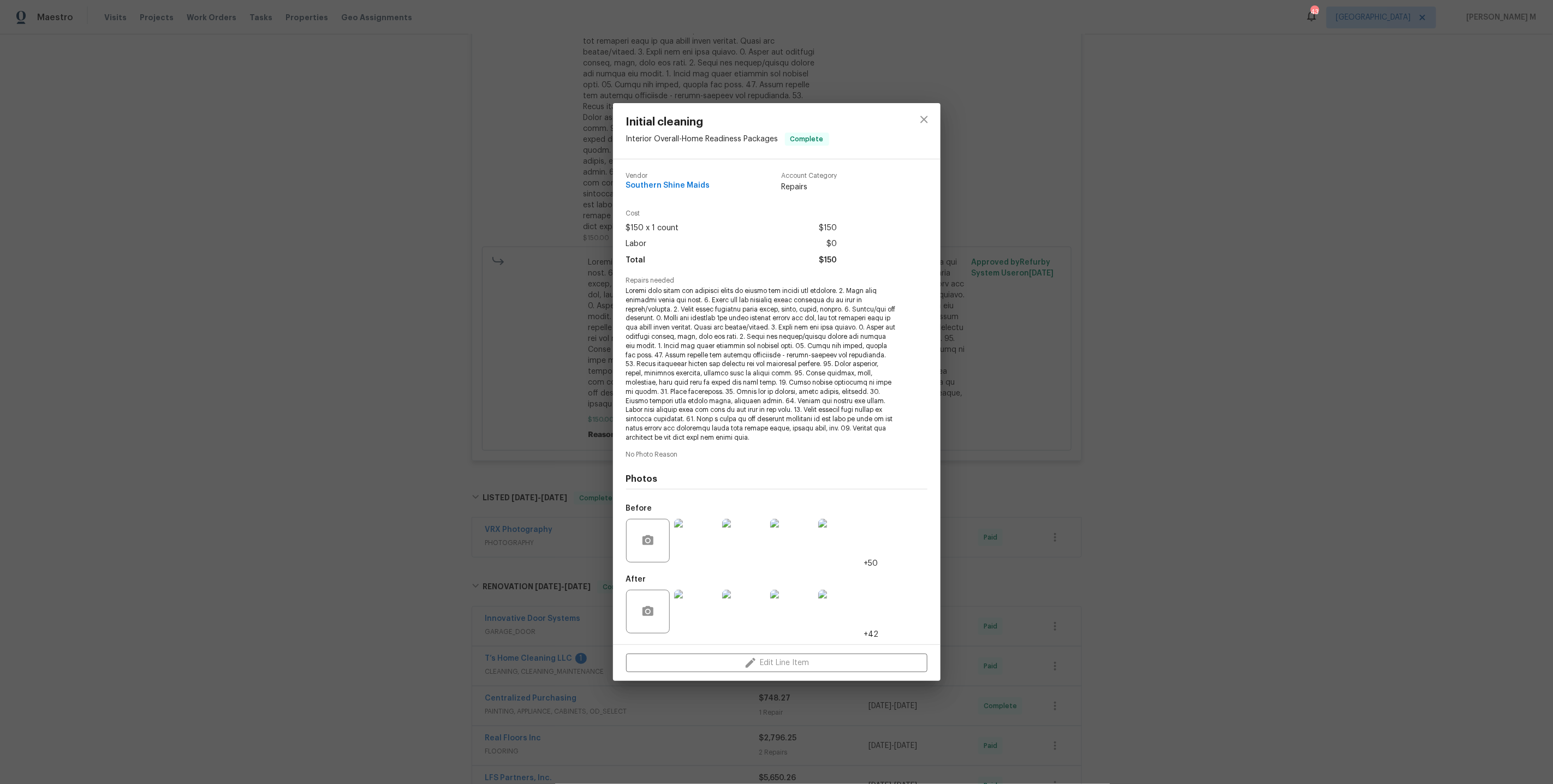
click at [676, 622] on img at bounding box center [696, 612] width 43 height 43
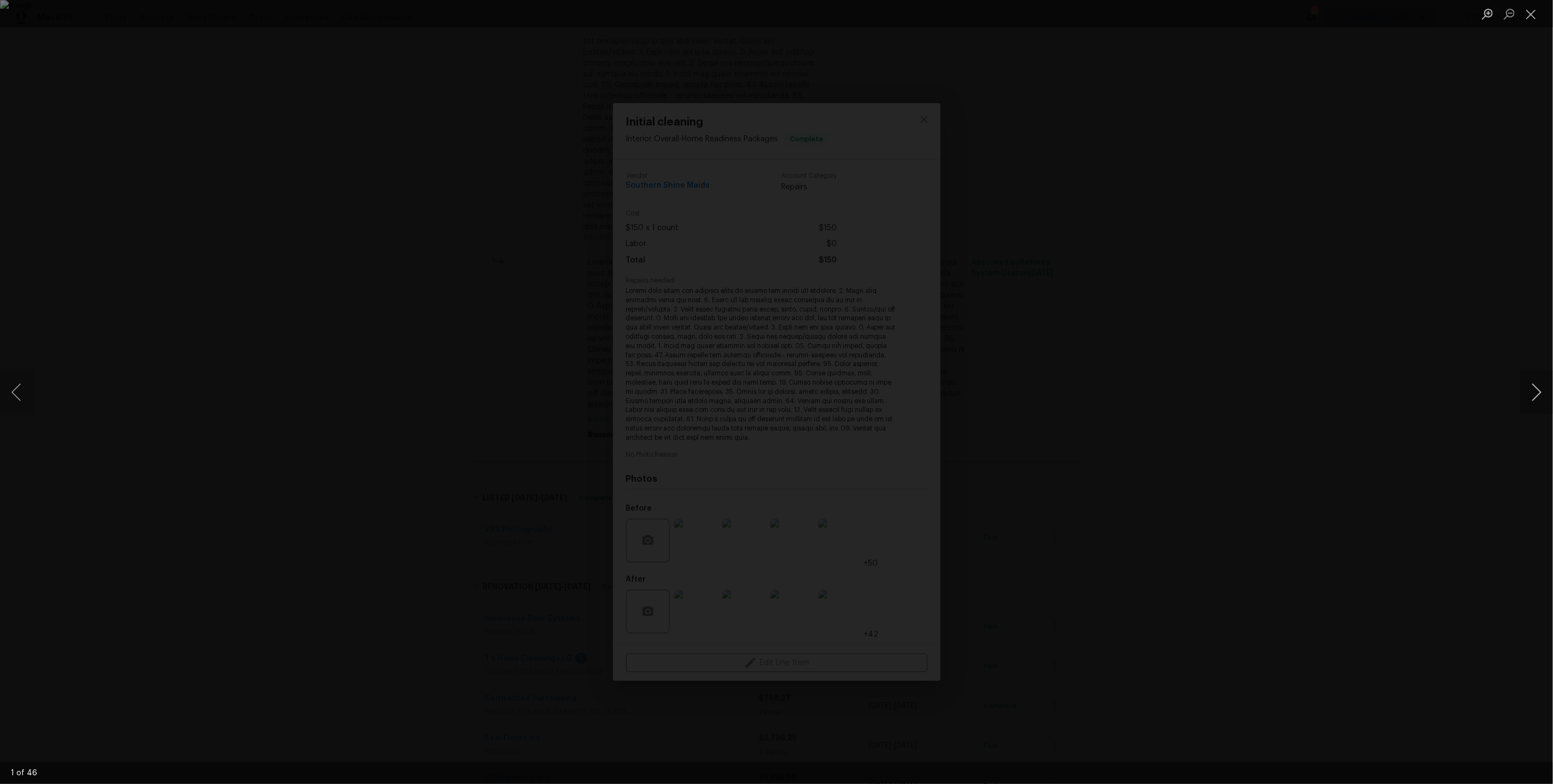
click at [1535, 394] on button "Next image" at bounding box center [1536, 392] width 32 height 43
click at [1256, 490] on div "Lightbox" at bounding box center [776, 392] width 1553 height 784
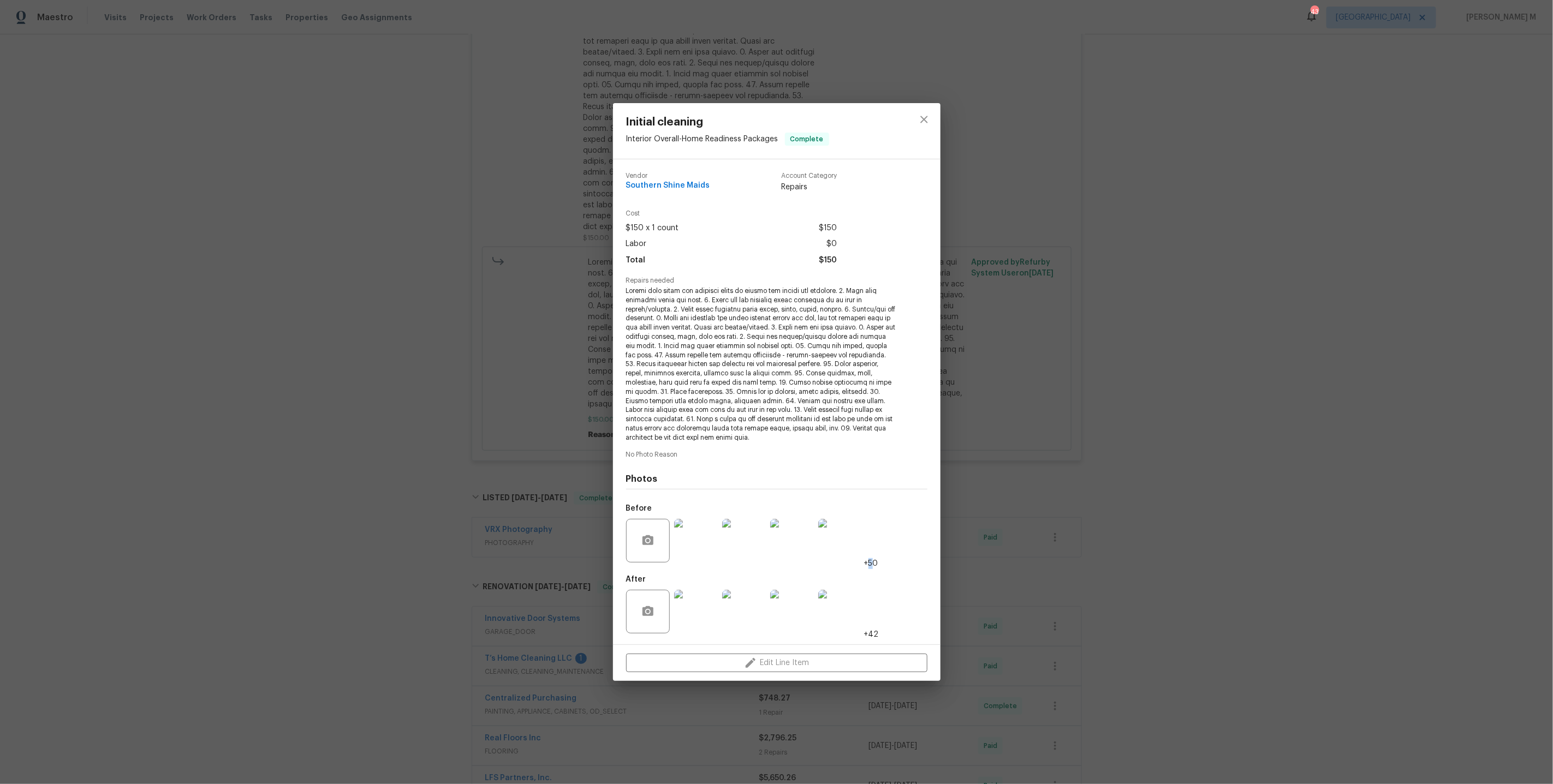
click at [1256, 490] on div "Initial cleaning Interior Overall - Home Readiness Packages Complete Vendor Sou…" at bounding box center [776, 392] width 1553 height 784
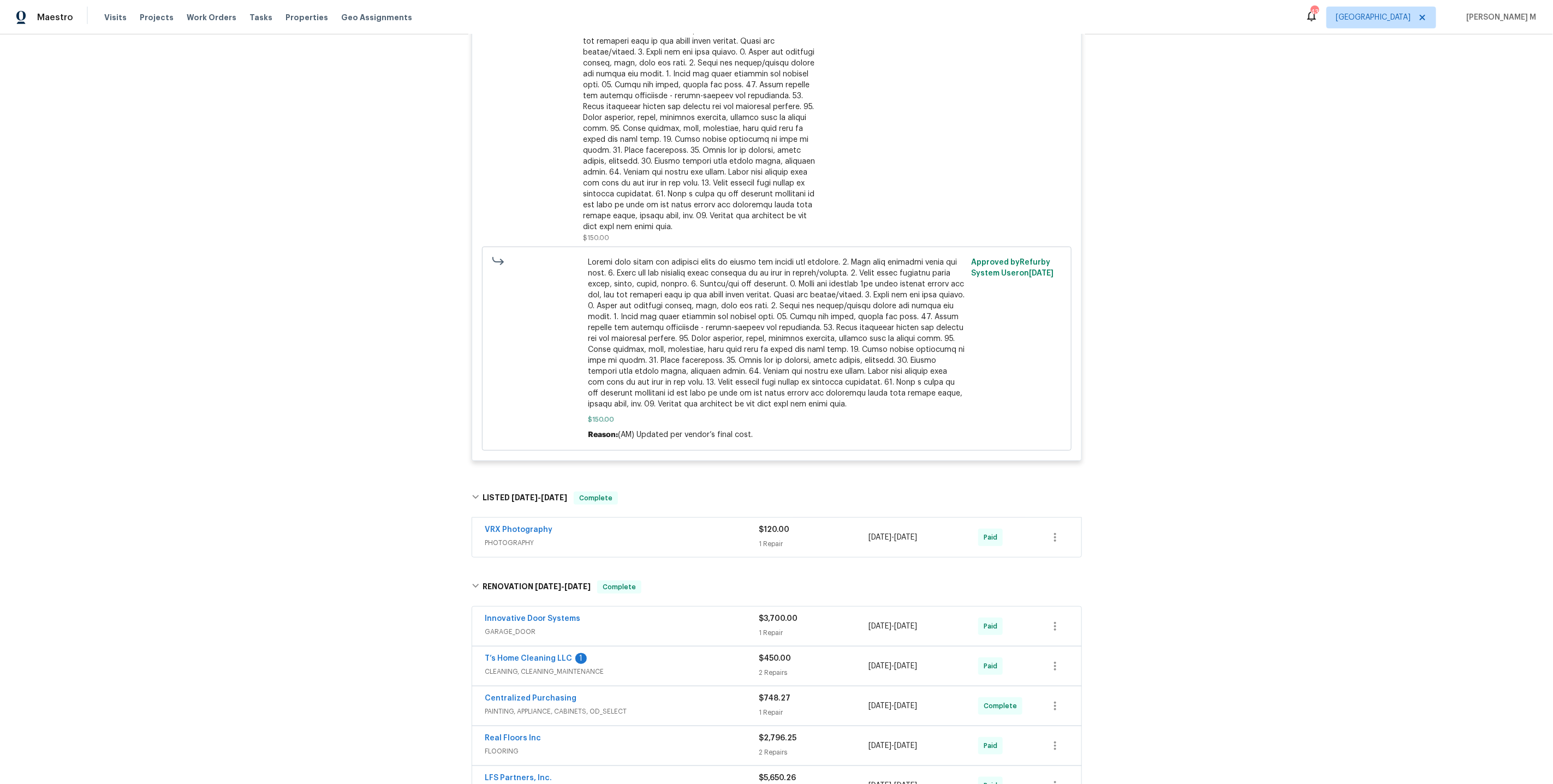
click at [626, 537] on span "PHOTOGRAPHY" at bounding box center [622, 542] width 274 height 11
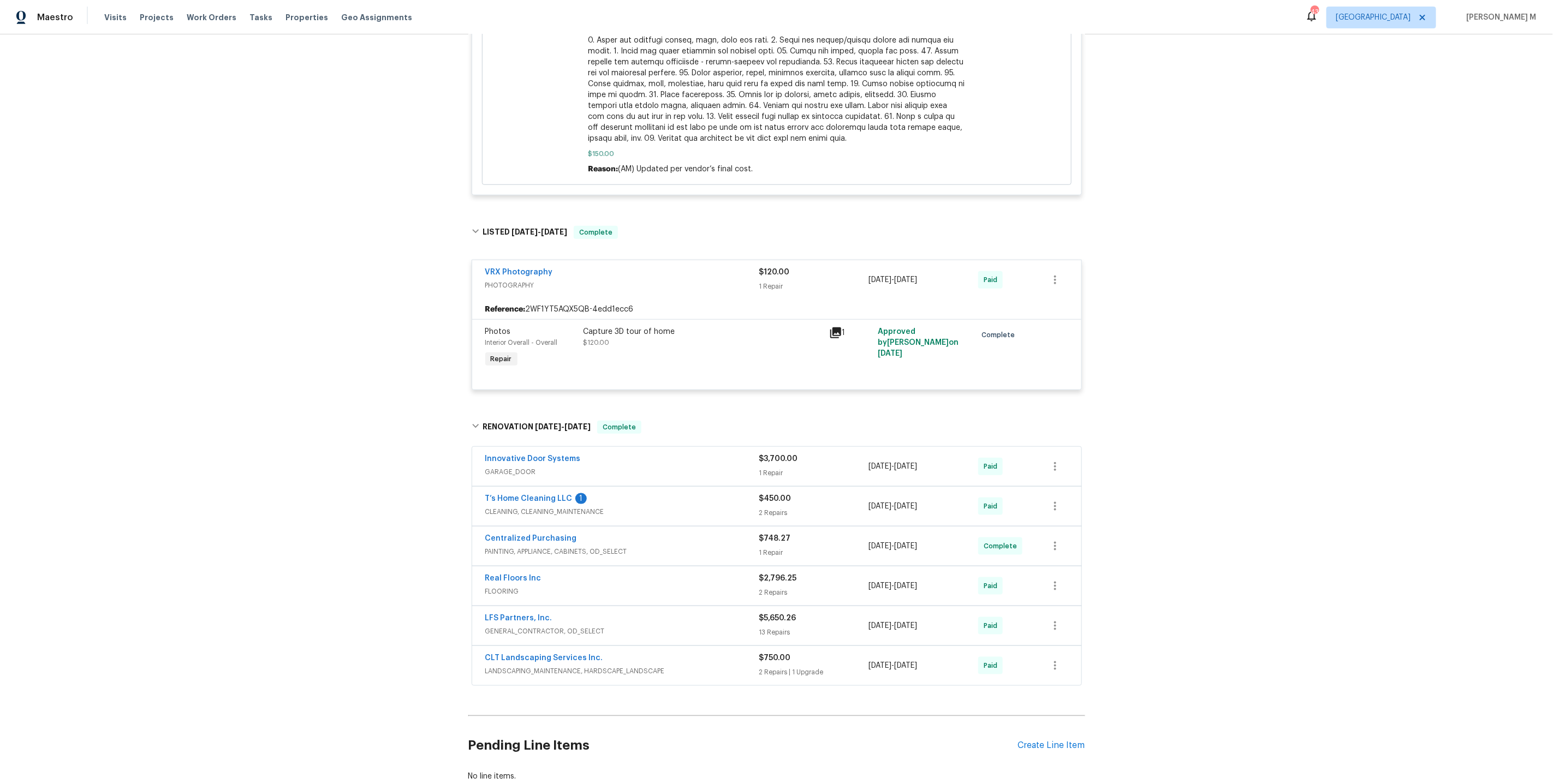
scroll to position [634, 0]
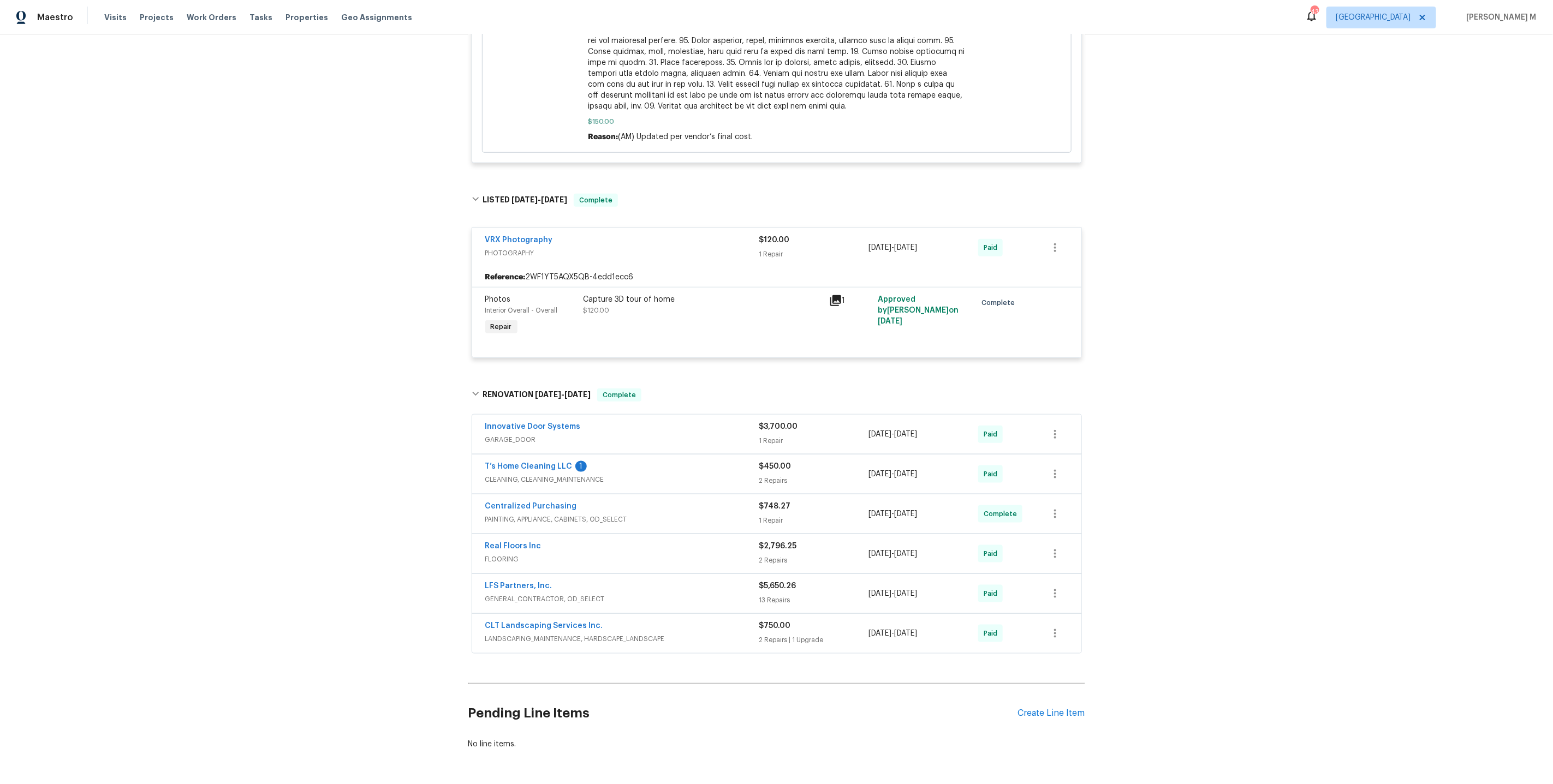
click at [492, 434] on span "GARAGE_DOOR" at bounding box center [622, 440] width 274 height 11
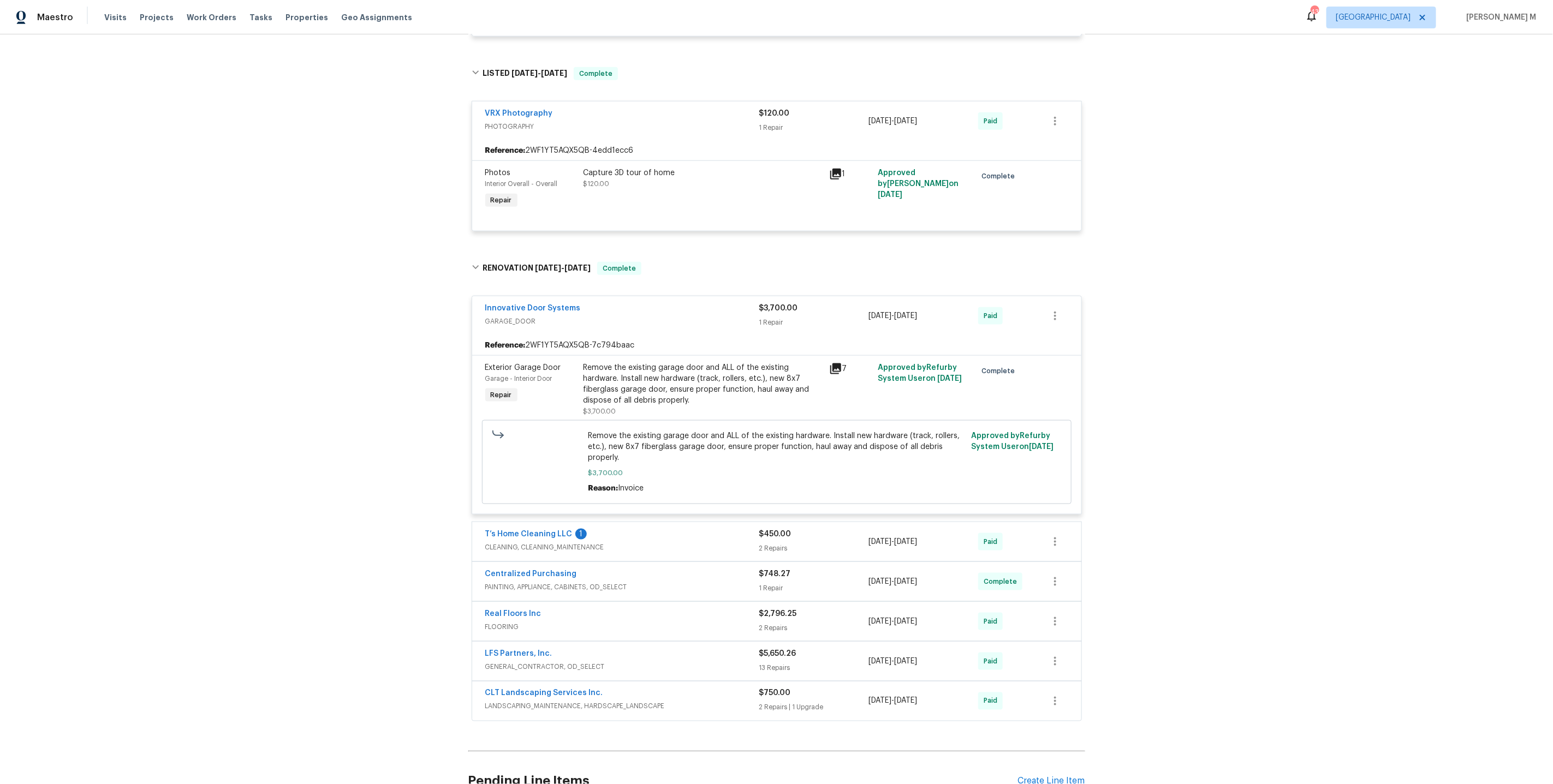
scroll to position [771, 0]
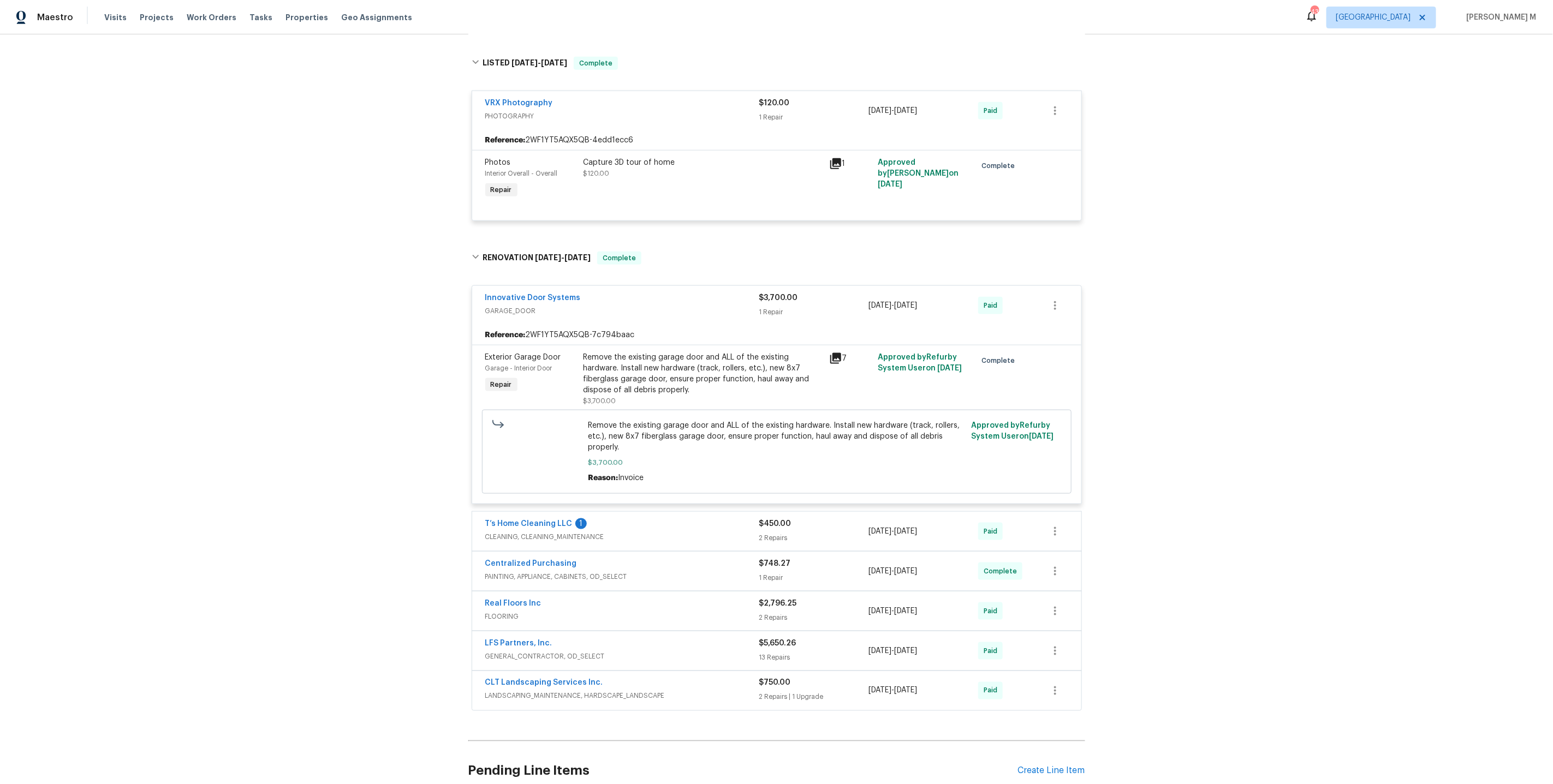
click at [515, 532] on span "CLEANING, CLEANING_MAINTENANCE" at bounding box center [622, 537] width 274 height 11
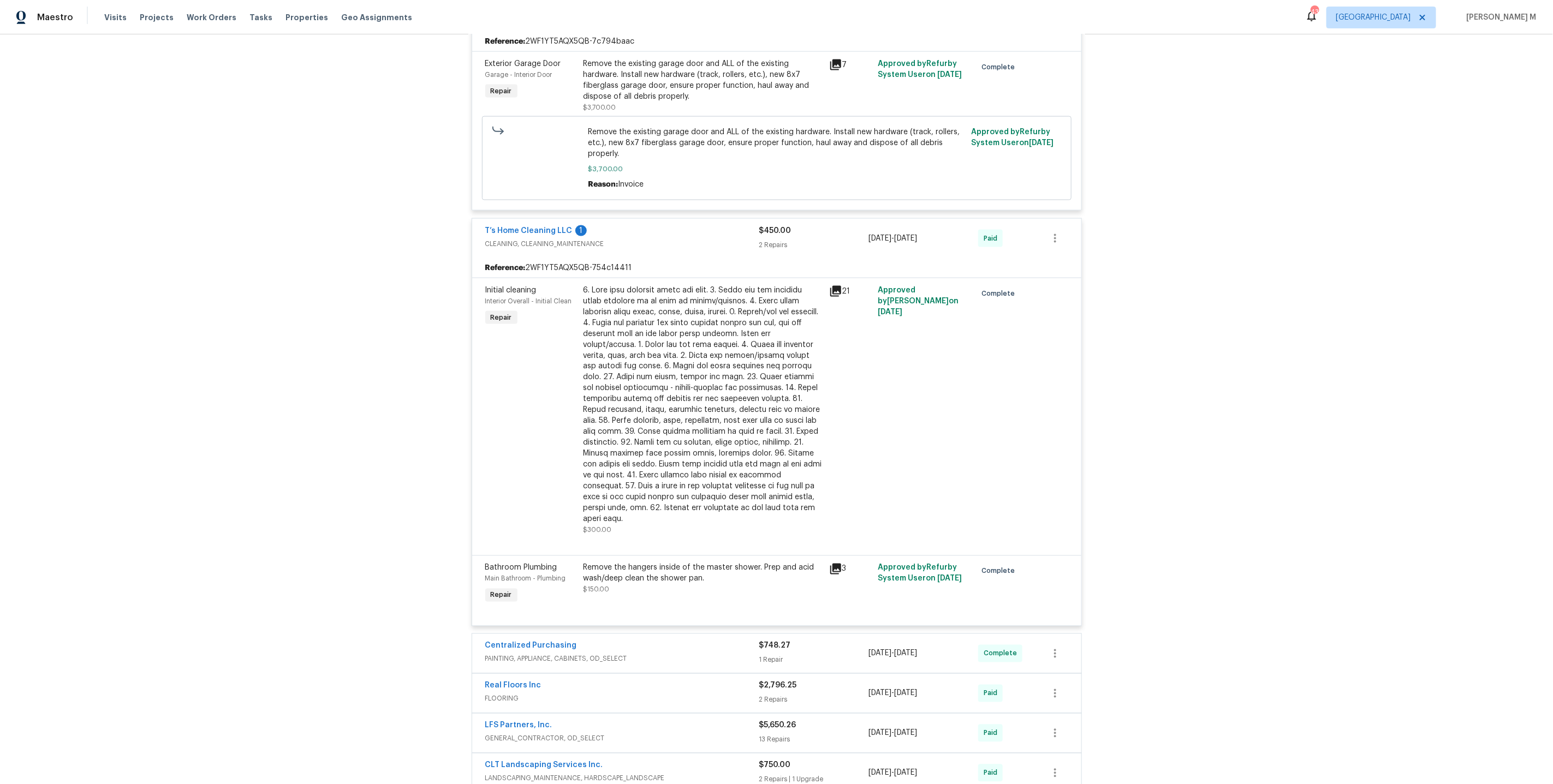
scroll to position [1177, 0]
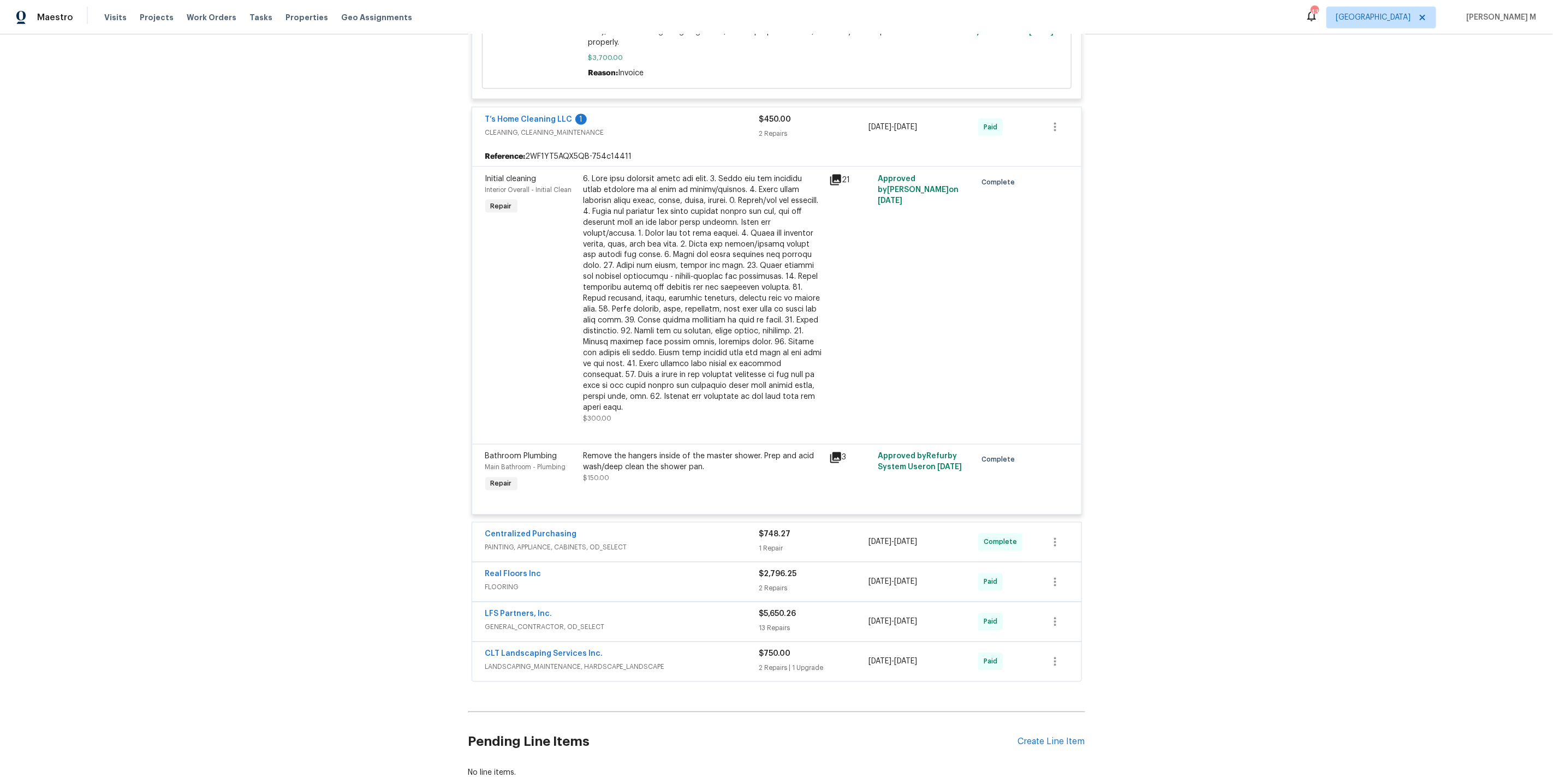
click at [539, 542] on span "PAINTING, APPLIANCE, CABINETS, OD_SELECT" at bounding box center [622, 548] width 274 height 11
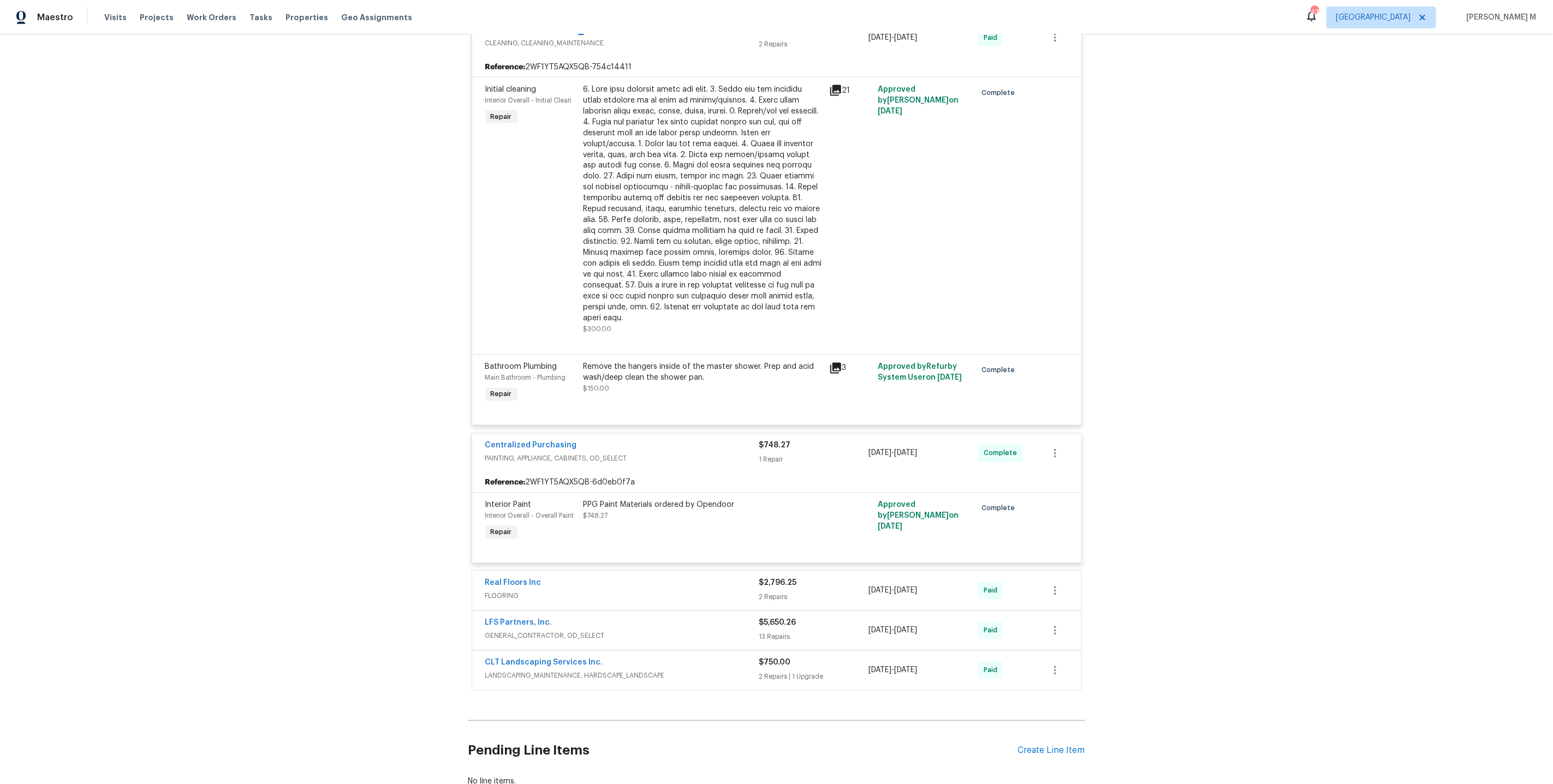
scroll to position [1273, 0]
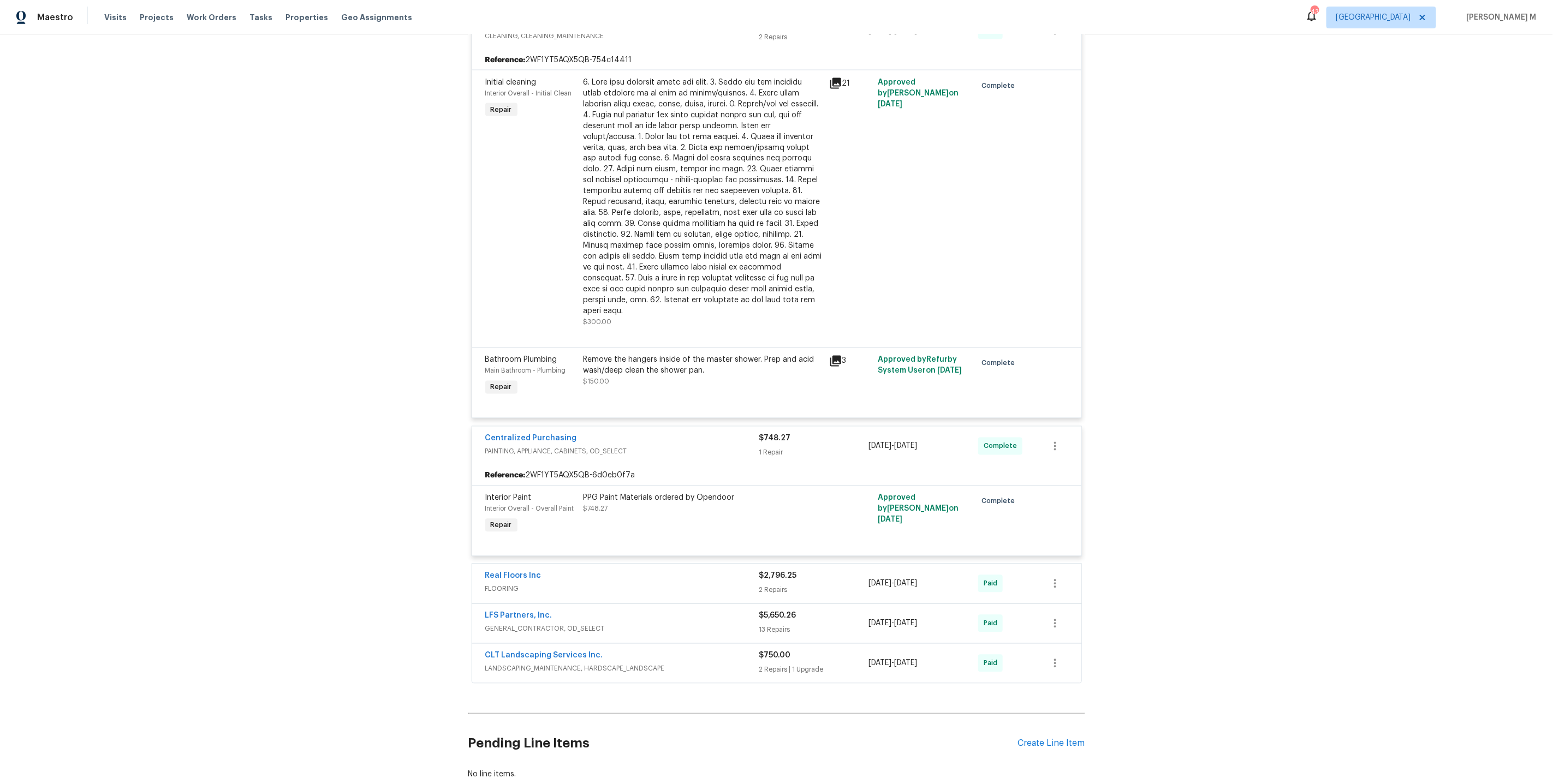
click at [529, 624] on span "GENERAL_CONTRACTOR, OD_SELECT" at bounding box center [622, 629] width 274 height 11
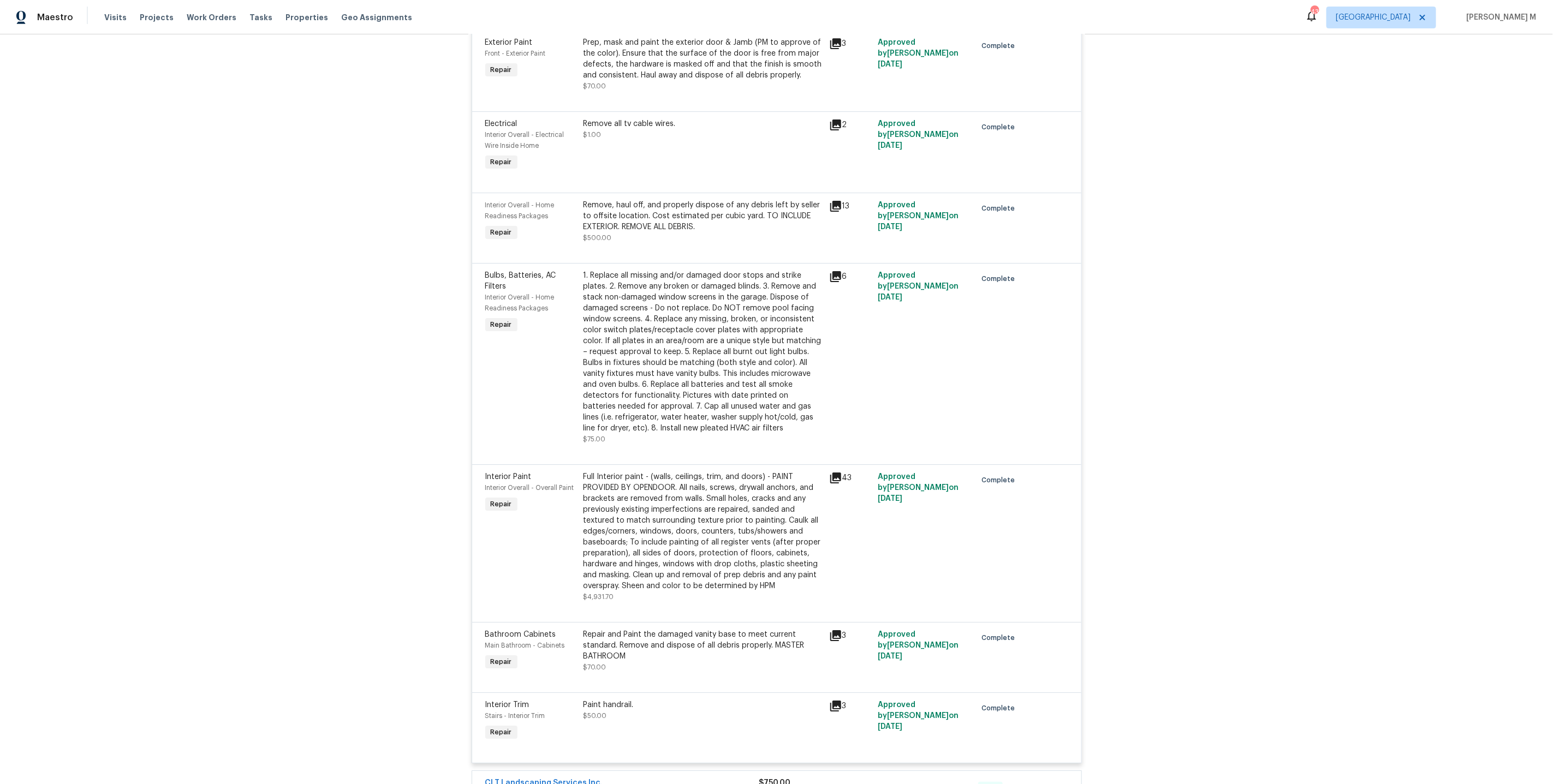
scroll to position [2550, 0]
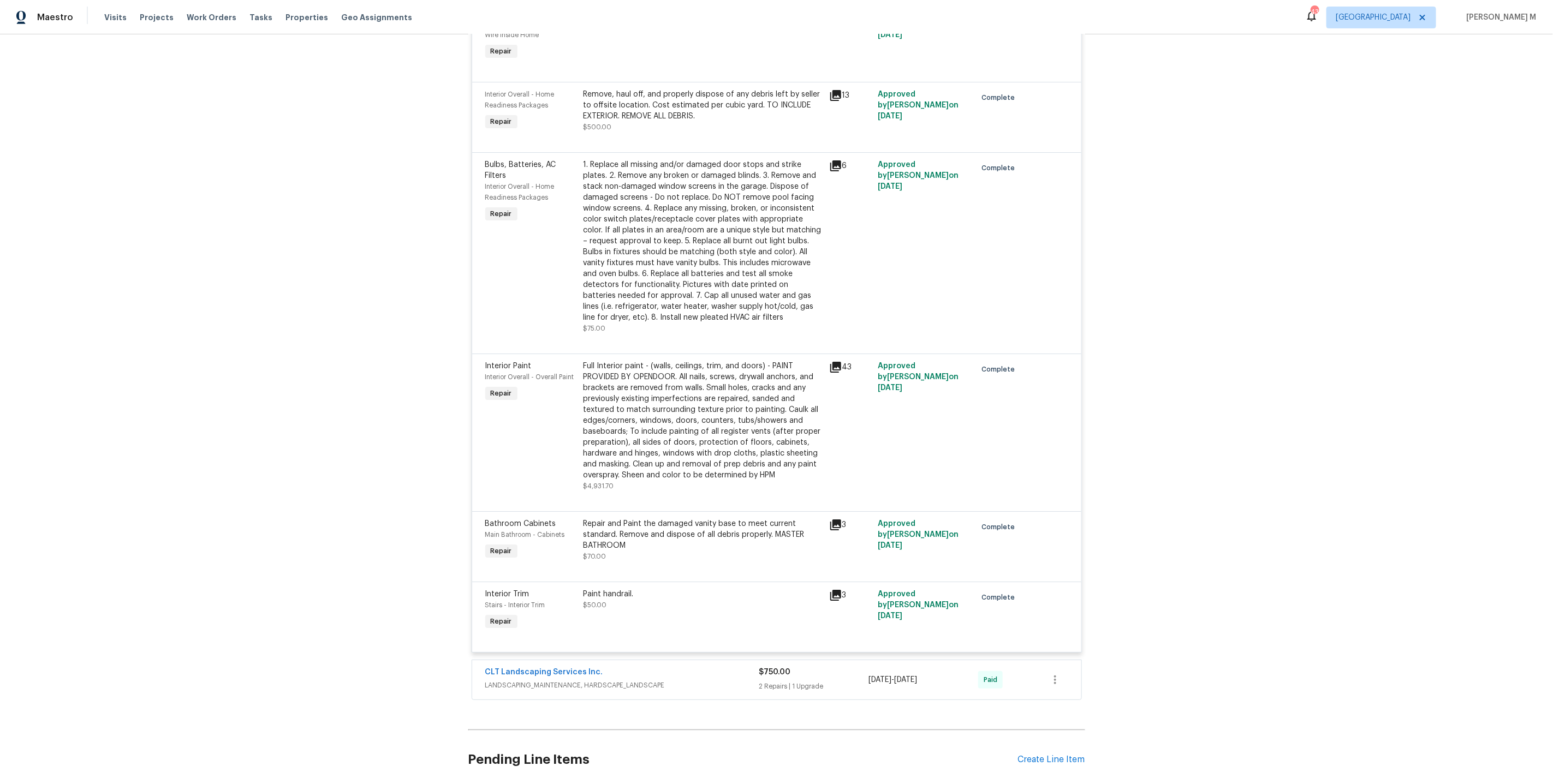
click at [525, 680] on span "LANDSCAPING_MAINTENANCE, HARDSCAPE_LANDSCAPE" at bounding box center [622, 686] width 274 height 11
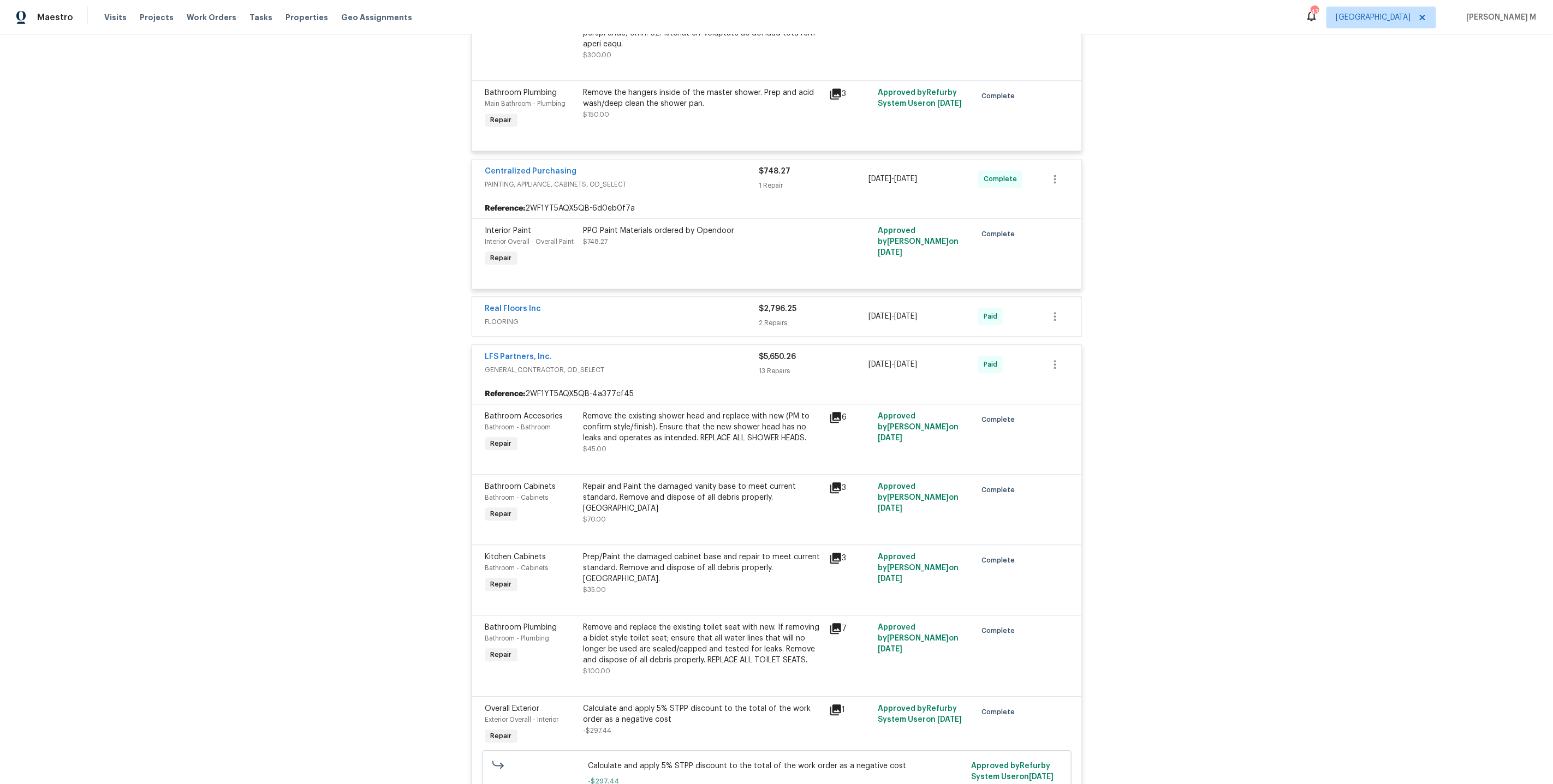
scroll to position [0, 0]
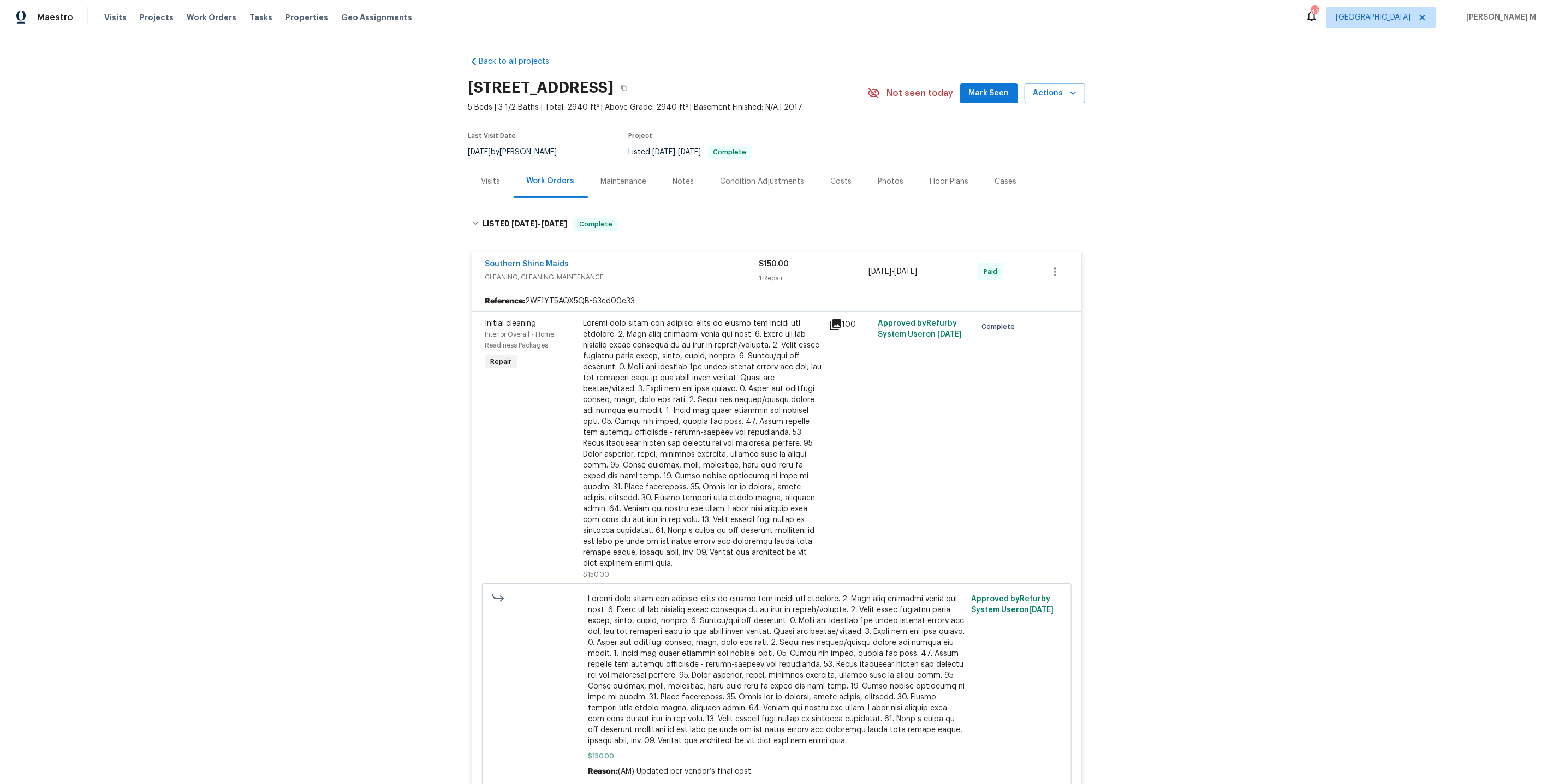
click at [608, 179] on div "Maintenance" at bounding box center [624, 182] width 46 height 11
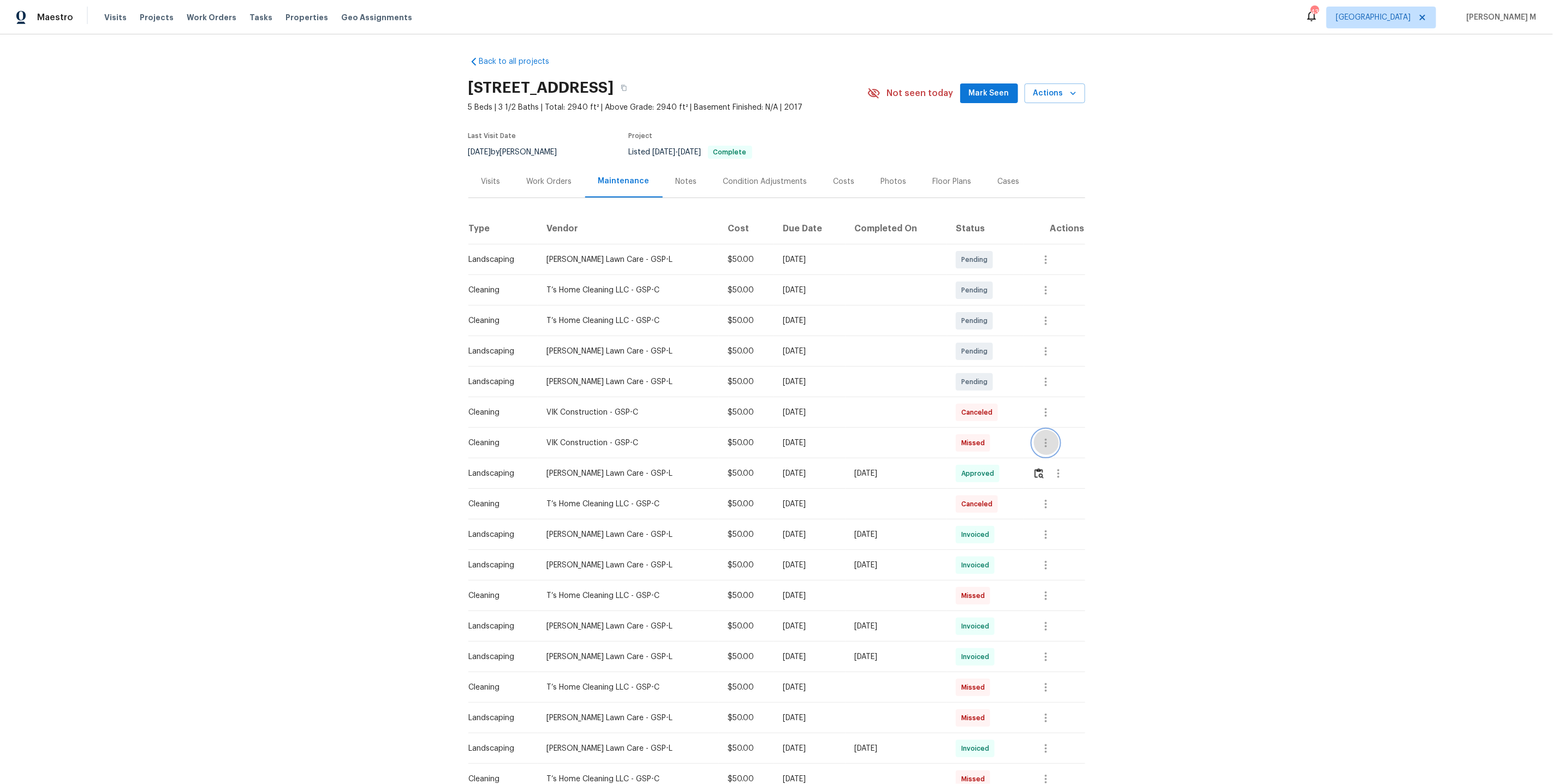
click at [1046, 439] on icon "button" at bounding box center [1046, 443] width 2 height 9
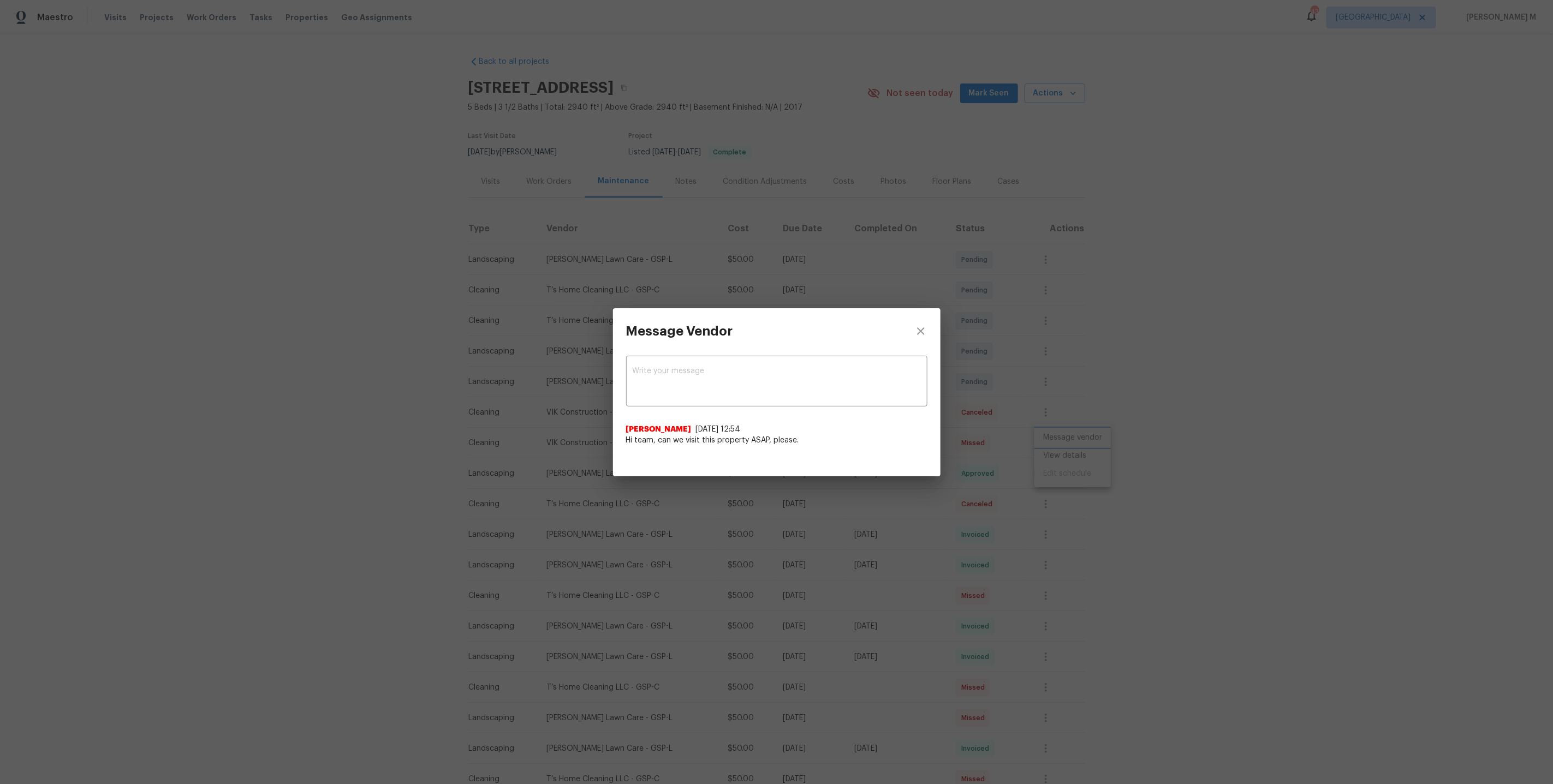
click at [1063, 453] on div "Message Vendor x ​ Alex Otero 8/28/25, 12:54 Hi team, can we visit this propert…" at bounding box center [776, 392] width 1553 height 784
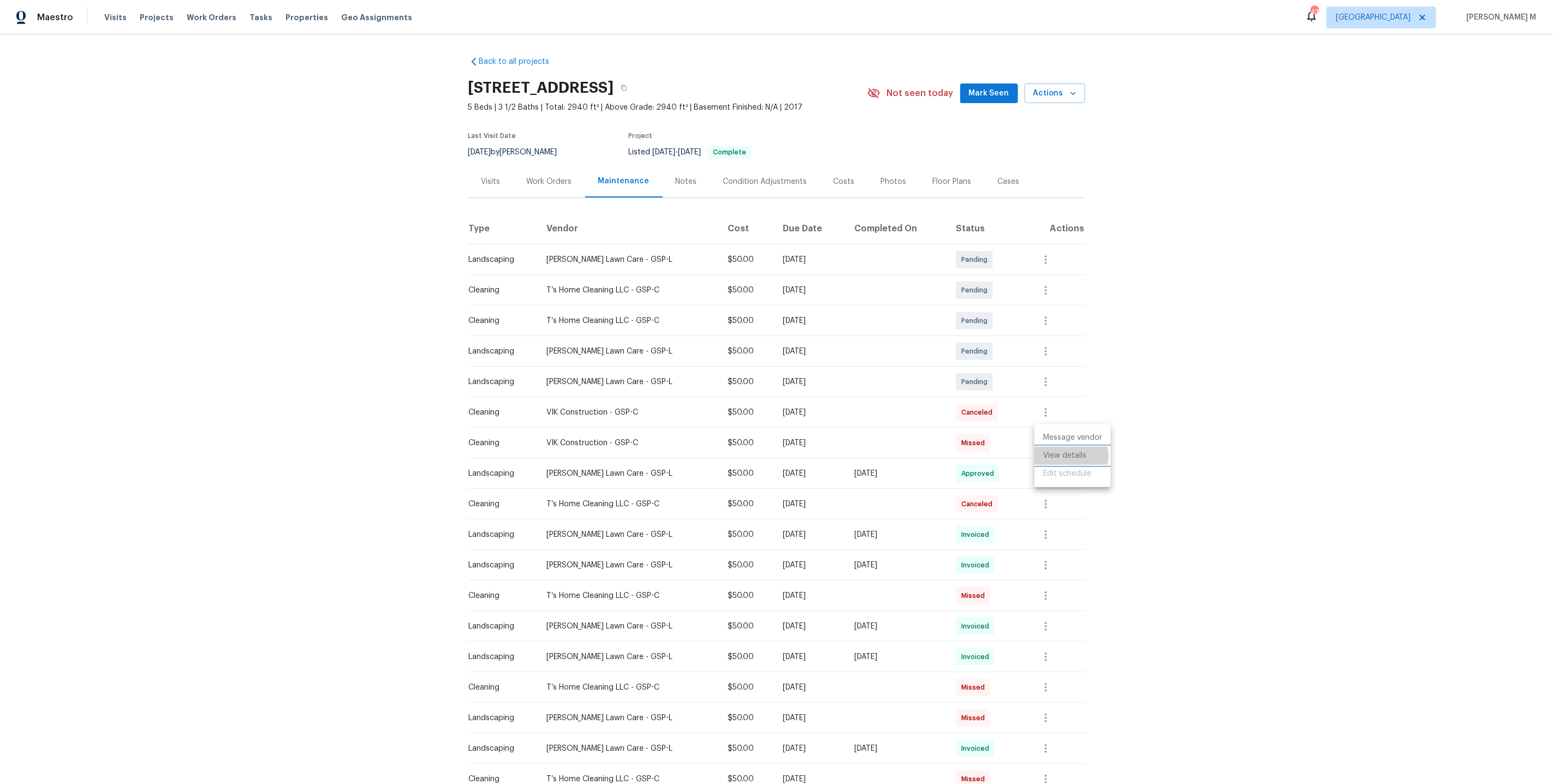
click at [1059, 456] on li "View details" at bounding box center [1073, 456] width 77 height 18
click at [1053, 391] on div at bounding box center [776, 392] width 1553 height 784
click at [1053, 406] on icon "button" at bounding box center [1046, 413] width 14 height 14
click at [1053, 424] on li "View details" at bounding box center [1073, 425] width 77 height 18
click at [1073, 412] on li "Message vendor" at bounding box center [1073, 407] width 77 height 18
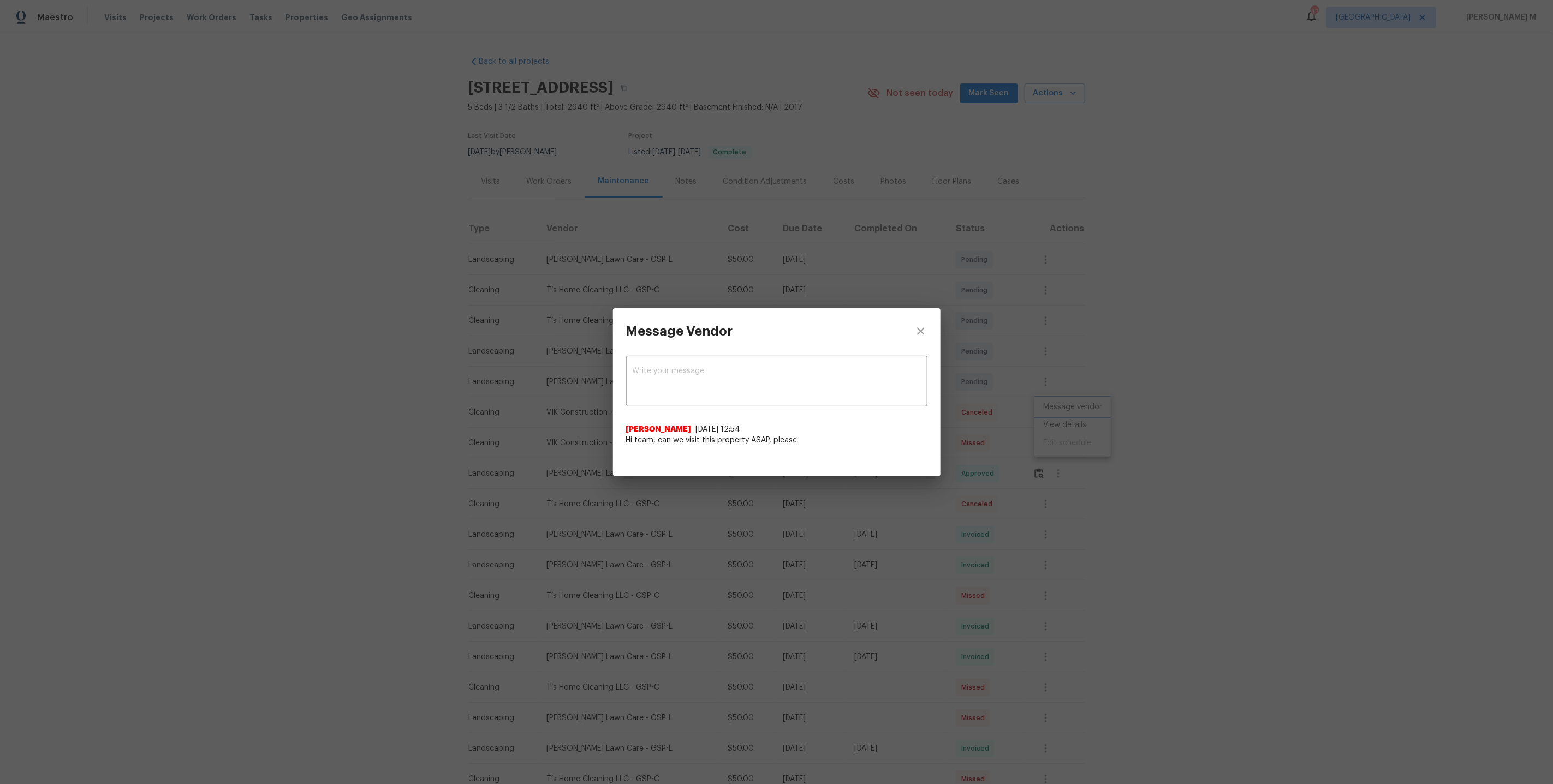
click at [404, 399] on div "Message Vendor x ​ Alex Otero 8/28/25, 12:54 Hi team, can we visit this propert…" at bounding box center [776, 392] width 1553 height 784
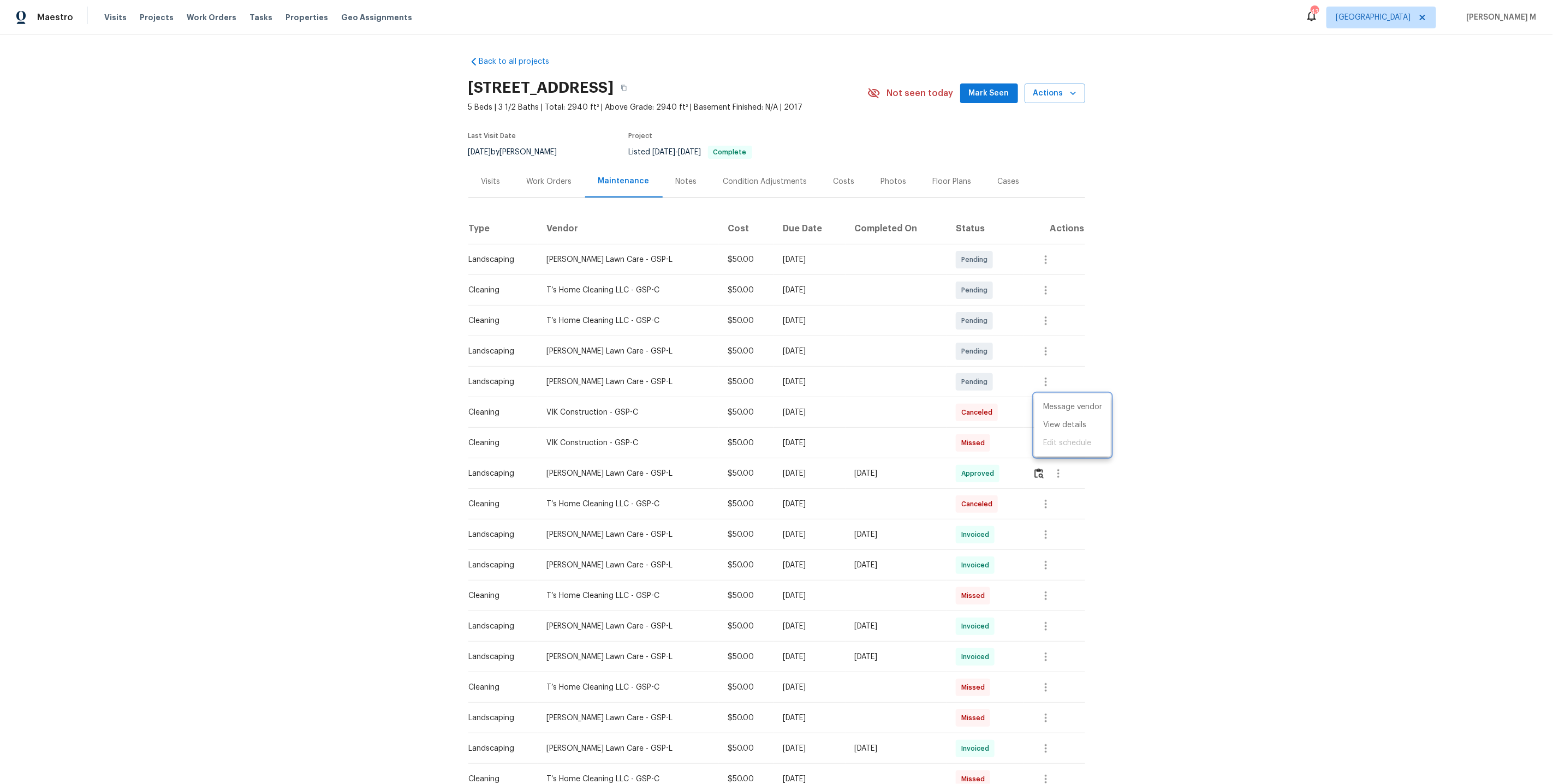
click at [556, 204] on div at bounding box center [776, 392] width 1553 height 784
click at [556, 185] on div "Work Orders" at bounding box center [549, 181] width 71 height 32
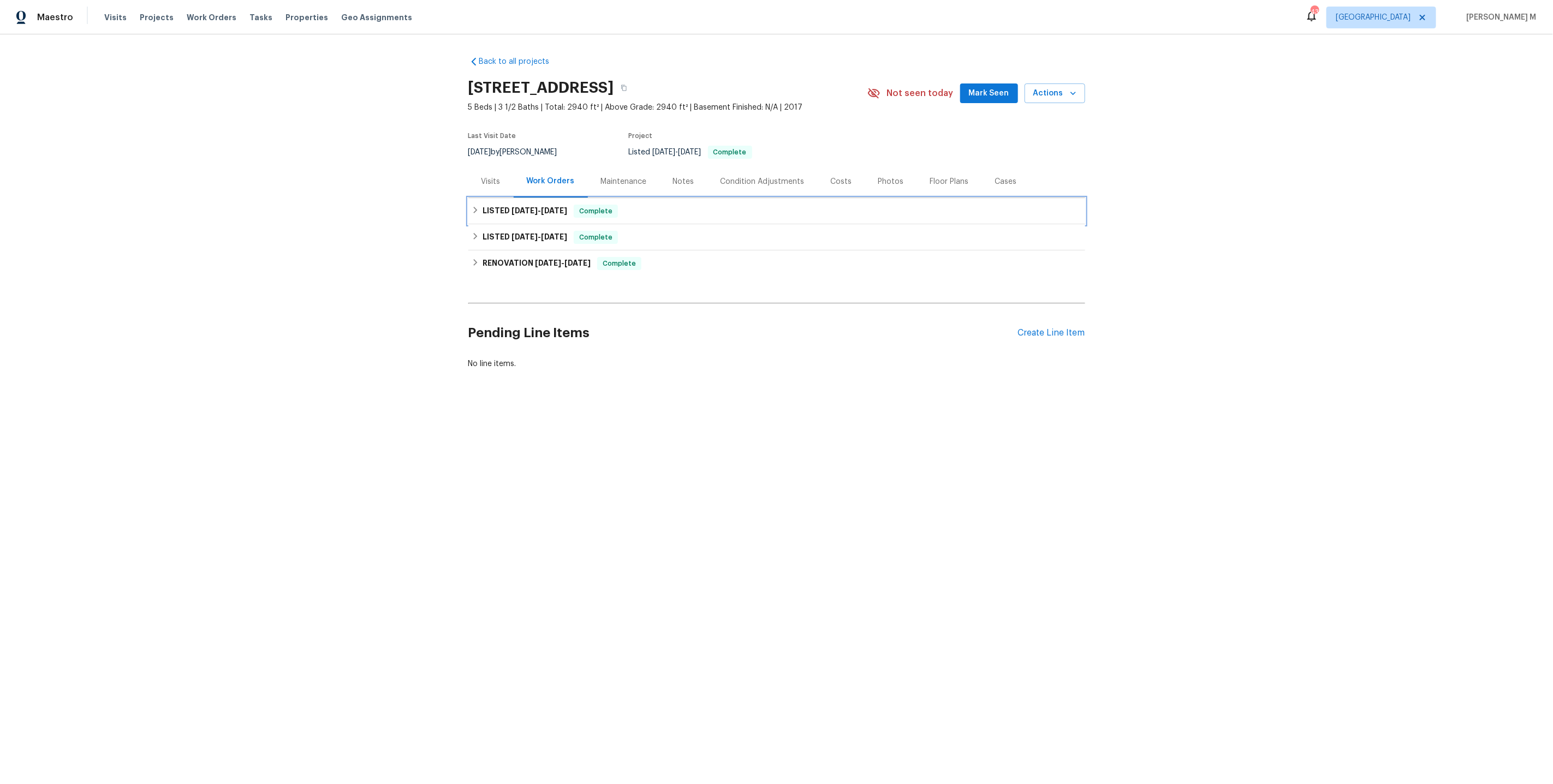
click at [547, 207] on span "[DATE]" at bounding box center [553, 211] width 26 height 7
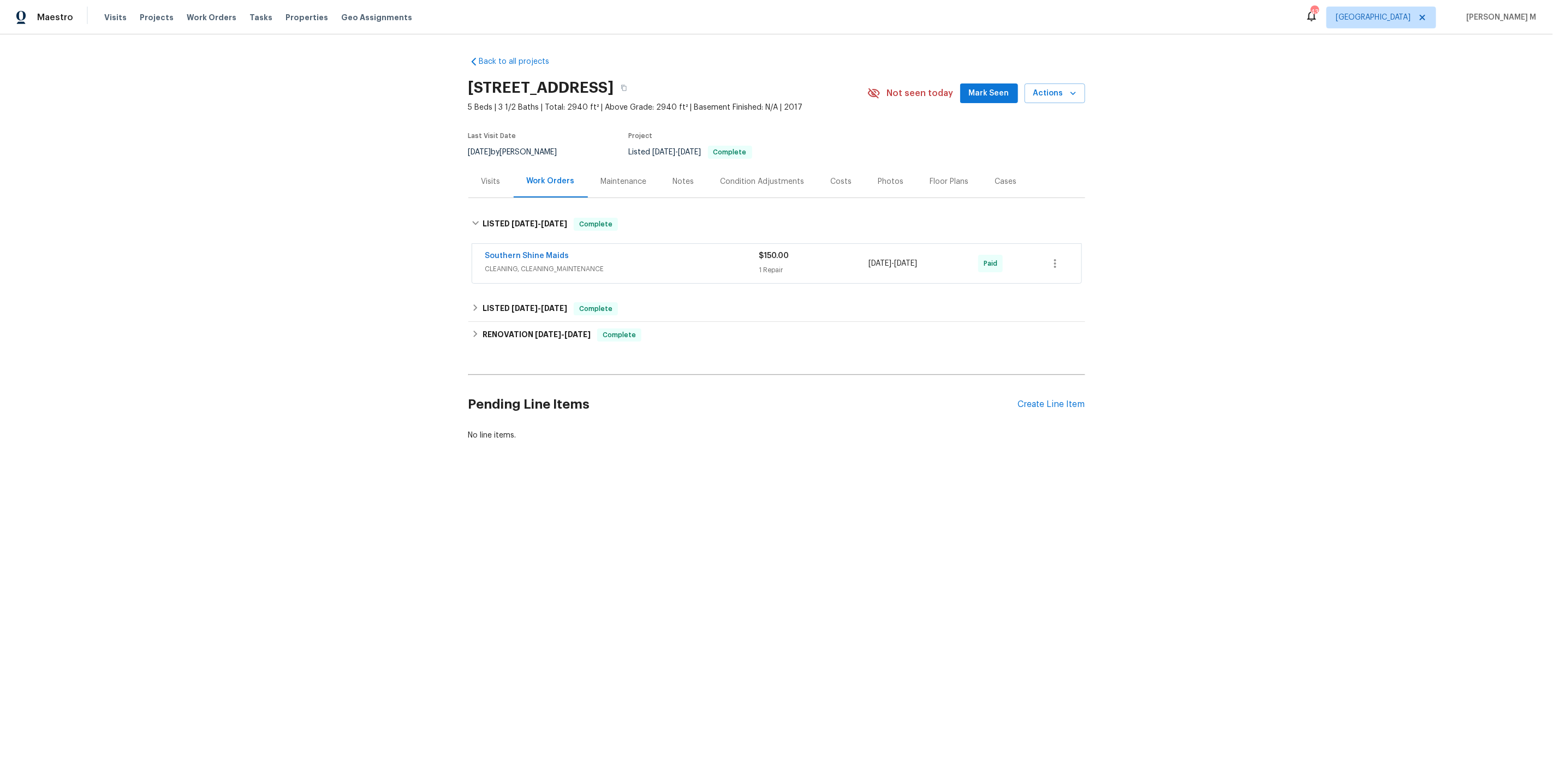
click at [537, 244] on div "Southern Shine Maids CLEANING, CLEANING_MAINTENANCE $150.00 1 Repair 8/4/2025 -…" at bounding box center [777, 264] width 609 height 40
click at [536, 252] on link "Southern Shine Maids" at bounding box center [526, 256] width 84 height 7
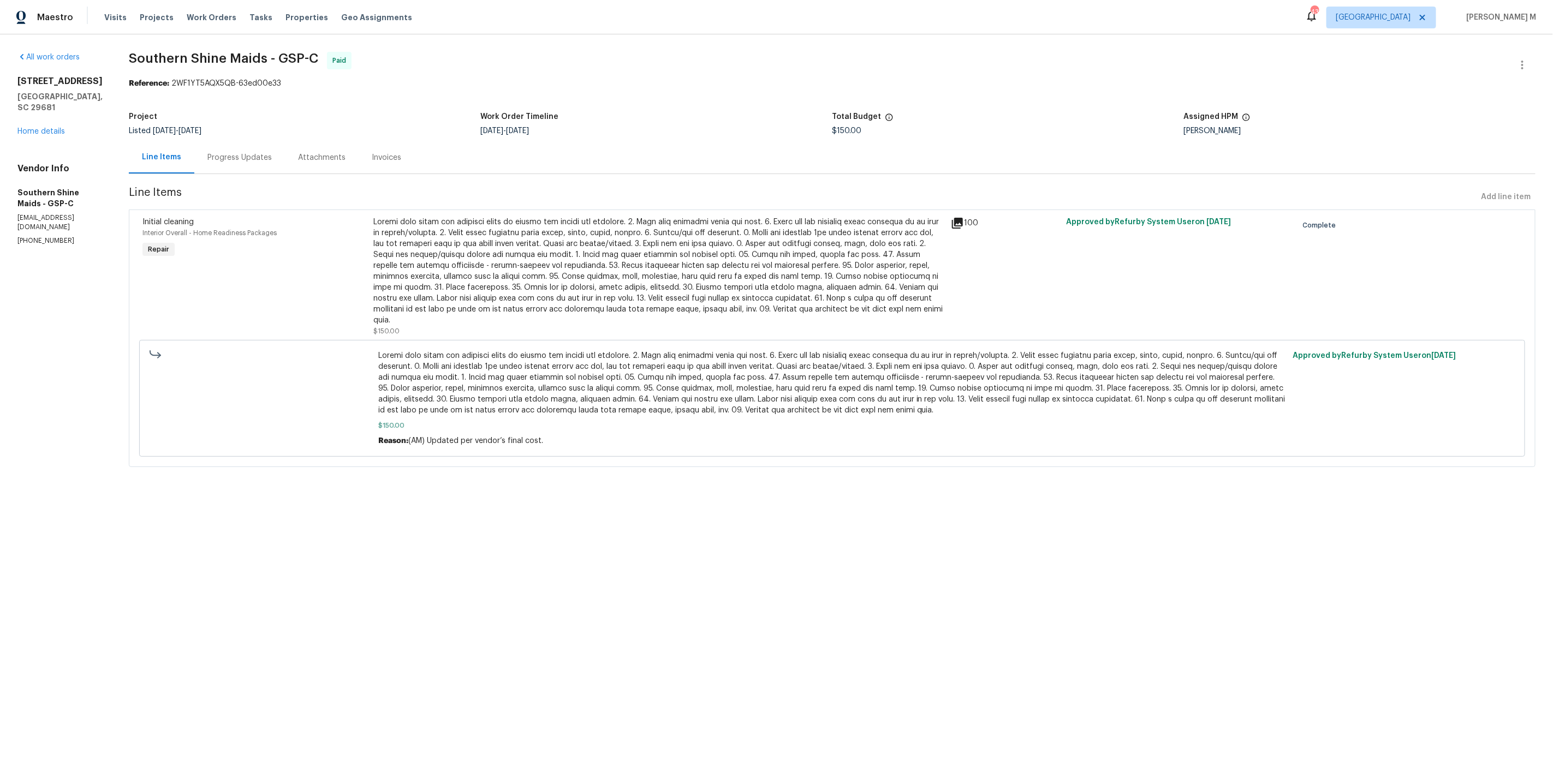
click at [254, 159] on div "Progress Updates" at bounding box center [240, 158] width 91 height 32
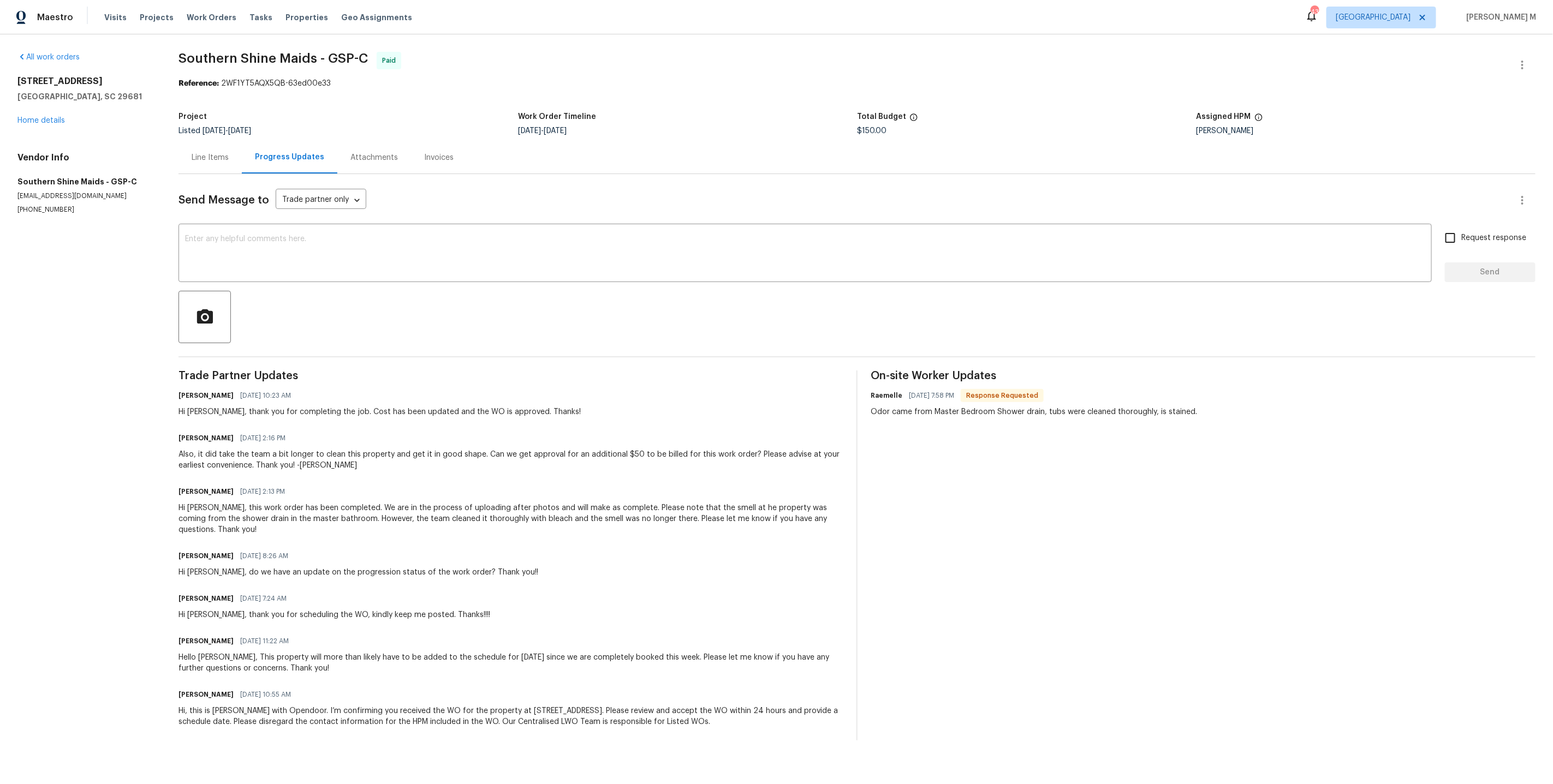
click at [204, 157] on div "Line Items" at bounding box center [210, 158] width 37 height 11
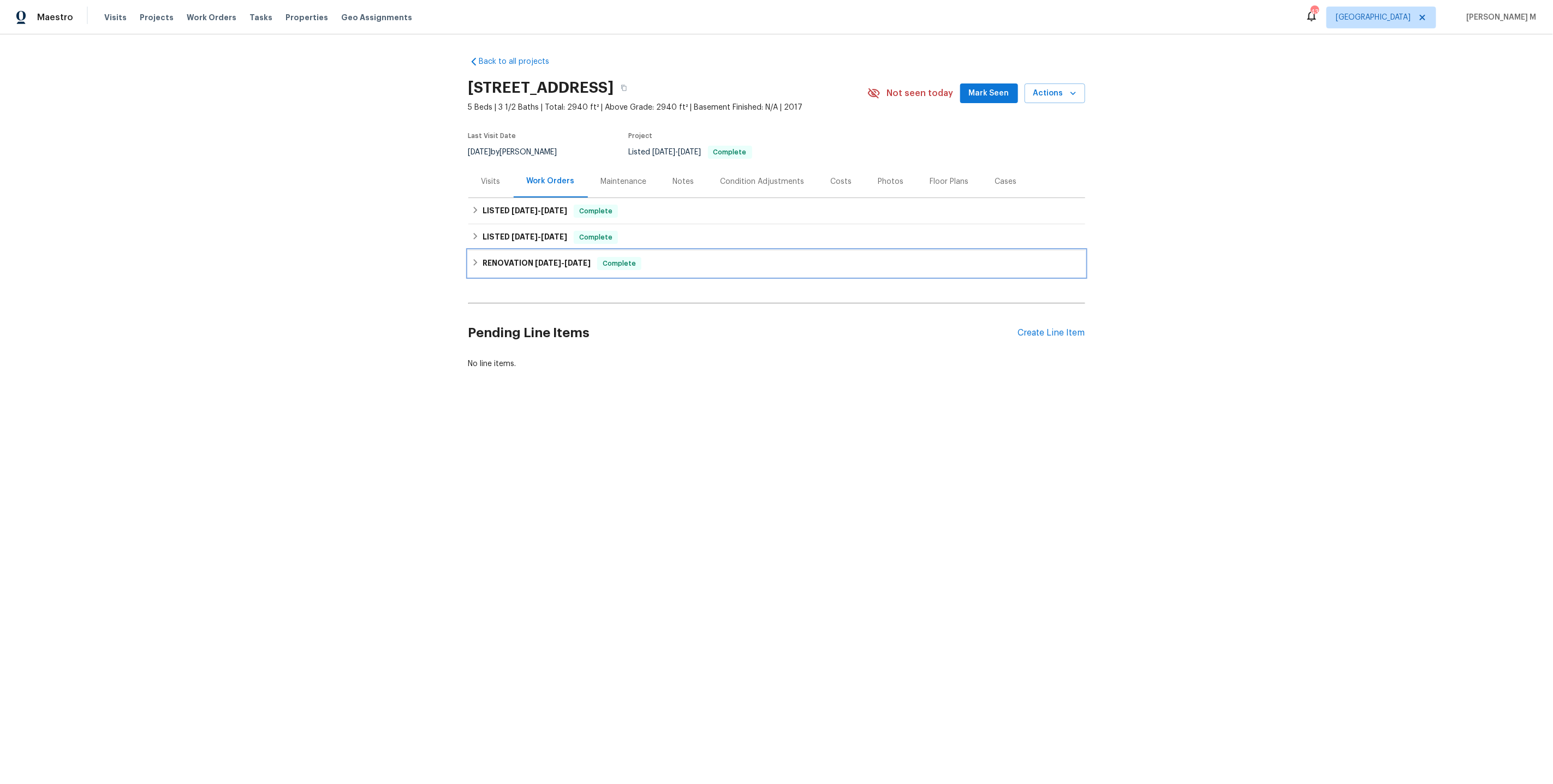
click at [529, 257] on h6 "RENOVATION [DATE] - [DATE]" at bounding box center [536, 263] width 108 height 14
